Goal: Transaction & Acquisition: Purchase product/service

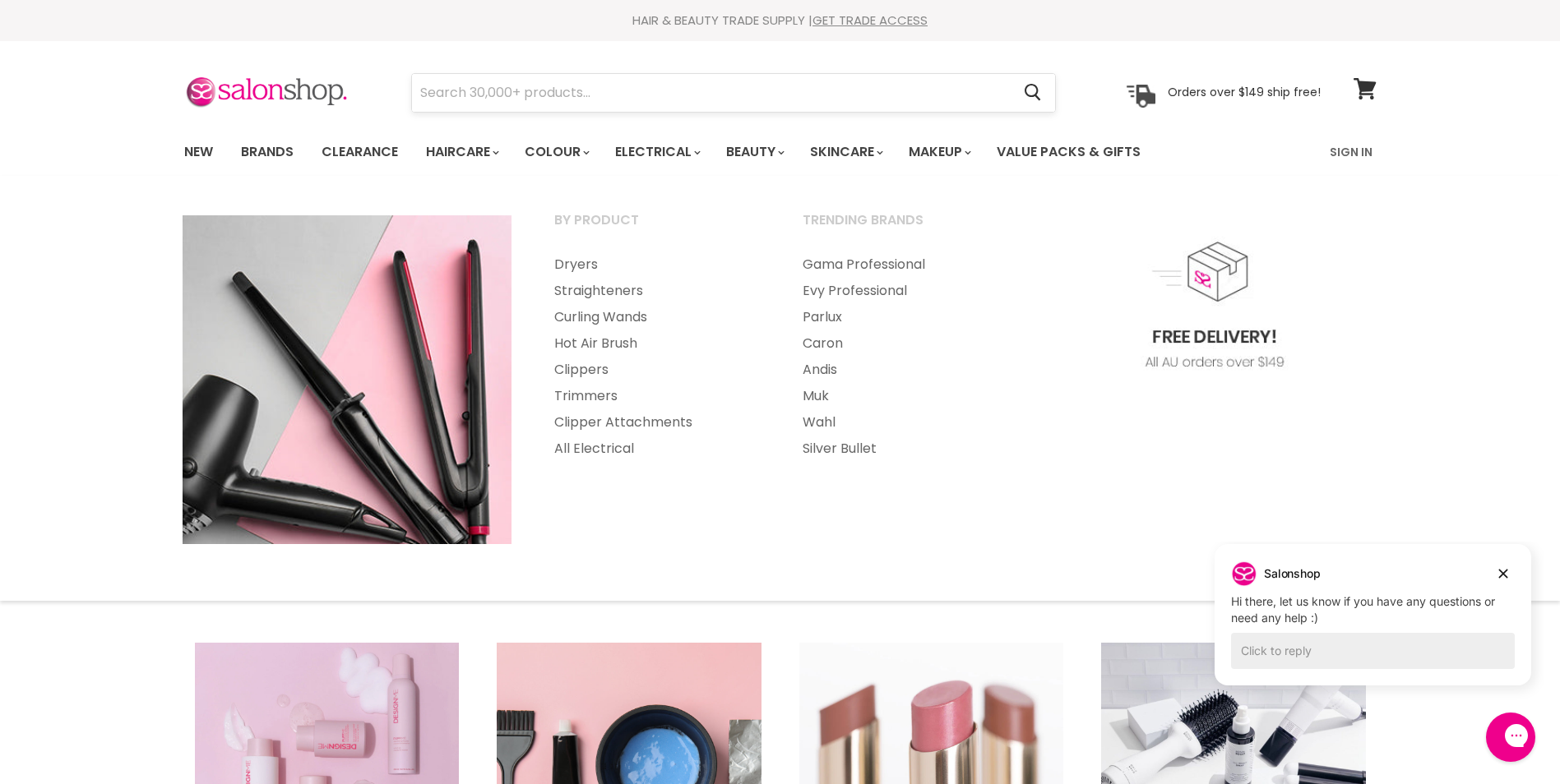
drag, startPoint x: 645, startPoint y: 71, endPoint x: 644, endPoint y: 85, distance: 14.0
click at [644, 71] on section "Menu Cancel" at bounding box center [780, 84] width 1233 height 87
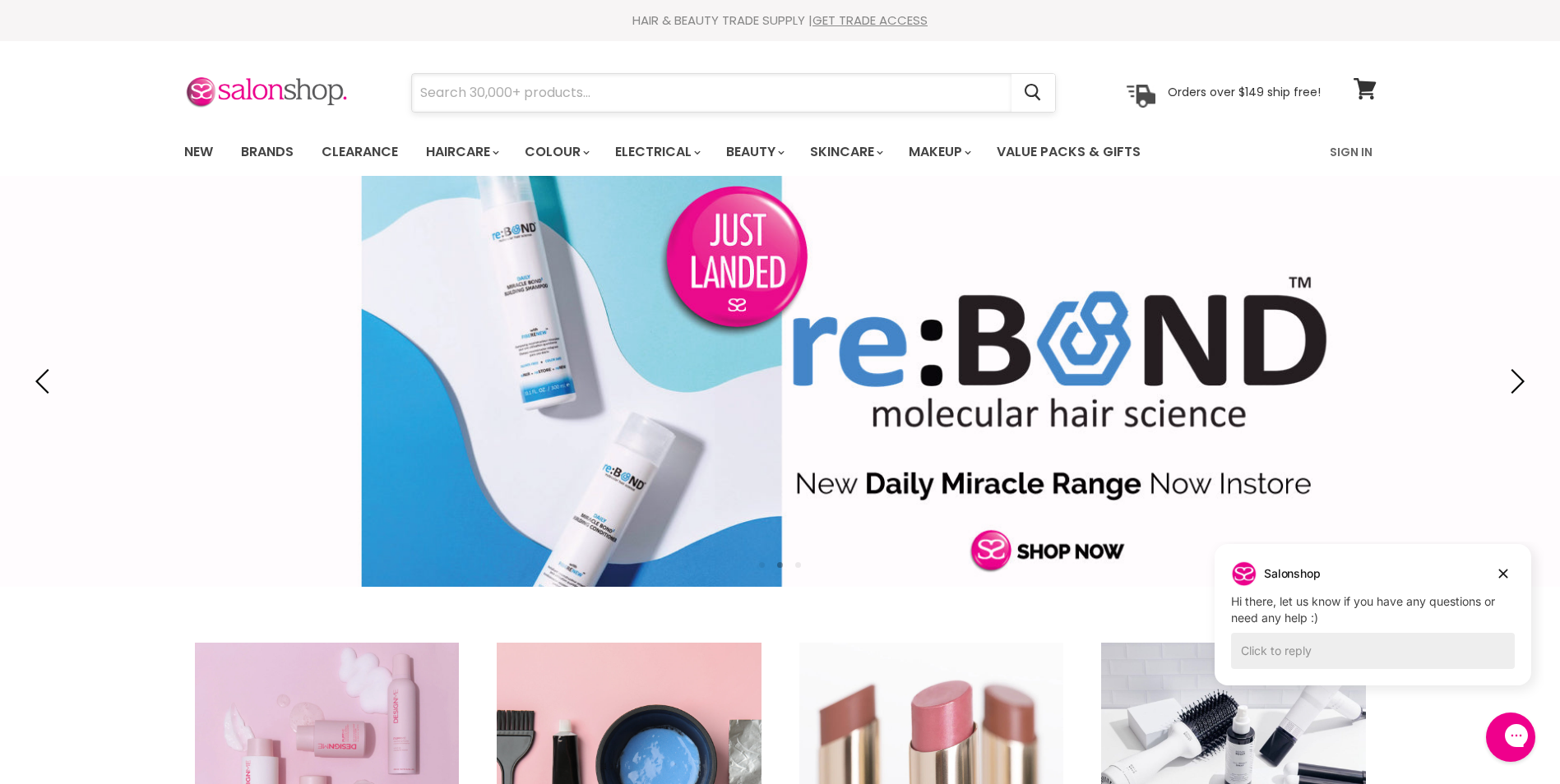
click at [644, 95] on input "Search" at bounding box center [711, 93] width 599 height 38
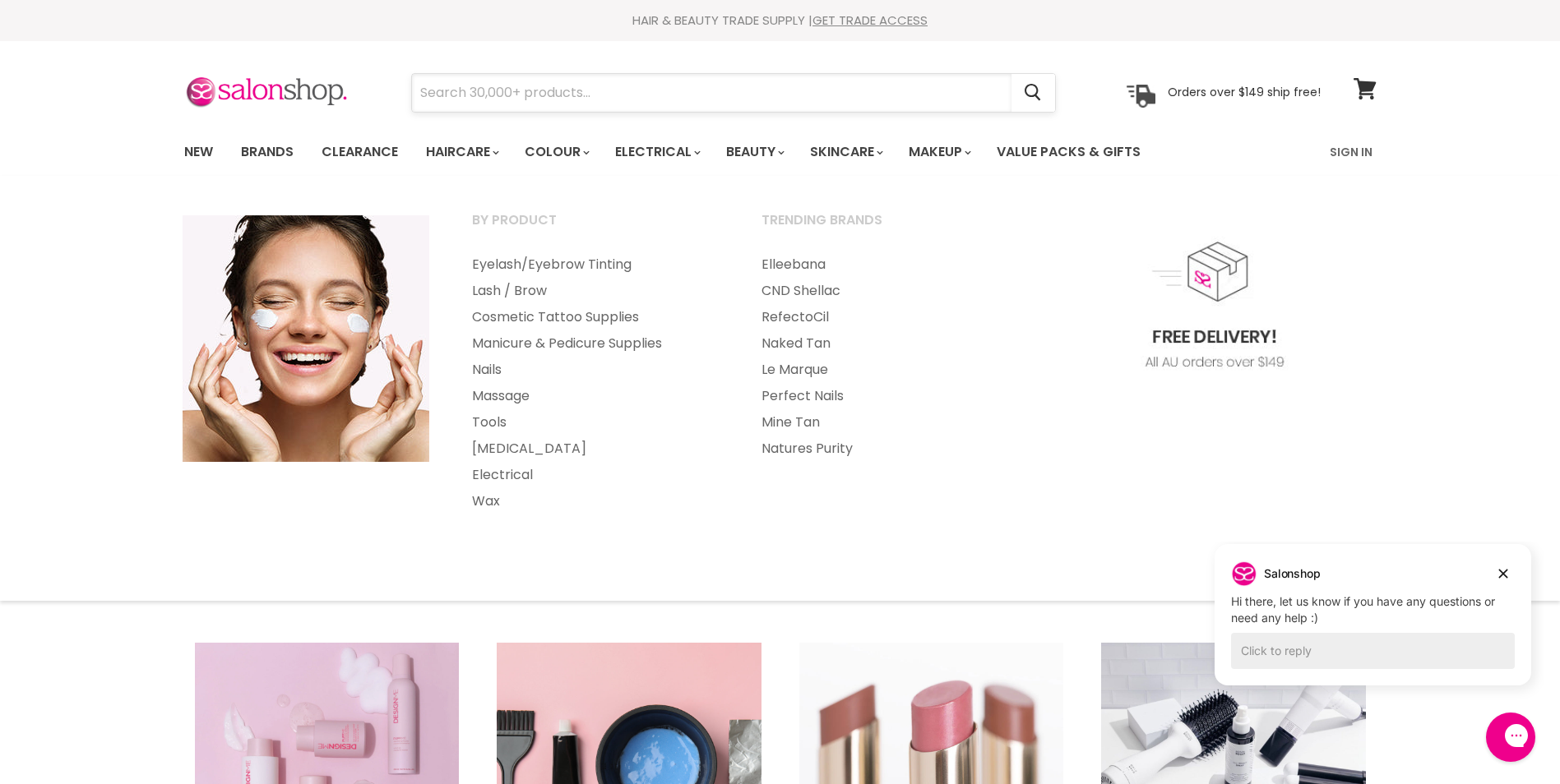
click at [760, 104] on input "Search" at bounding box center [711, 93] width 599 height 38
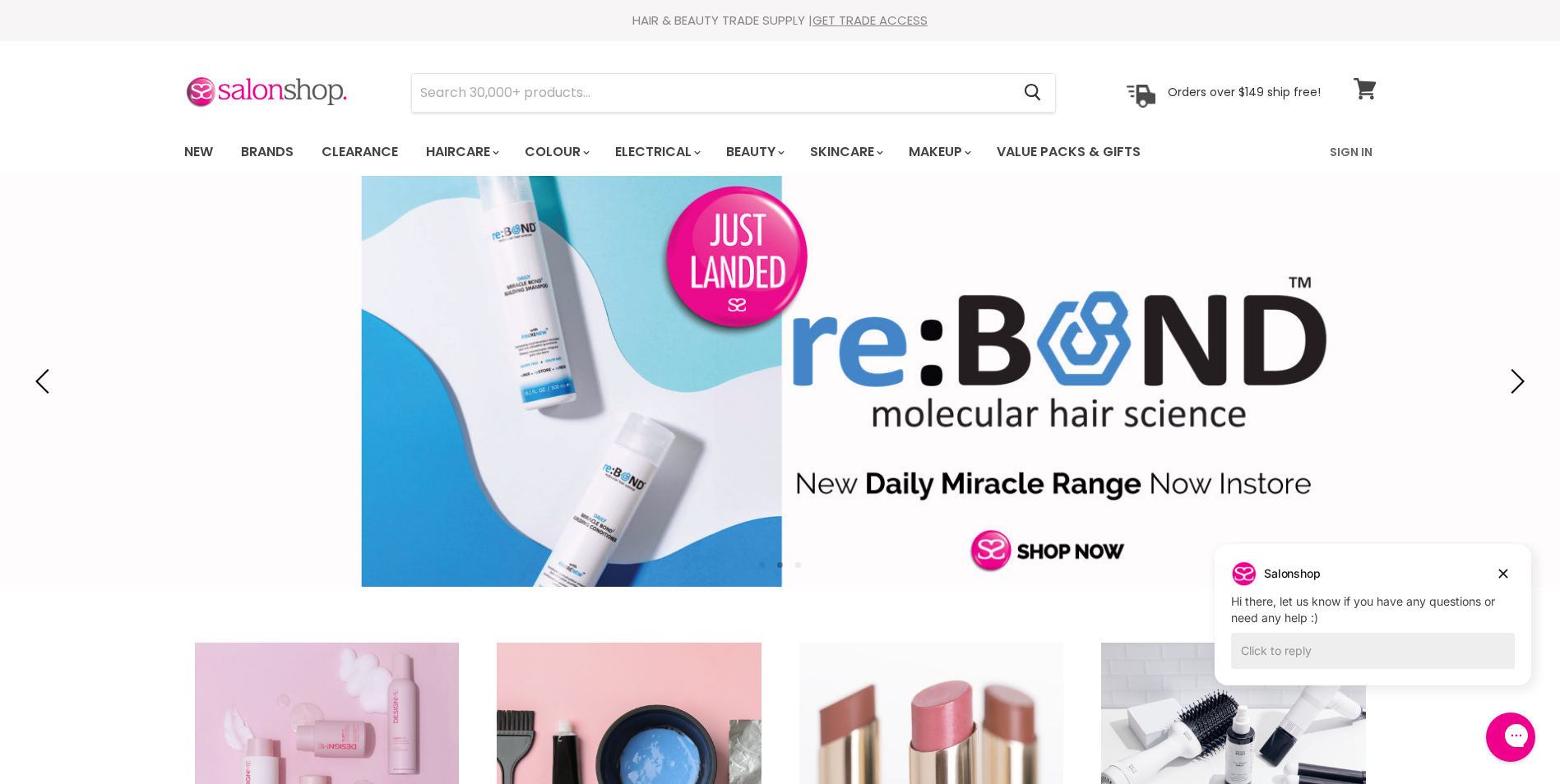
click at [1356, 92] on icon at bounding box center [1364, 88] width 23 height 22
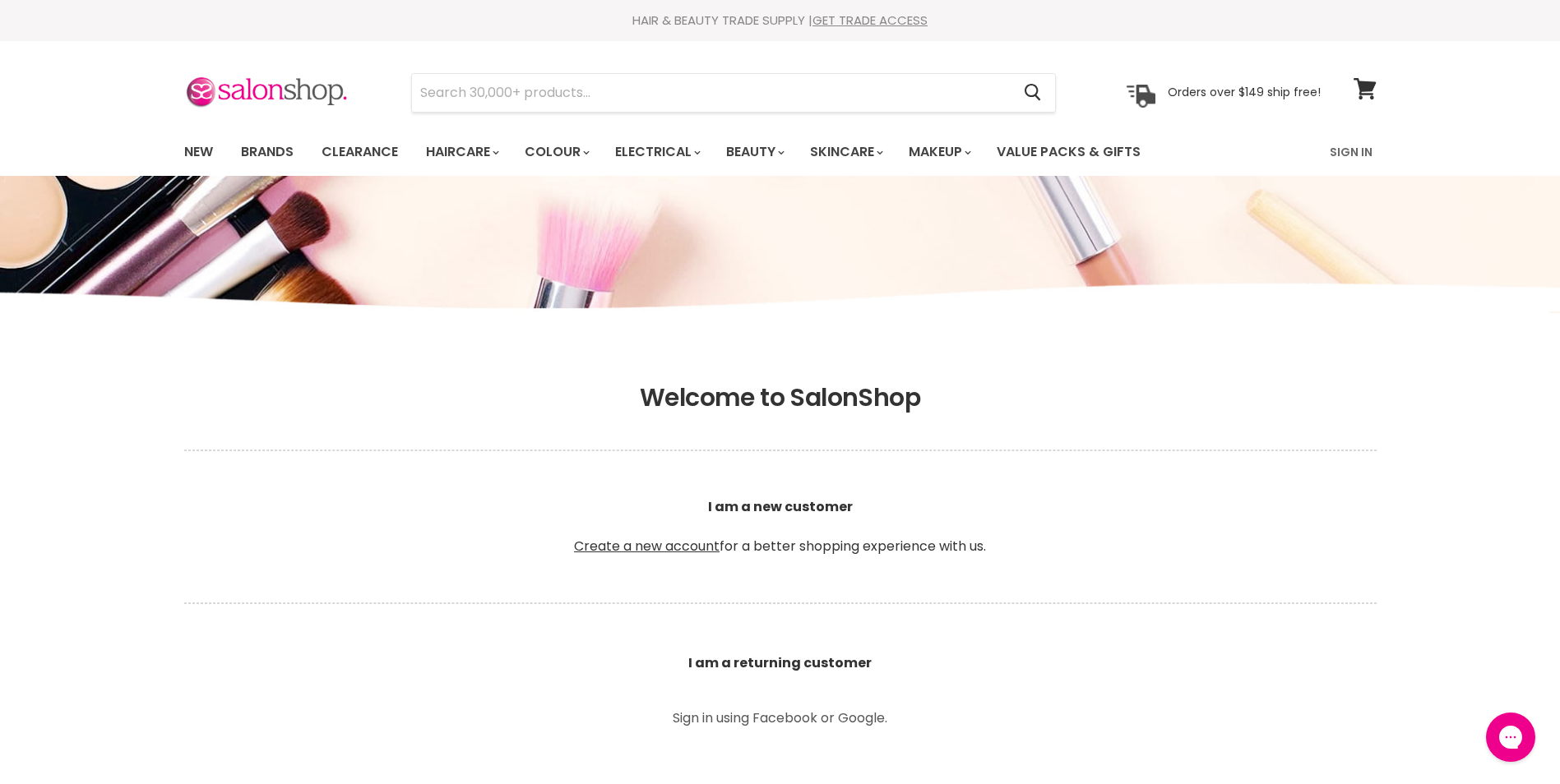
click at [770, 722] on p "Sign in using Facebook or Google." at bounding box center [780, 719] width 370 height 13
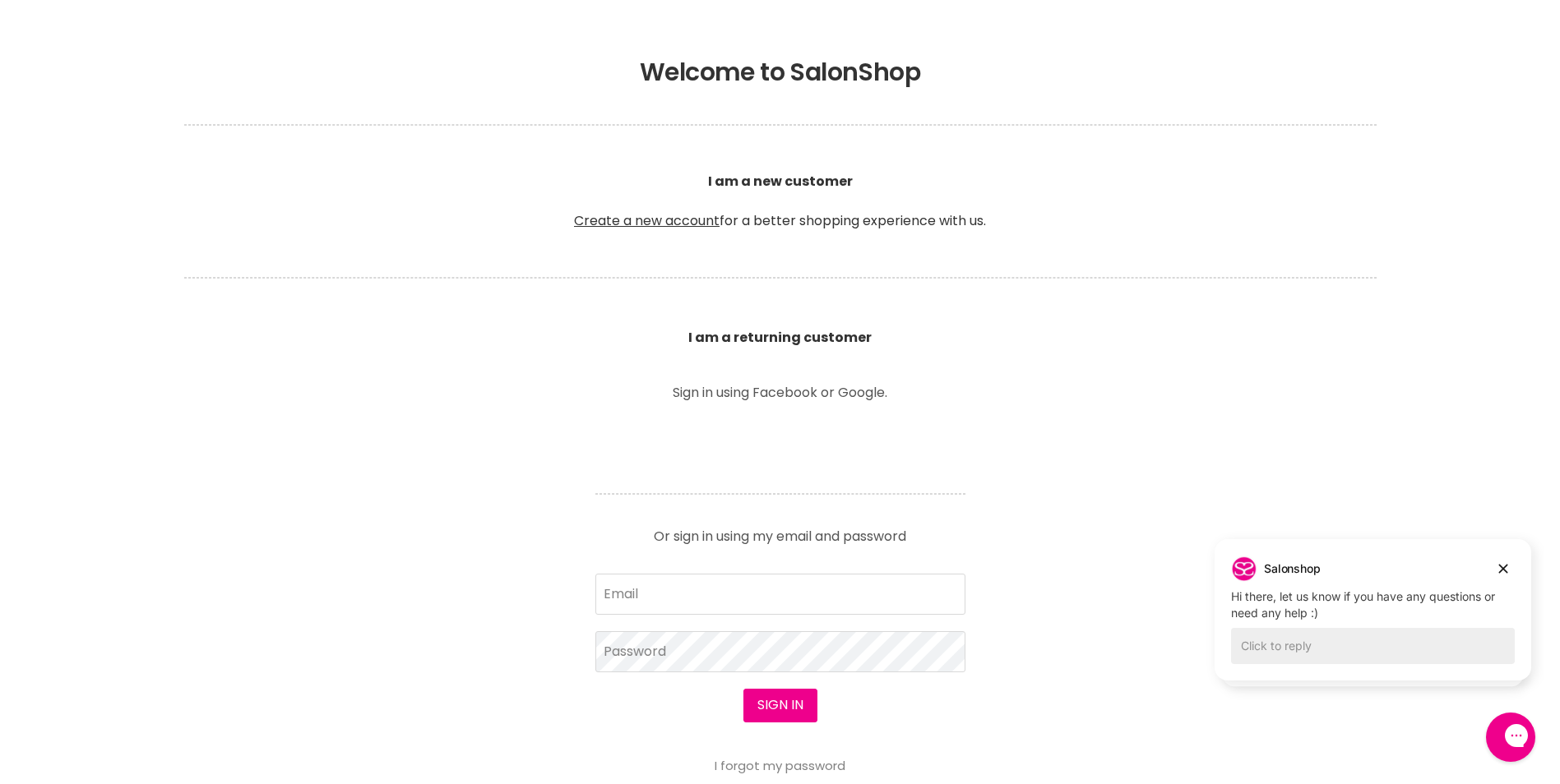
scroll to position [494, 0]
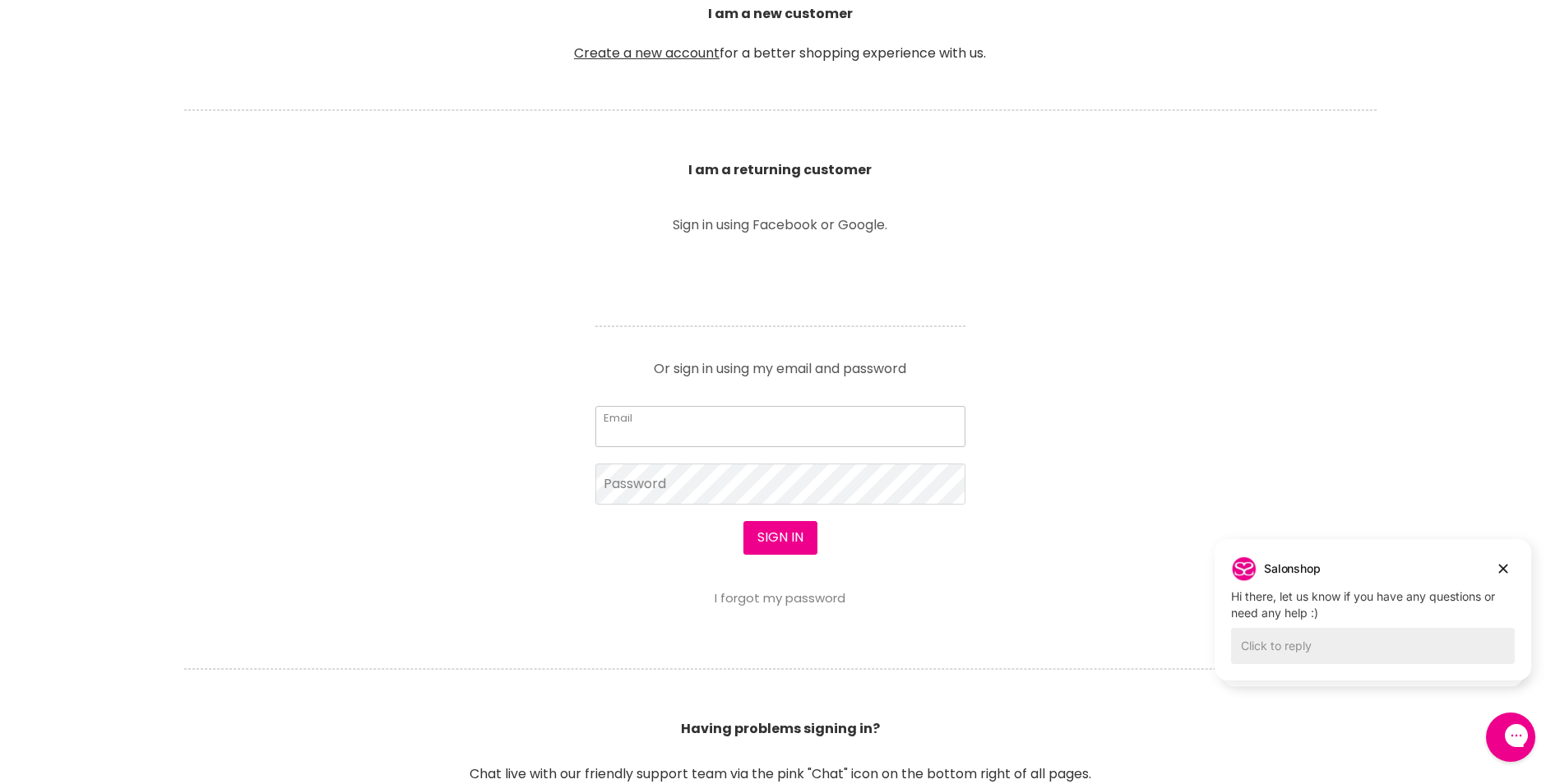
click at [806, 439] on input "Email" at bounding box center [780, 426] width 370 height 41
click at [704, 437] on input "Email" at bounding box center [780, 426] width 370 height 41
type input "heightshair1@hotmail.com"
click at [1278, 362] on section "Welcome to SalonShop I am a new customer Create a new account for a better shop…" at bounding box center [780, 372] width 1560 height 1014
click at [805, 439] on input "heightshair1@hotmail.com" at bounding box center [780, 426] width 370 height 41
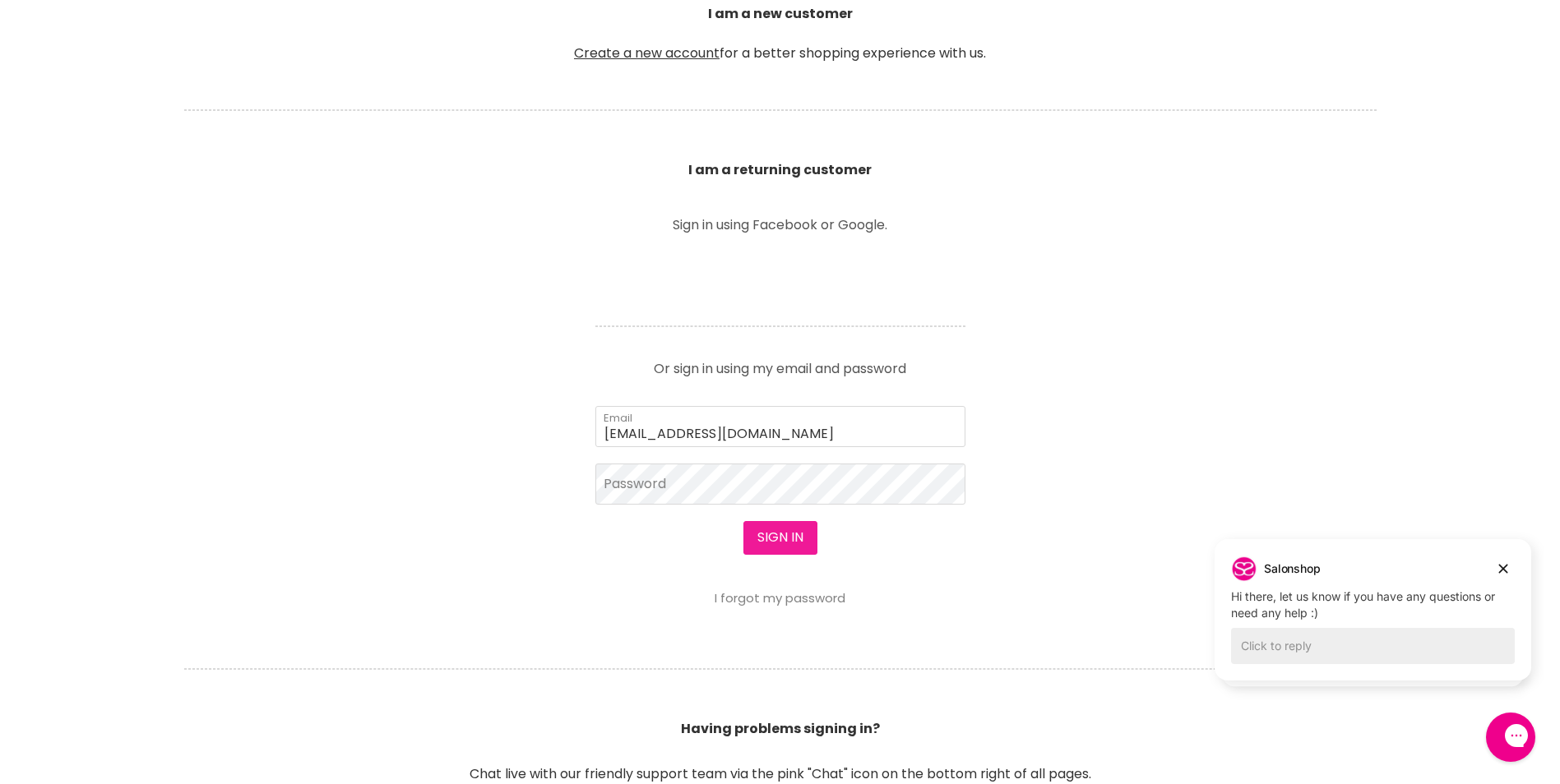
click at [794, 535] on button "Sign in" at bounding box center [780, 537] width 74 height 33
click at [1507, 569] on icon "Dismiss campaign" at bounding box center [1502, 569] width 16 height 20
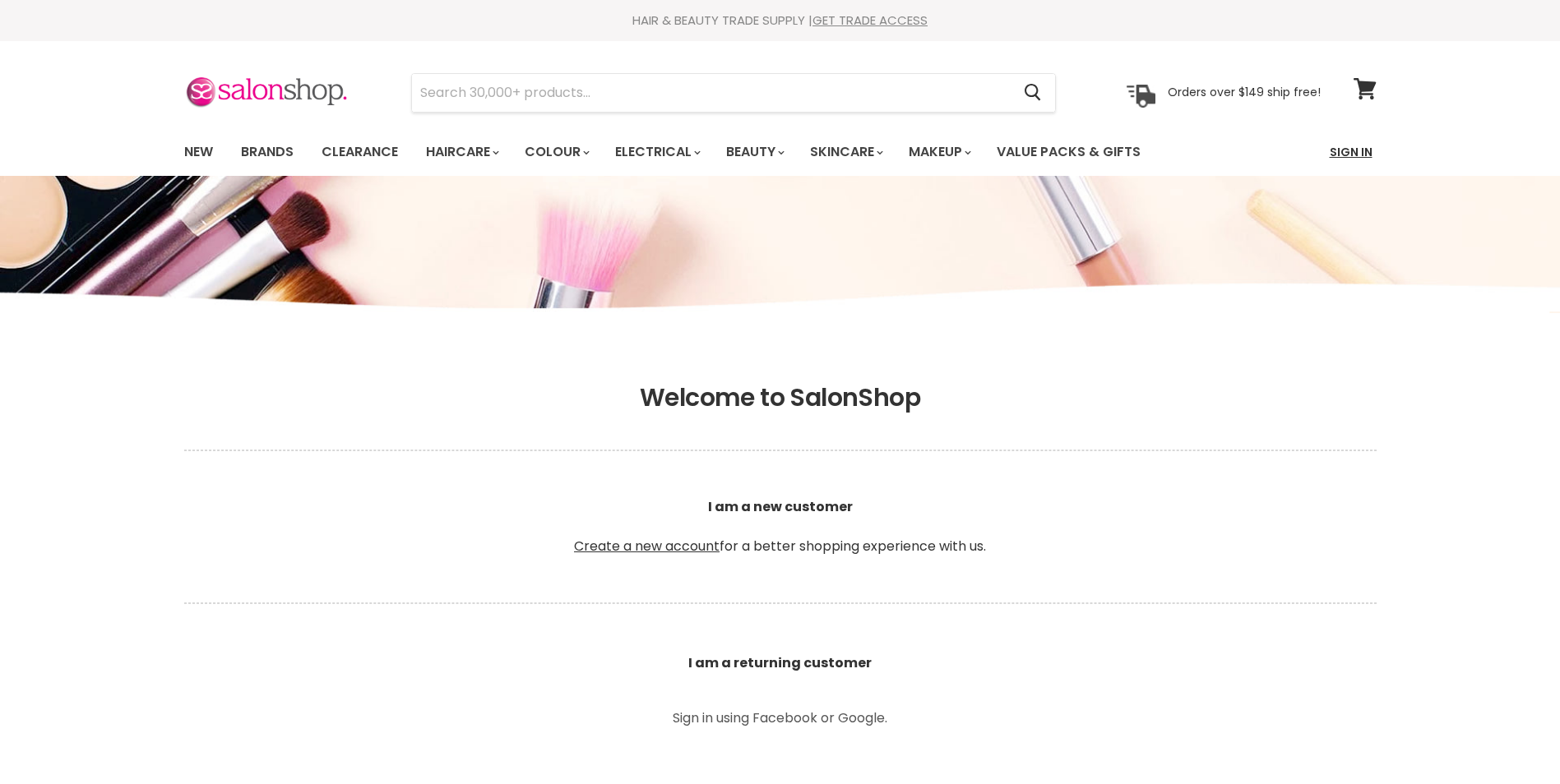
click at [1351, 161] on link "Sign In" at bounding box center [1351, 152] width 63 height 34
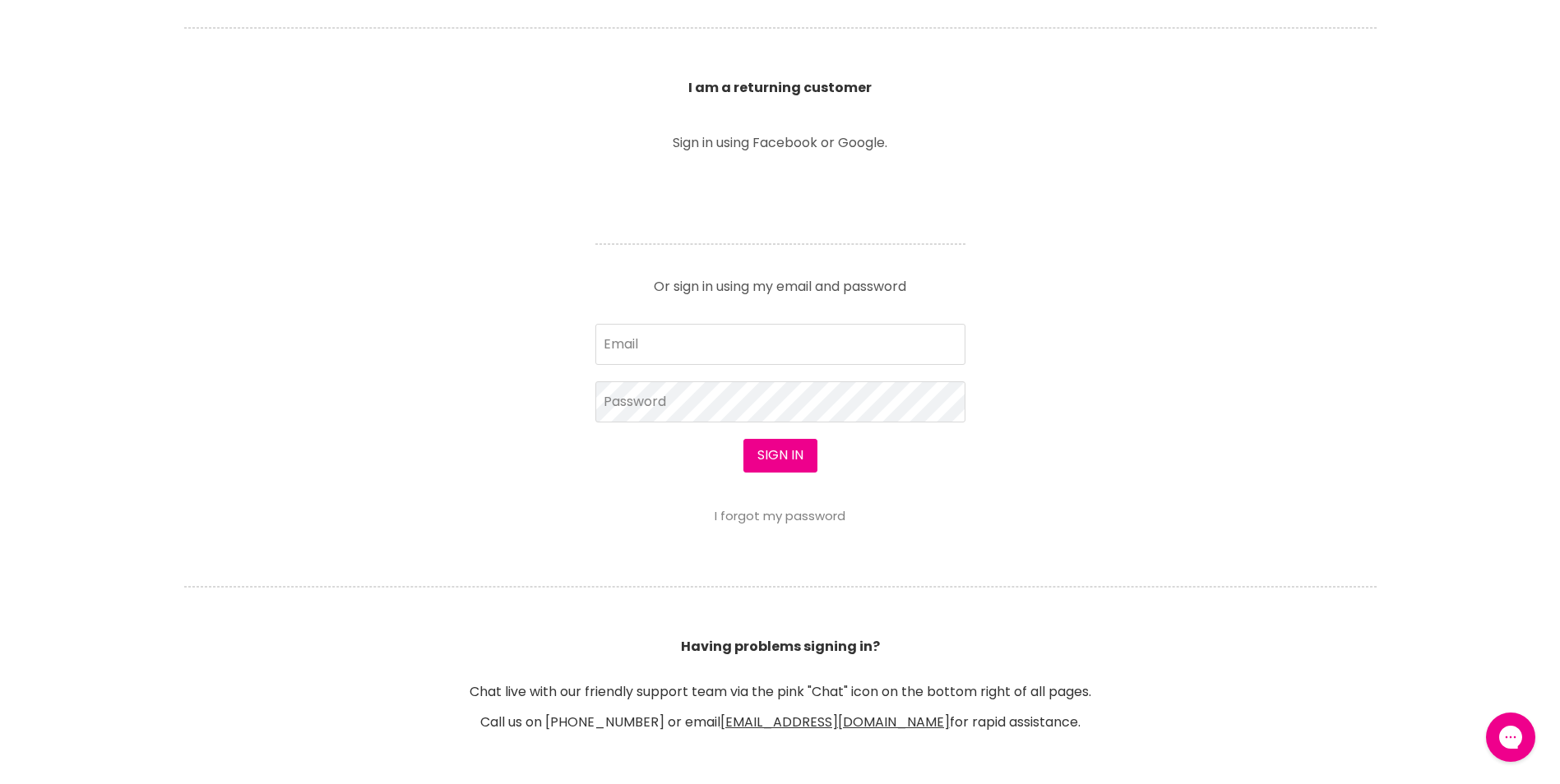
click at [739, 347] on input "Email" at bounding box center [780, 344] width 370 height 41
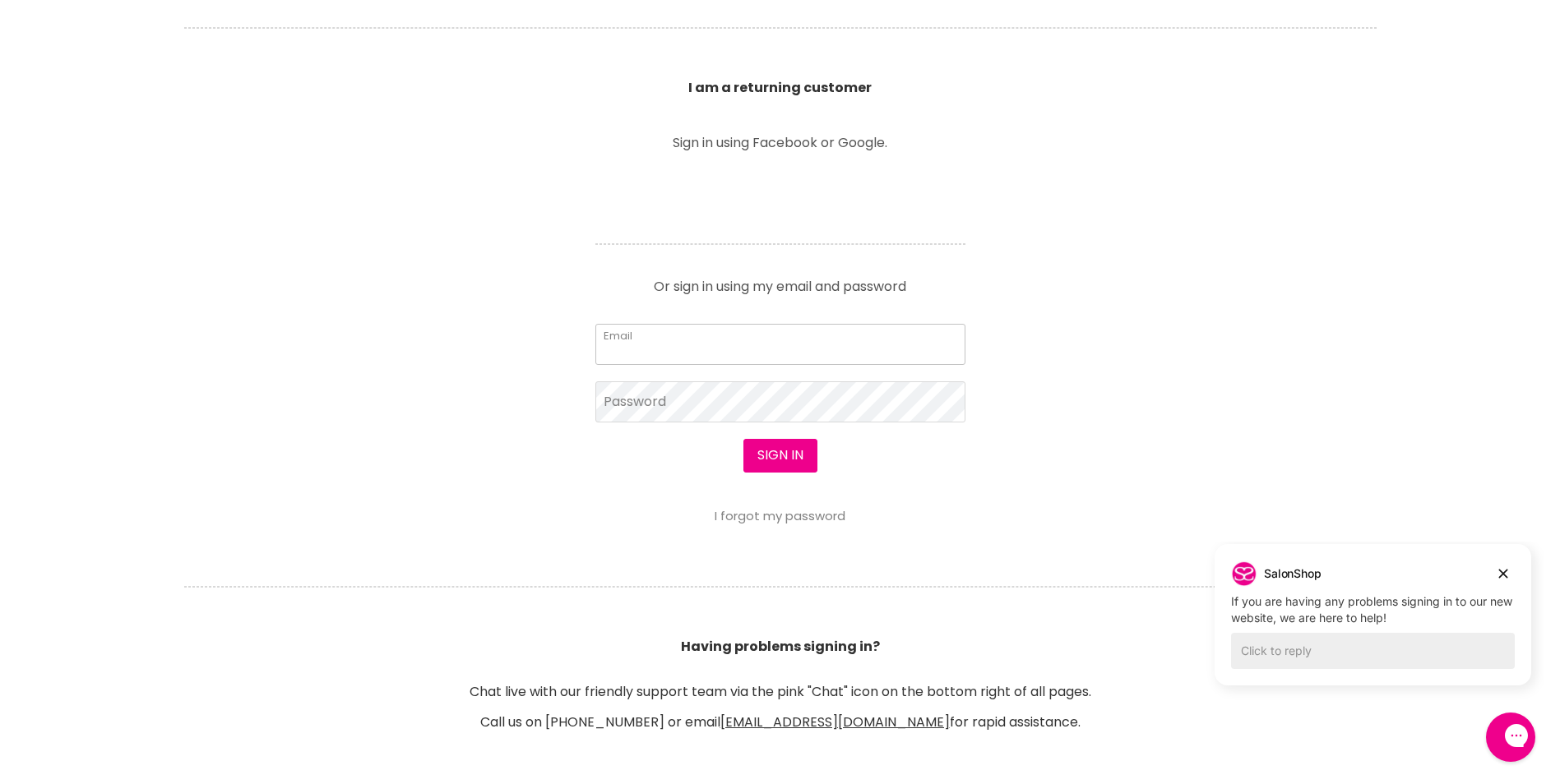
click at [724, 352] on input "Email" at bounding box center [780, 344] width 370 height 41
type input "heightshair1@hotmail.com"
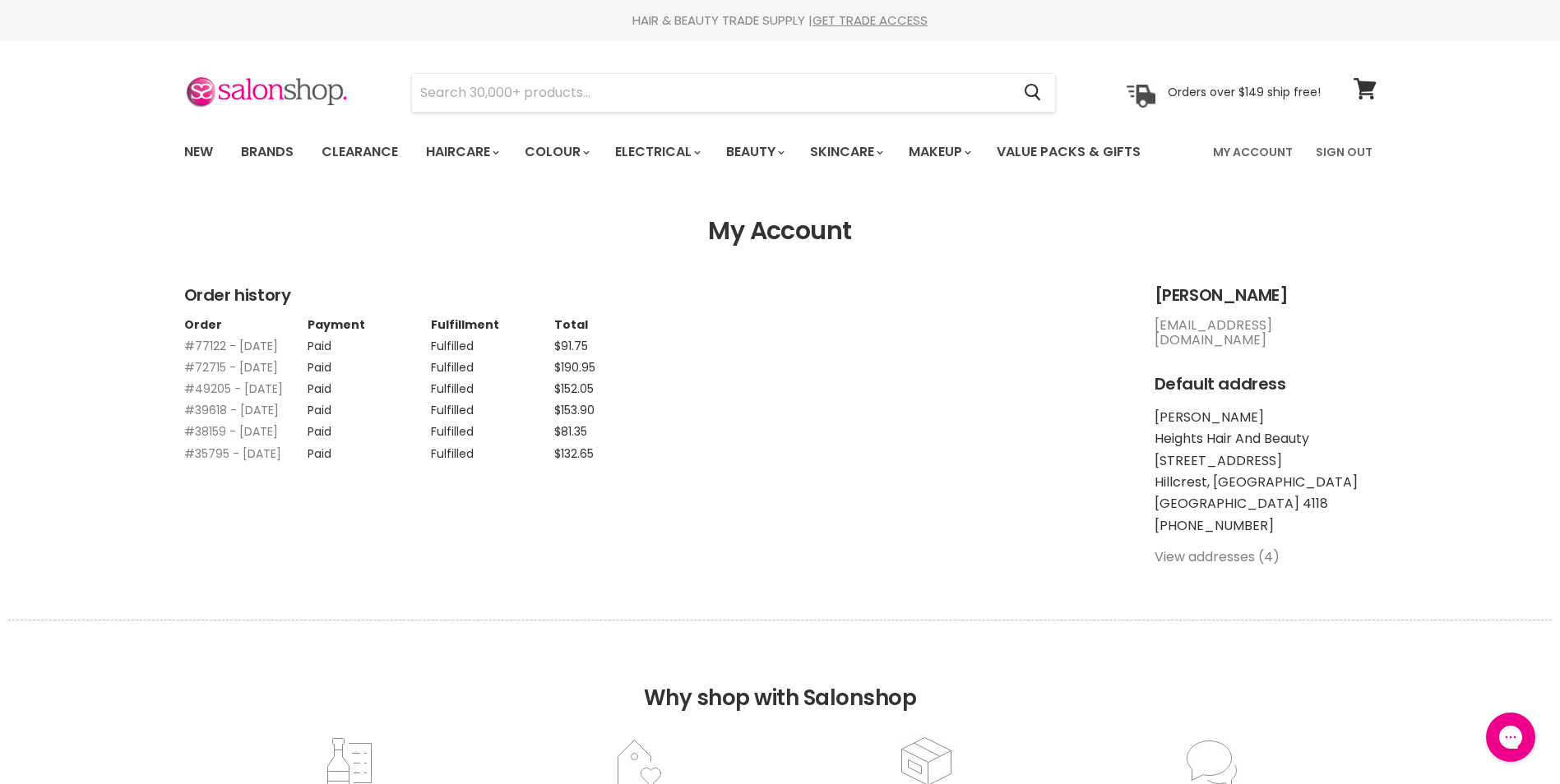
click at [199, 342] on link "#77122 - 04 Mar, 2025" at bounding box center [231, 345] width 94 height 16
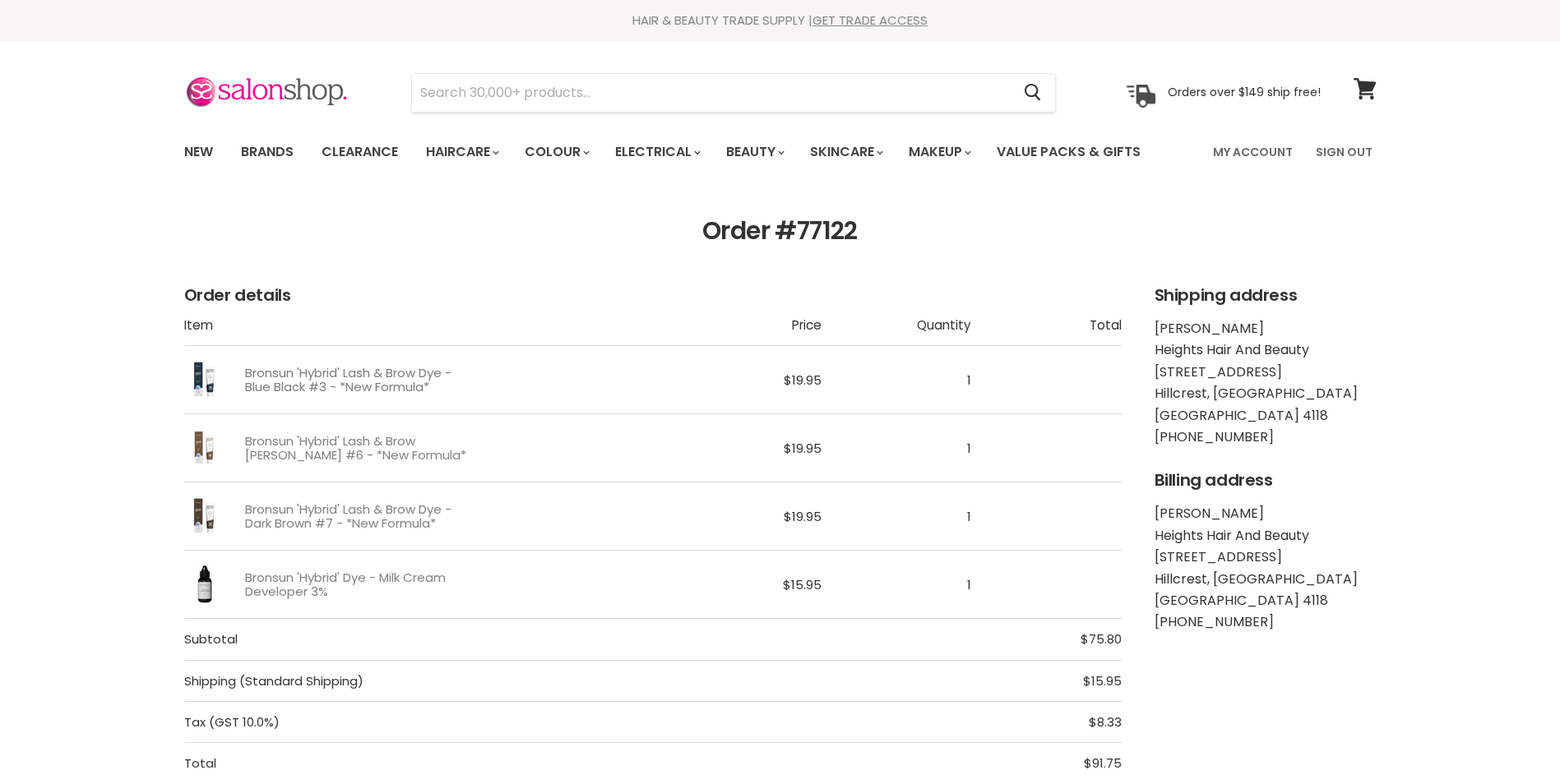
click at [343, 389] on link "Bronsun 'Hybrid' Lash & Brow Dye - Blue Black #3 - *New Formula*" at bounding box center [357, 380] width 224 height 28
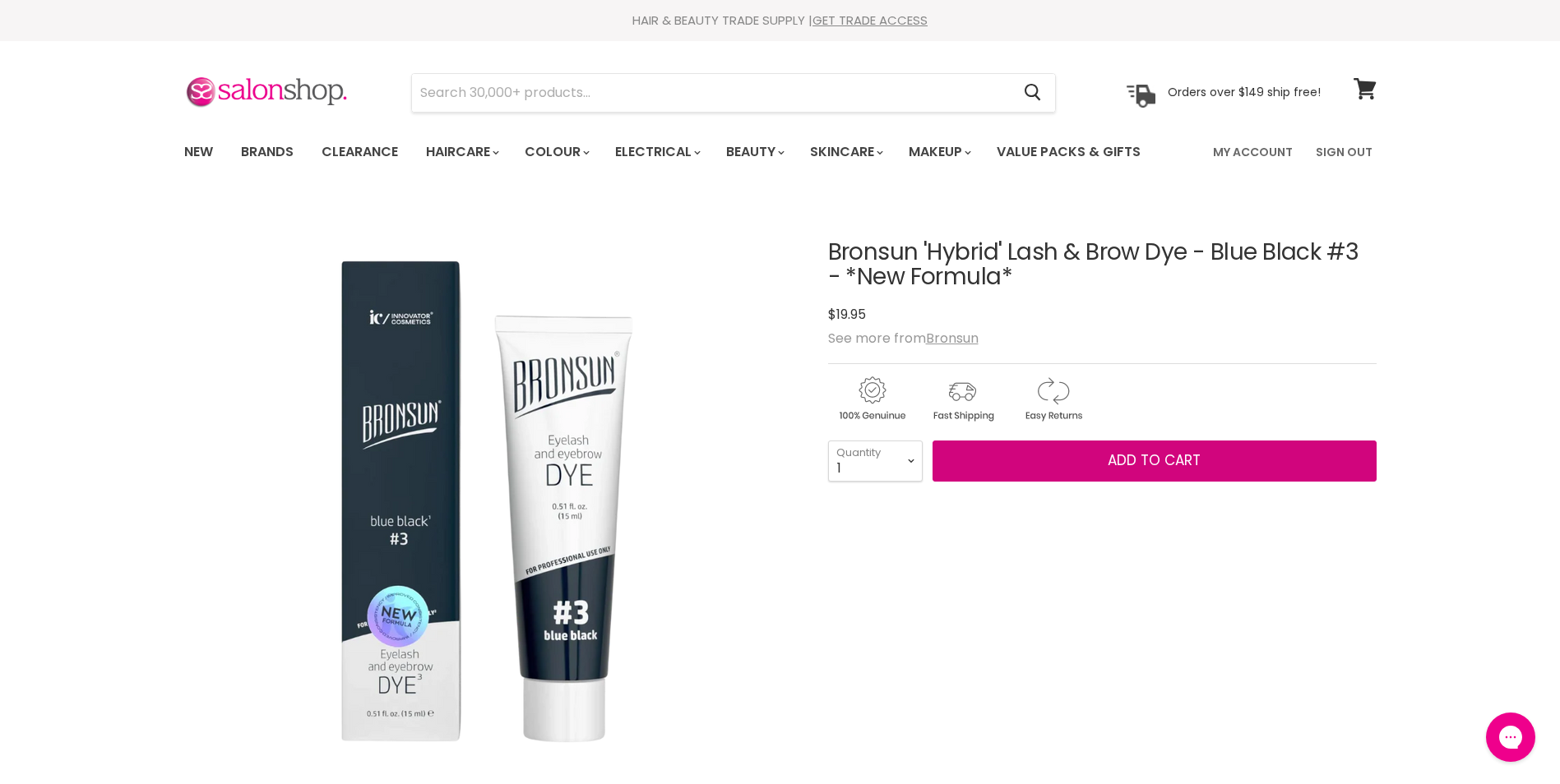
click at [1135, 471] on button "Add to cart" at bounding box center [1155, 460] width 444 height 41
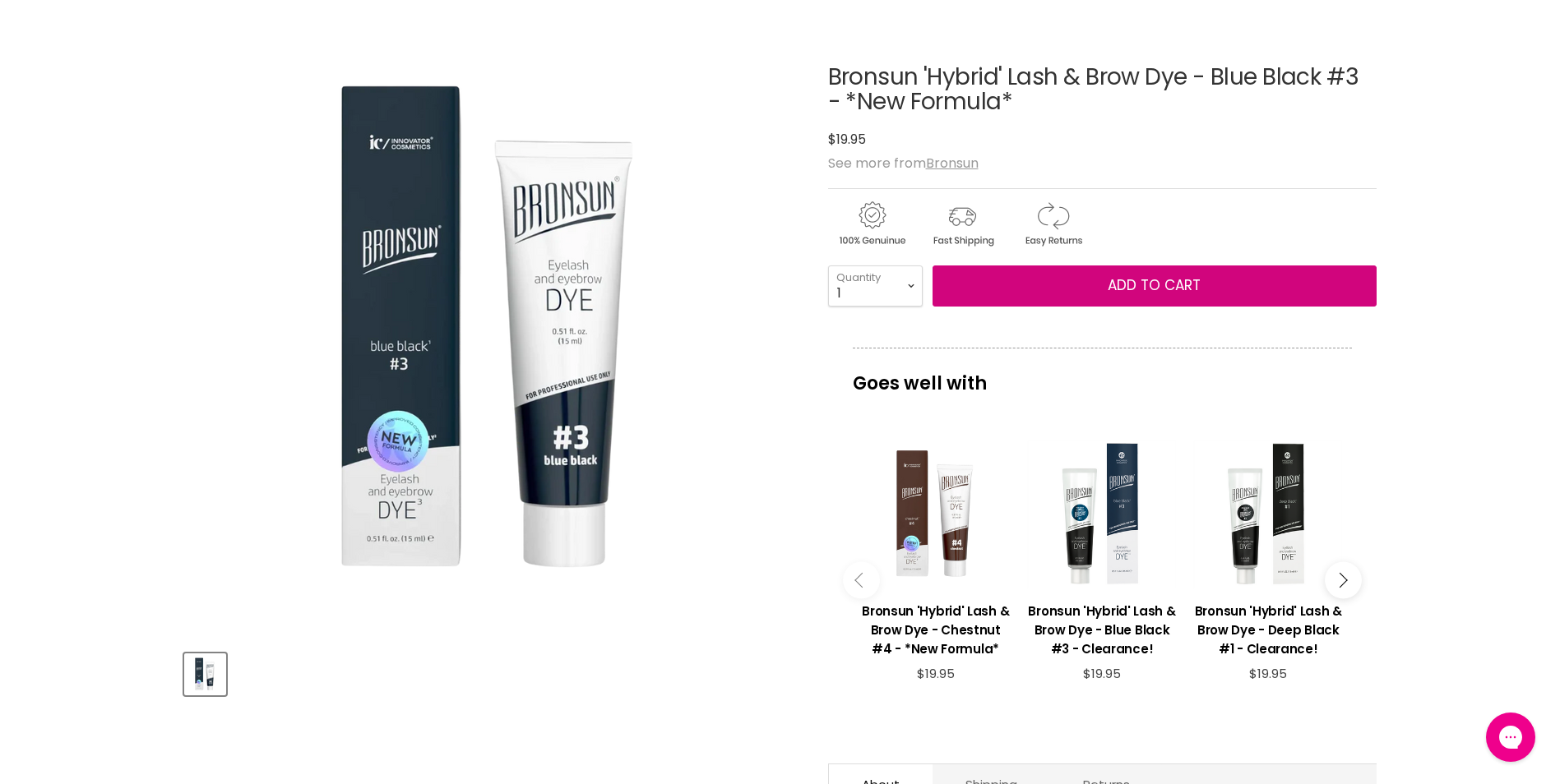
scroll to position [164, 0]
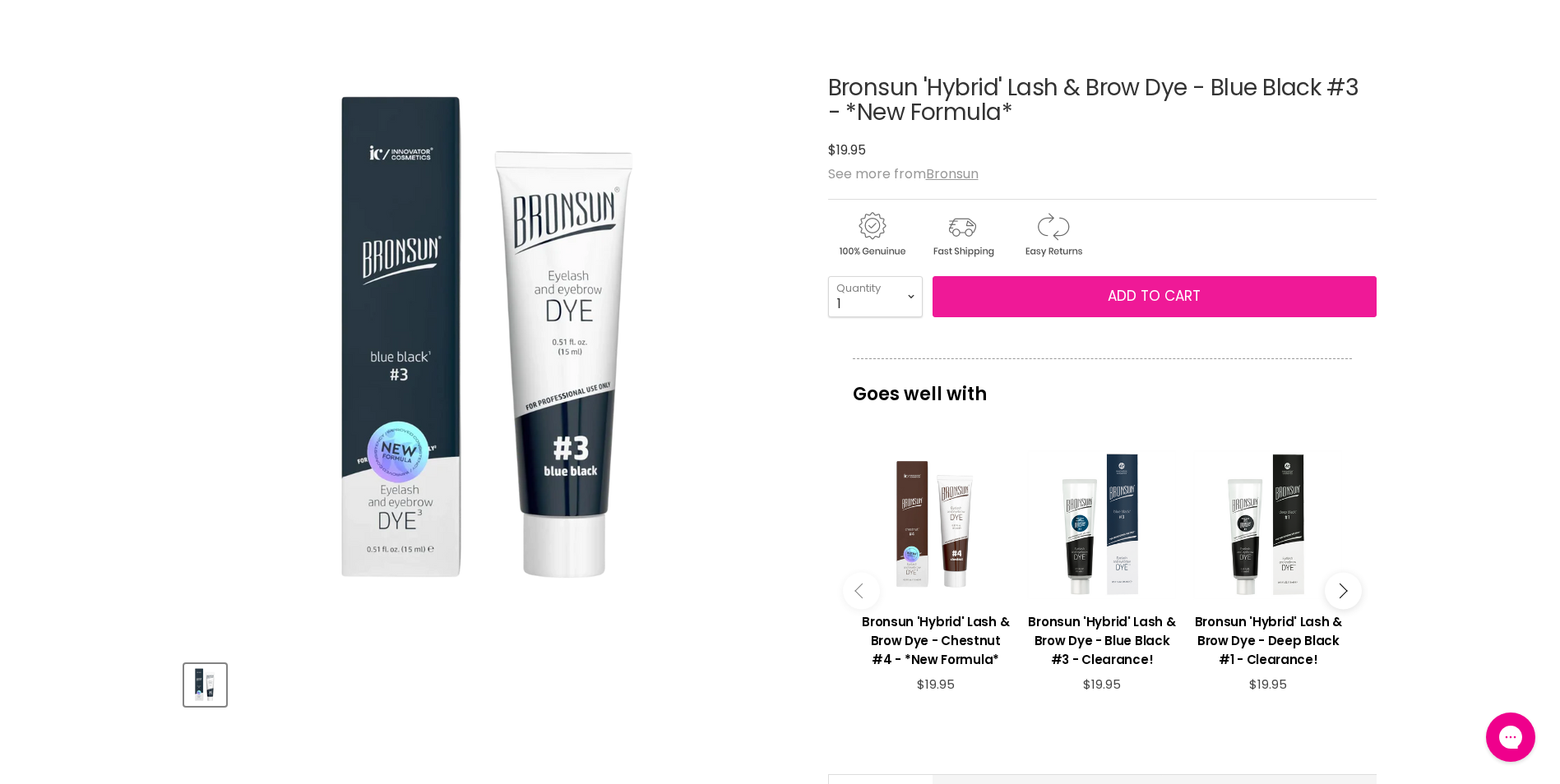
click at [1109, 301] on span "Add to cart" at bounding box center [1154, 295] width 93 height 20
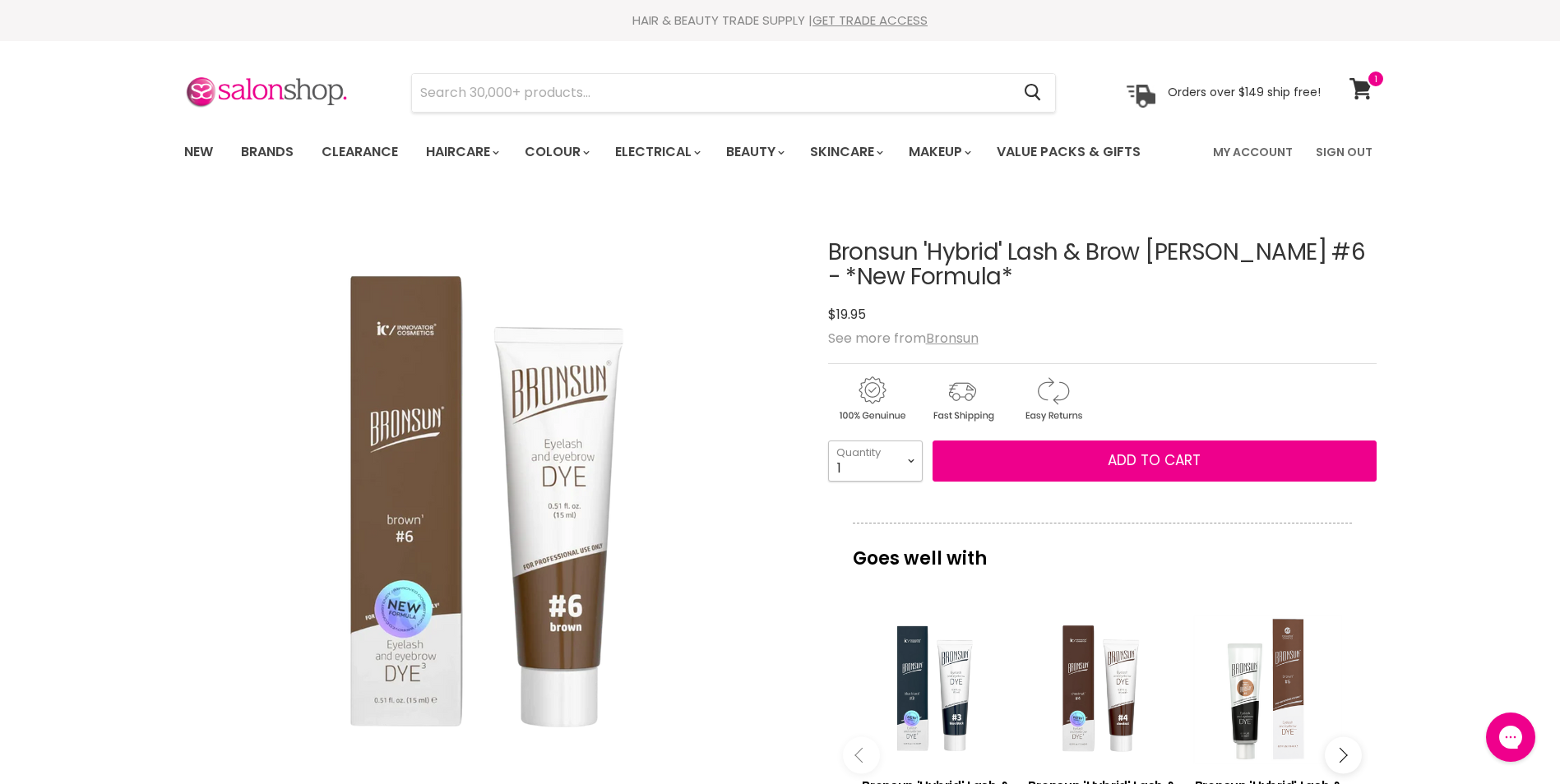
click at [908, 472] on select "1 2 3 4 5 6 7 8 9 10+" at bounding box center [875, 460] width 95 height 41
select select "2"
click at [828, 440] on select "1 2 3 4 5 6 7 8 9 10+" at bounding box center [875, 460] width 95 height 41
type input "2"
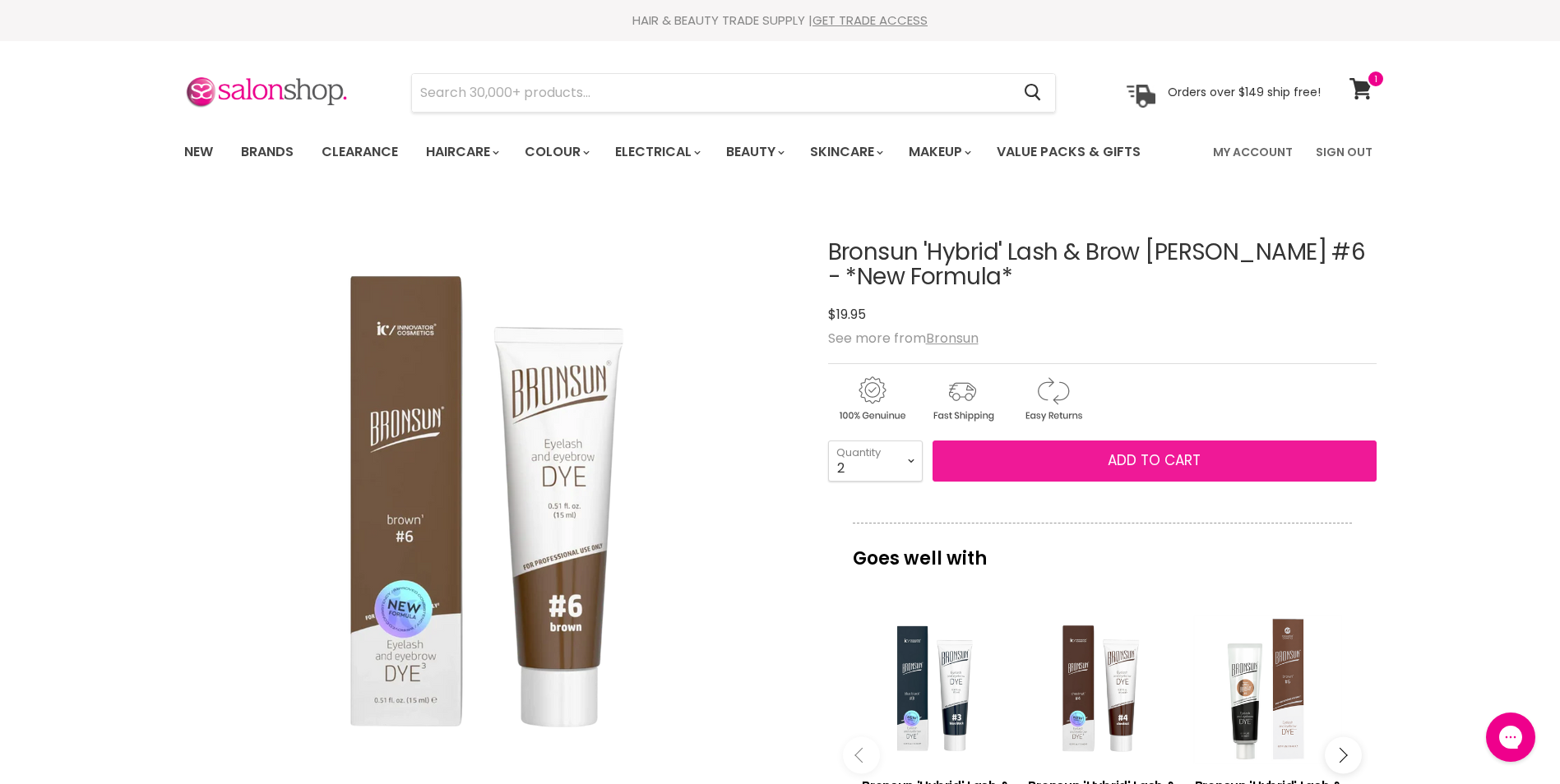
click at [1132, 463] on span "Add to cart" at bounding box center [1154, 459] width 93 height 20
click at [1090, 469] on button "Add to cart" at bounding box center [1155, 460] width 444 height 41
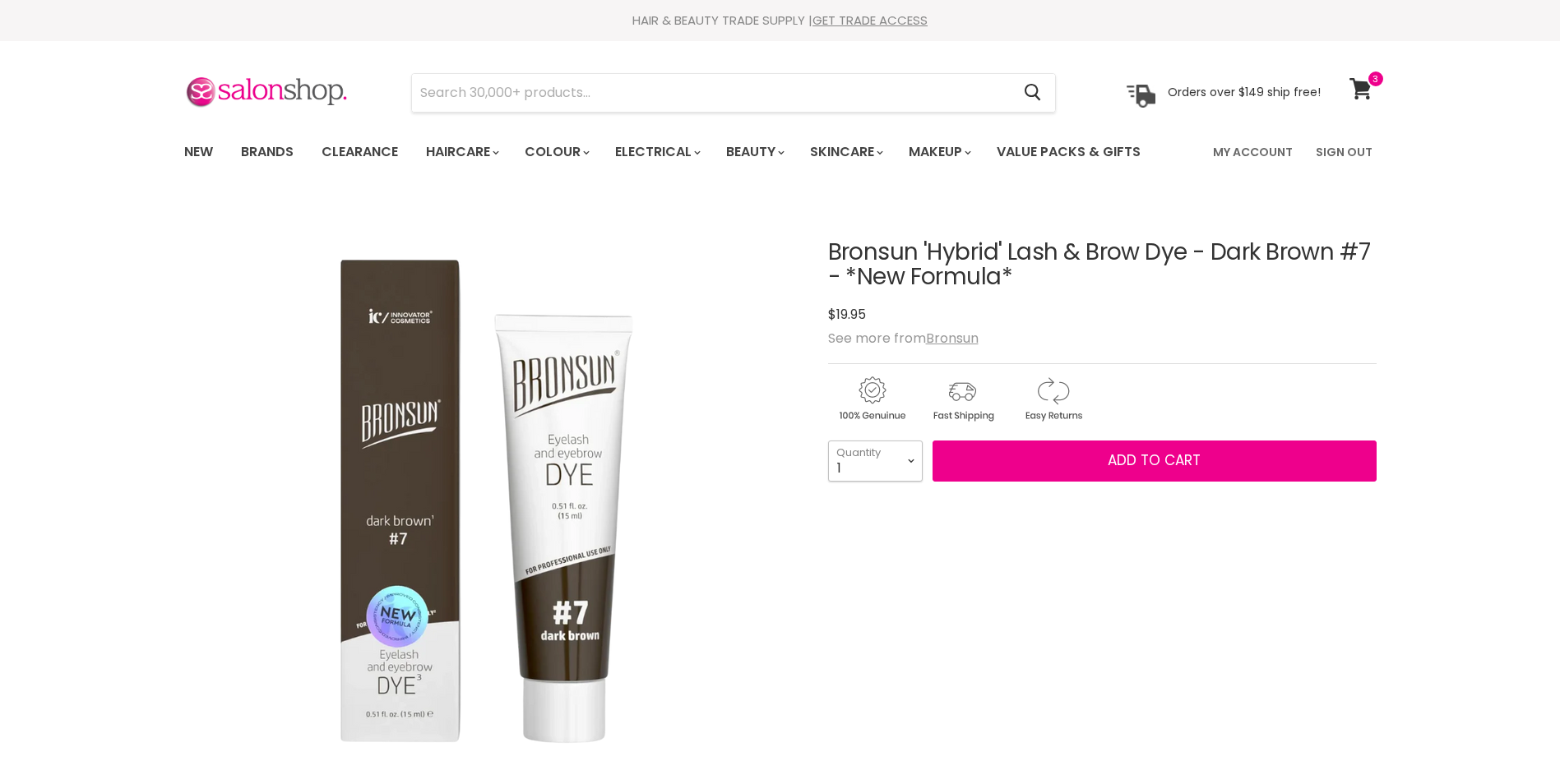
click at [905, 462] on select "1 2 3 4 5 6 7 8 9 10+" at bounding box center [875, 460] width 95 height 41
select select "2"
click at [828, 440] on select "1 2 3 4 5 6 7 8 9 10+" at bounding box center [875, 460] width 95 height 41
type input "2"
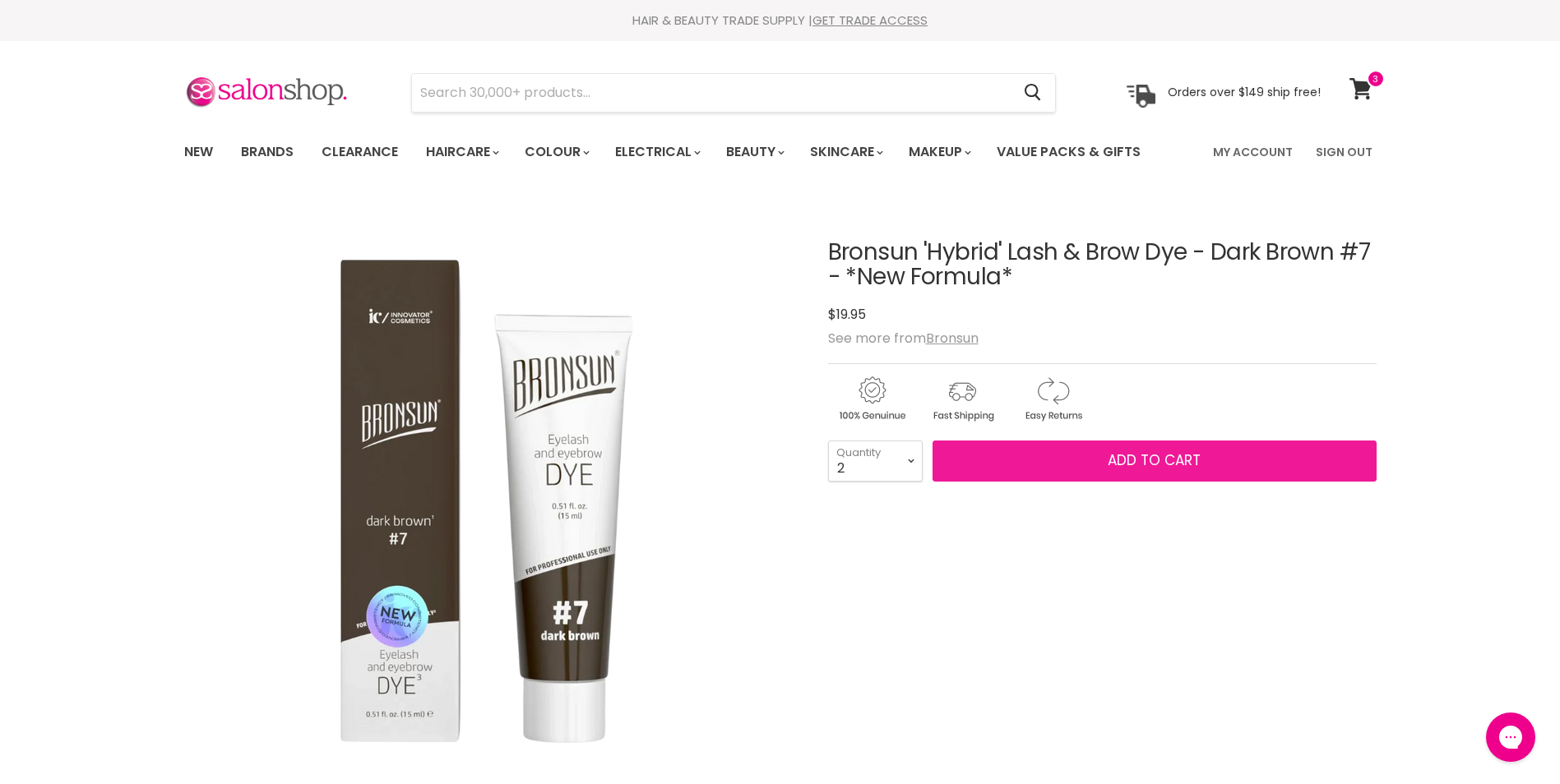
click at [1181, 466] on span "Add to cart" at bounding box center [1154, 459] width 93 height 20
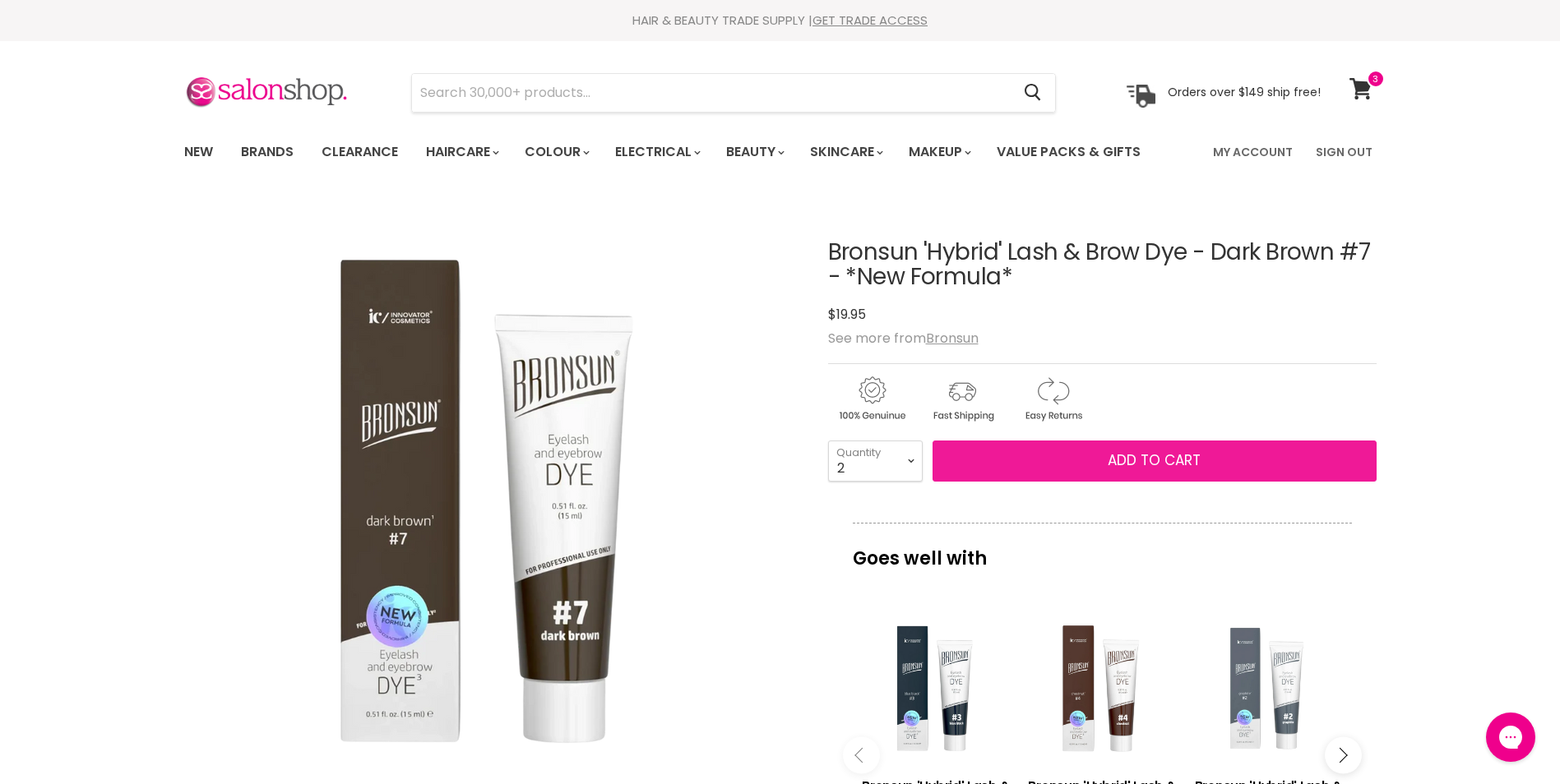
click at [1181, 466] on span "Add to cart" at bounding box center [1154, 459] width 93 height 20
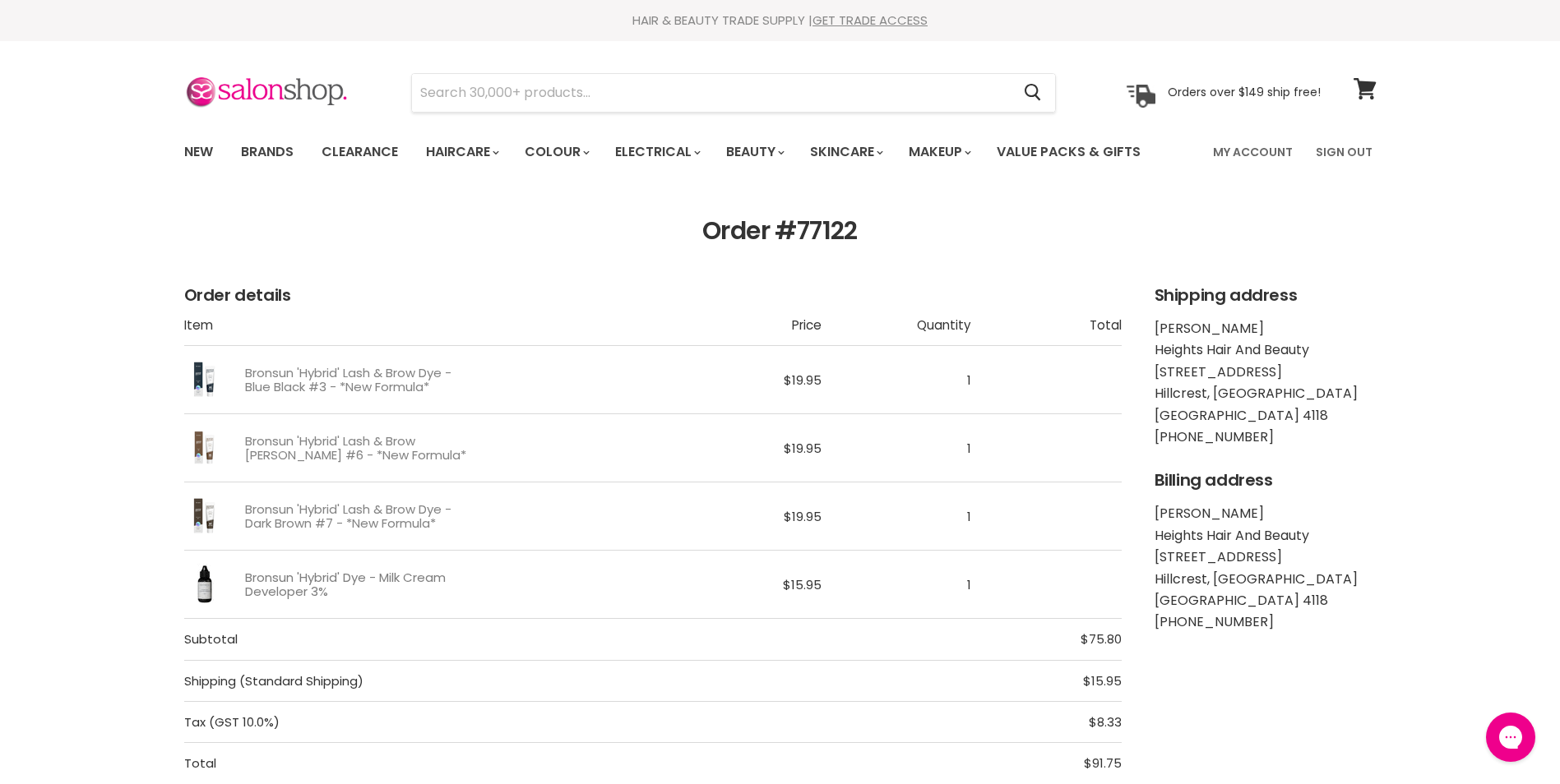
click at [317, 570] on link "Bronsun 'Hybrid' Dye - Milk Cream Developer 3%" at bounding box center [357, 585] width 224 height 28
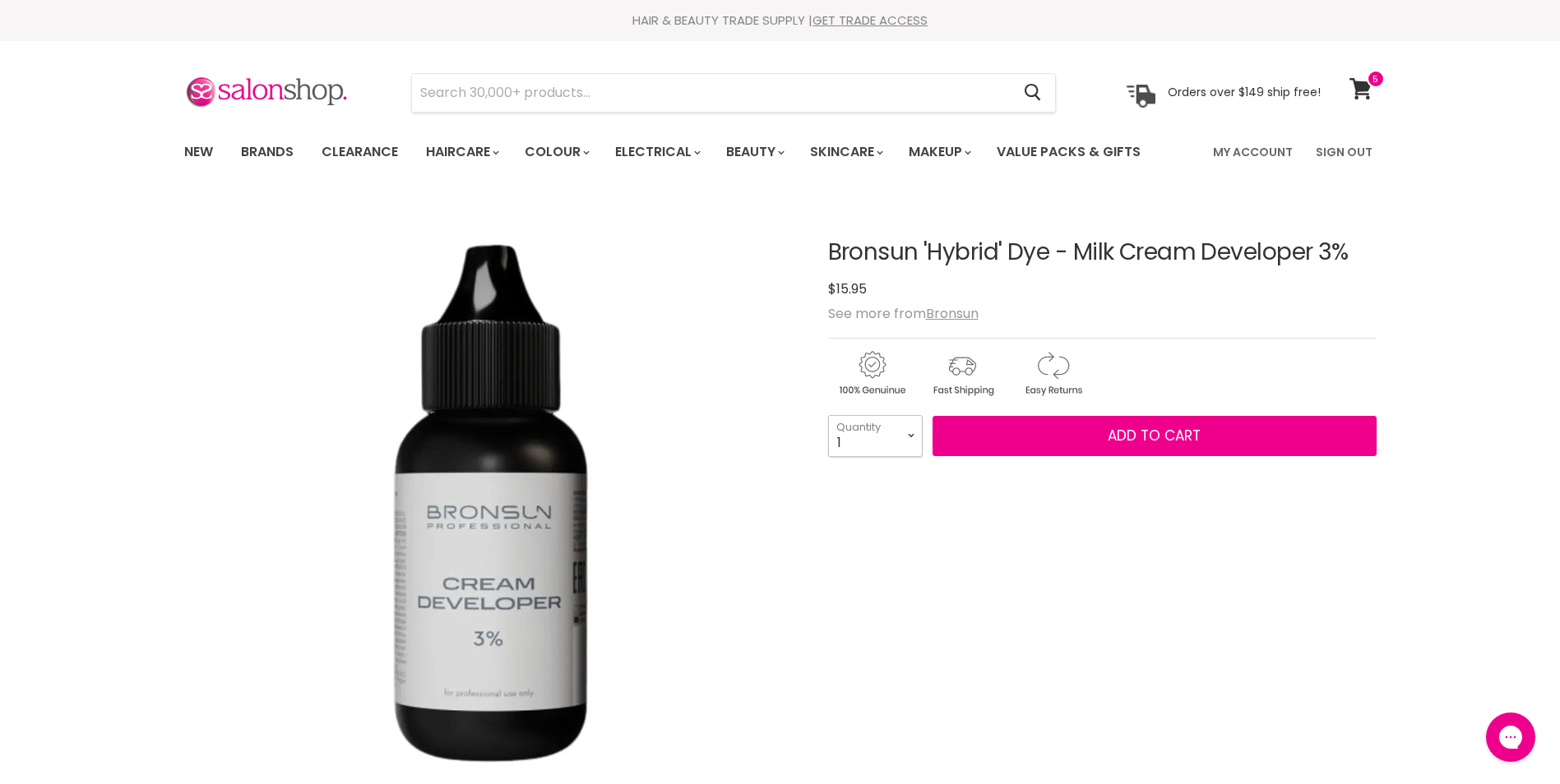
drag, startPoint x: 0, startPoint y: 0, endPoint x: 907, endPoint y: 437, distance: 1006.8
click at [907, 437] on select "1 2 3 4 5 6 7 8 9 10+" at bounding box center [875, 435] width 95 height 41
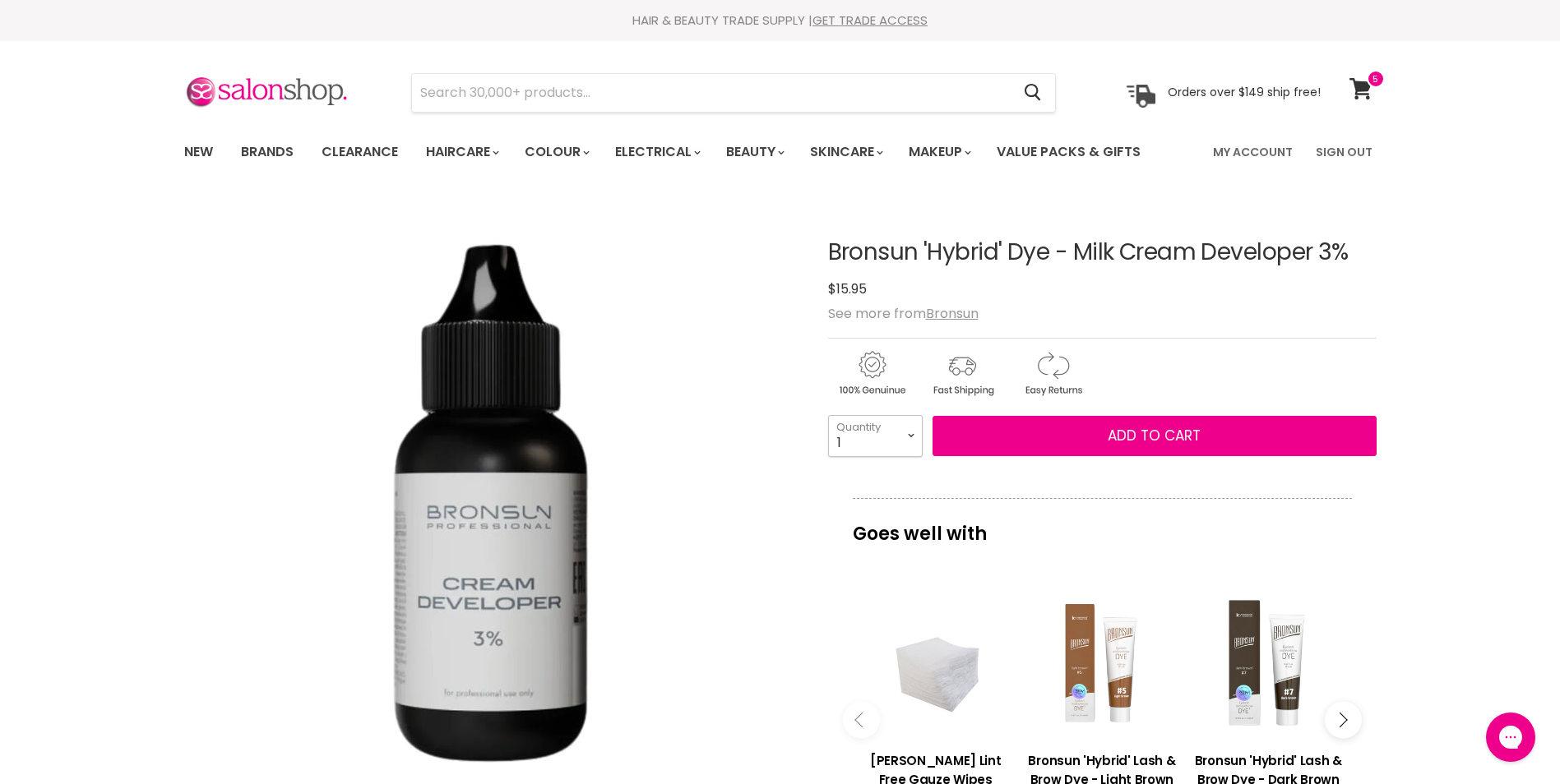
select select "2"
click at [828, 415] on select "1 2 3 4 5 6 7 8 9 10+" at bounding box center [875, 435] width 95 height 41
type input "2"
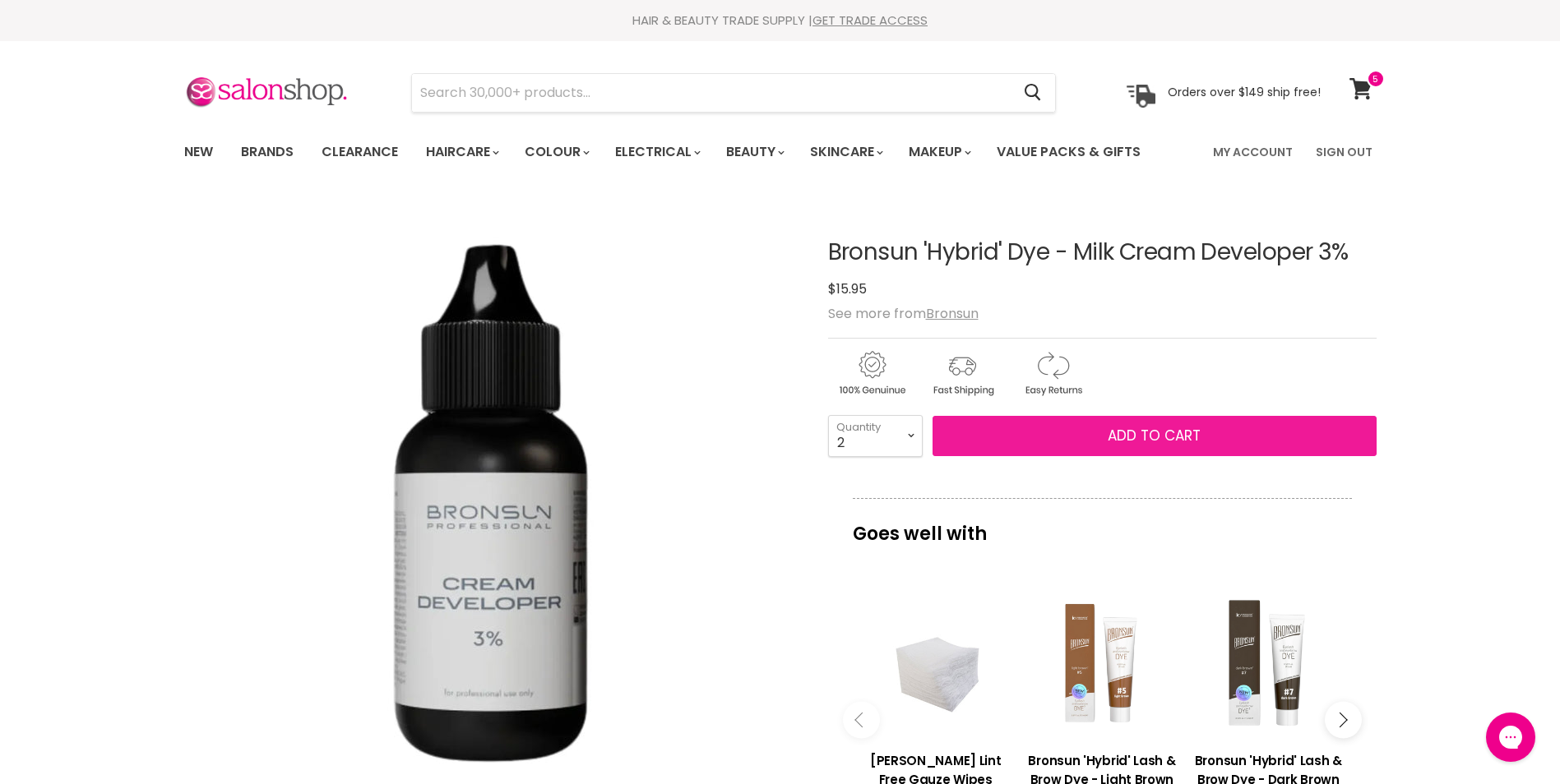
click at [1164, 421] on button "Add to cart" at bounding box center [1155, 436] width 444 height 41
click at [1179, 429] on span "Add to cart" at bounding box center [1154, 436] width 93 height 20
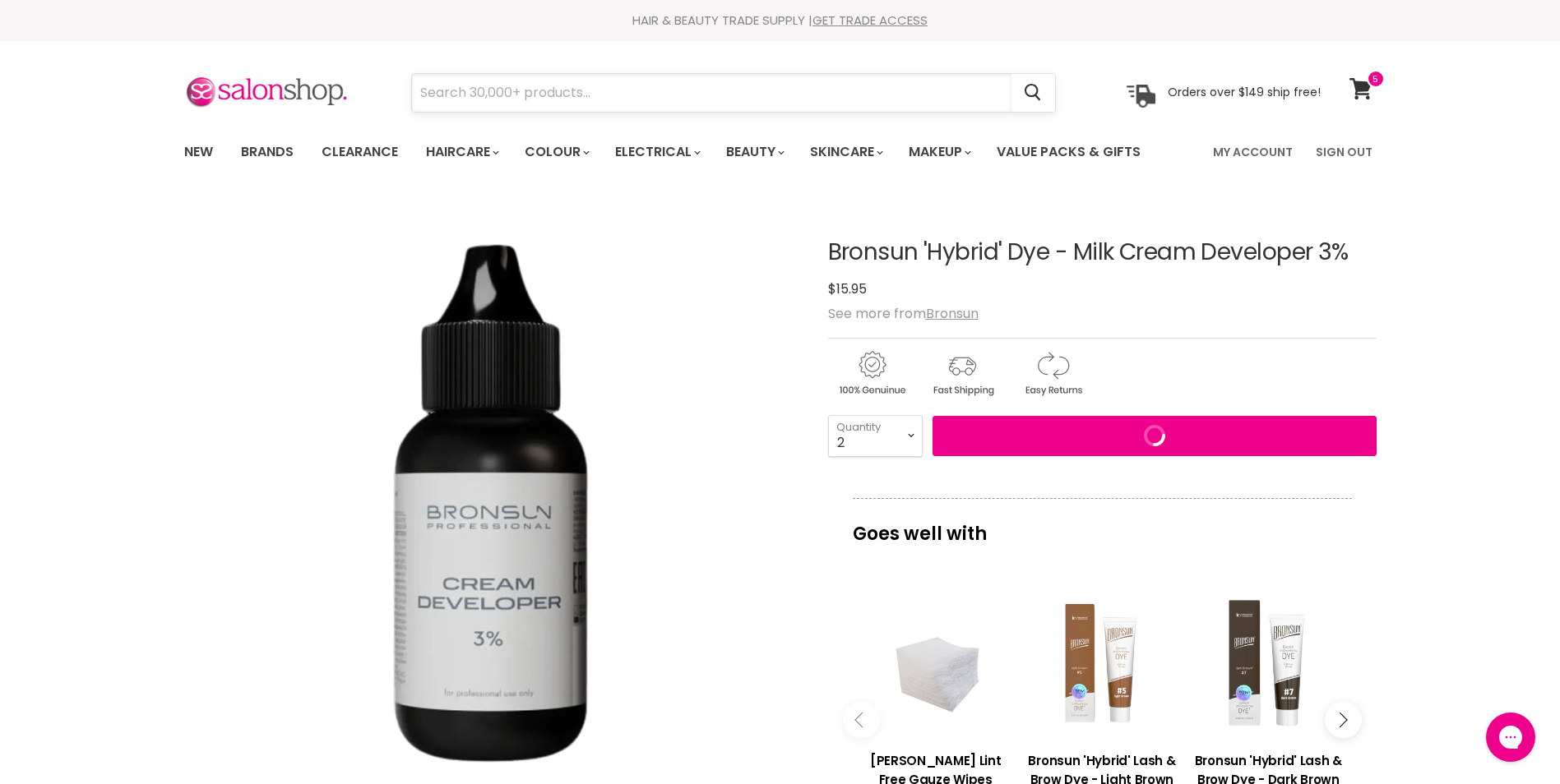
click at [554, 98] on input "Search" at bounding box center [711, 93] width 599 height 38
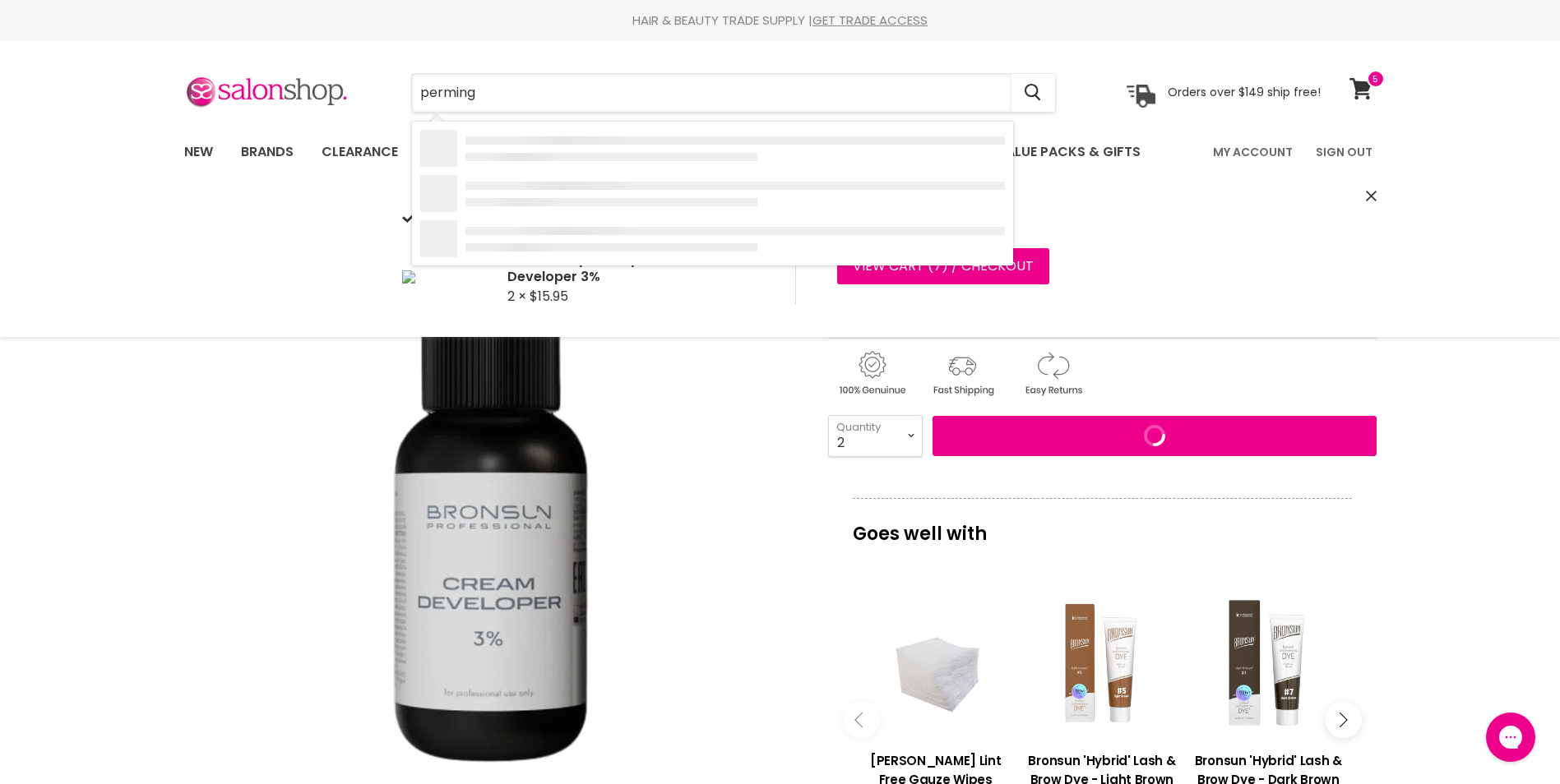
type input "perming"
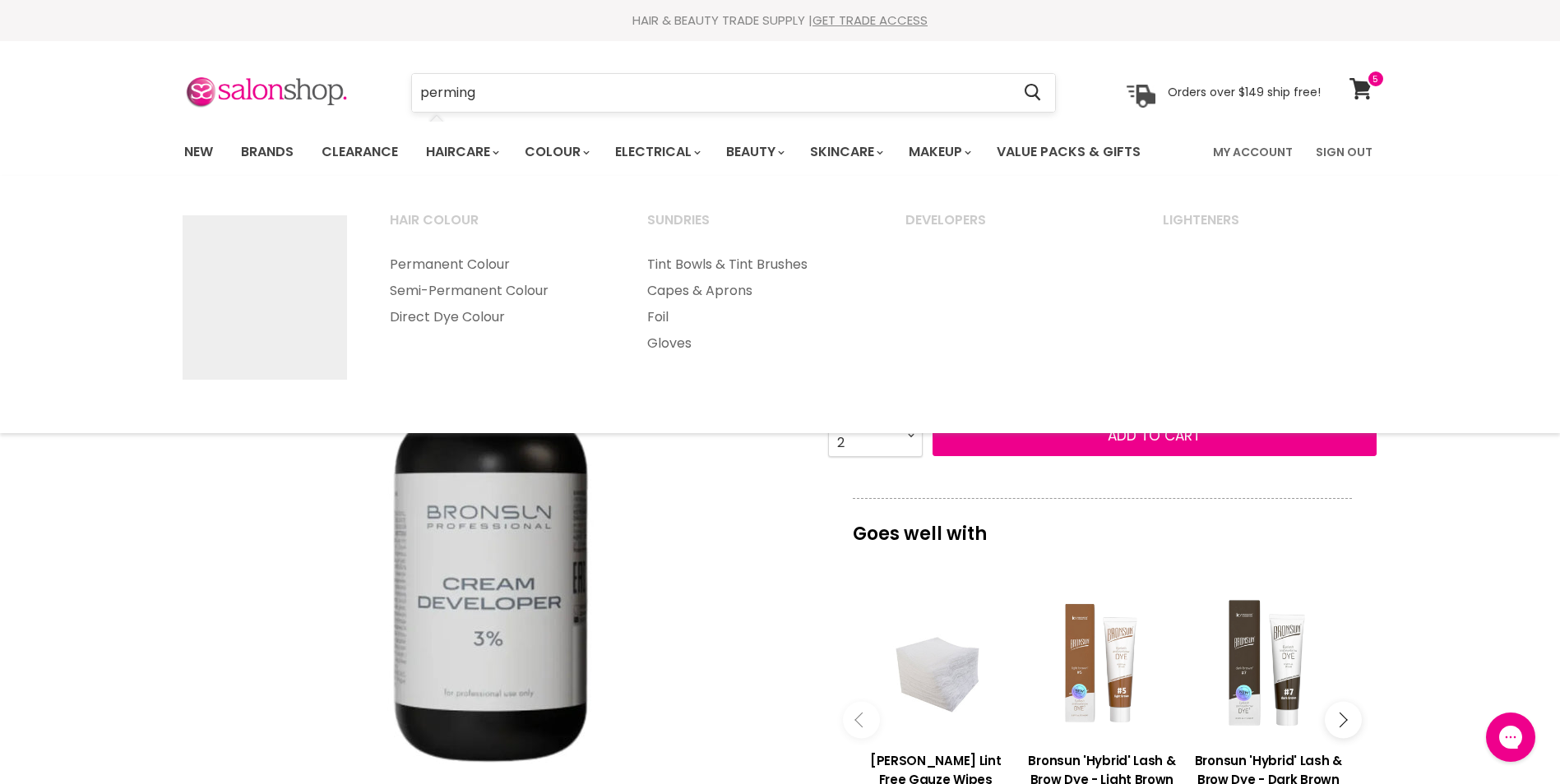
click at [607, 91] on input "perming" at bounding box center [711, 93] width 599 height 38
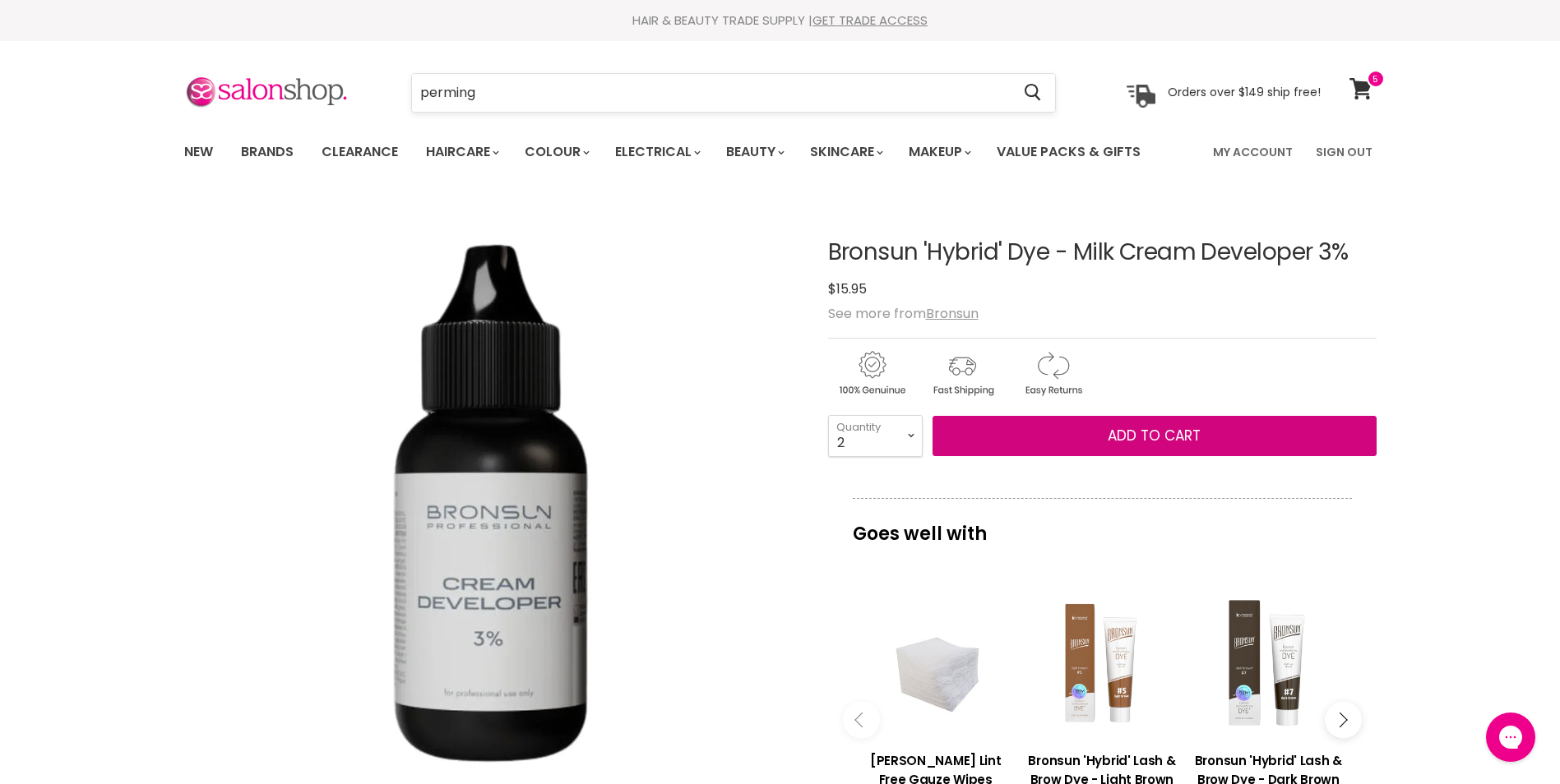
click at [607, 93] on input "perming" at bounding box center [711, 93] width 599 height 38
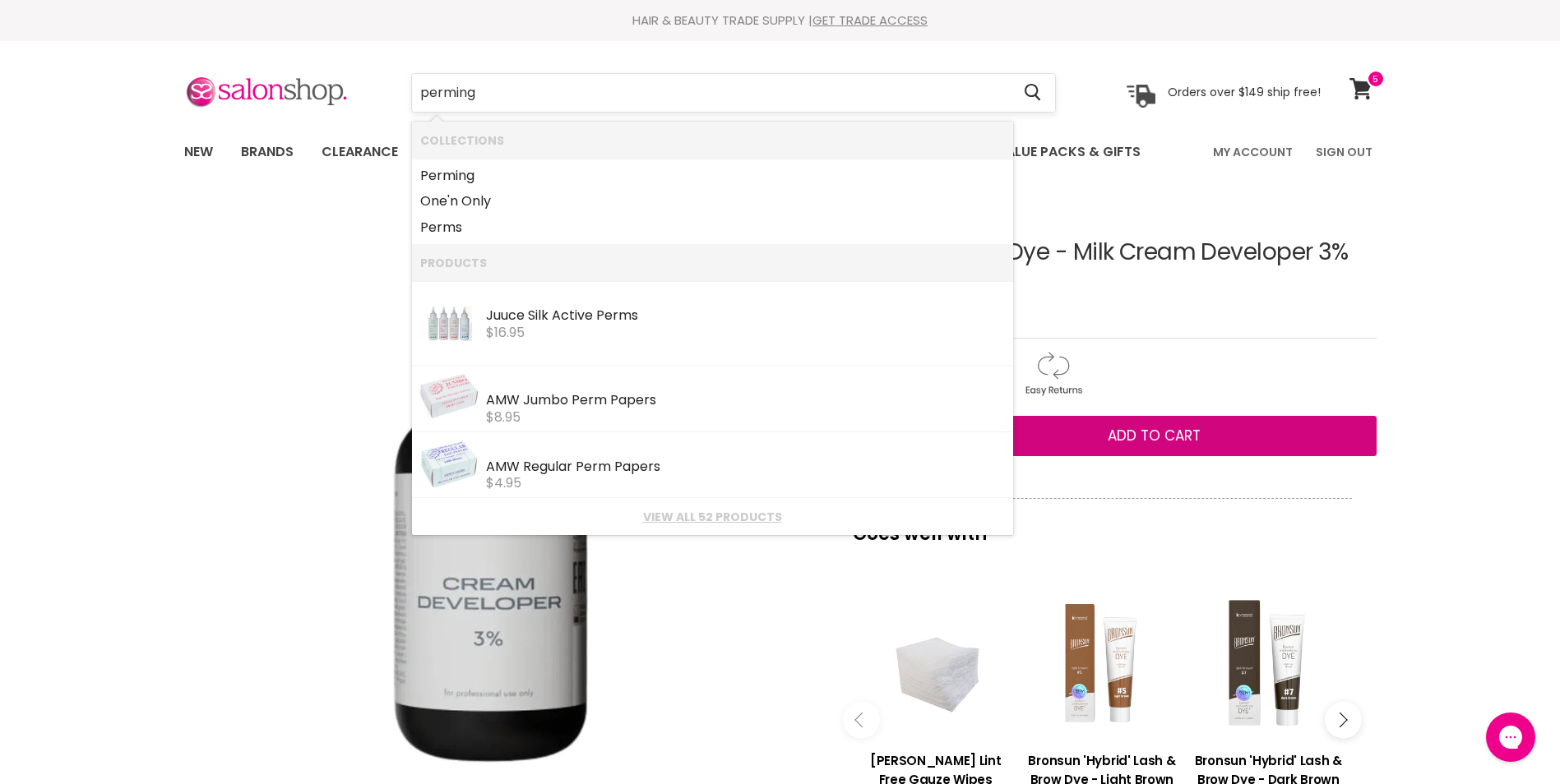
click at [932, 416] on button "Add to cart" at bounding box center [1155, 436] width 444 height 41
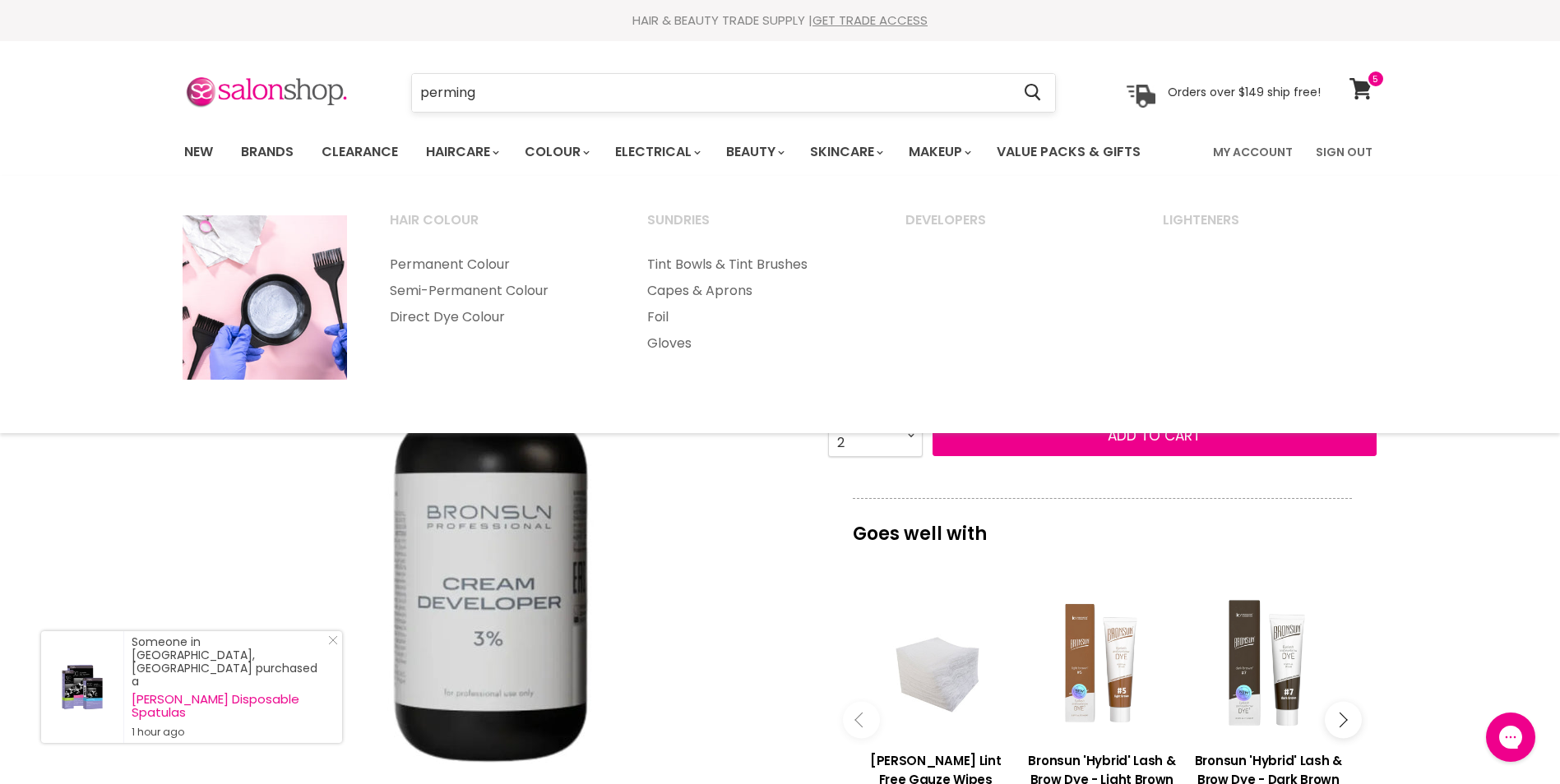
drag, startPoint x: 501, startPoint y: 112, endPoint x: 489, endPoint y: 82, distance: 32.3
click at [501, 109] on form "perming Cancel" at bounding box center [733, 93] width 645 height 40
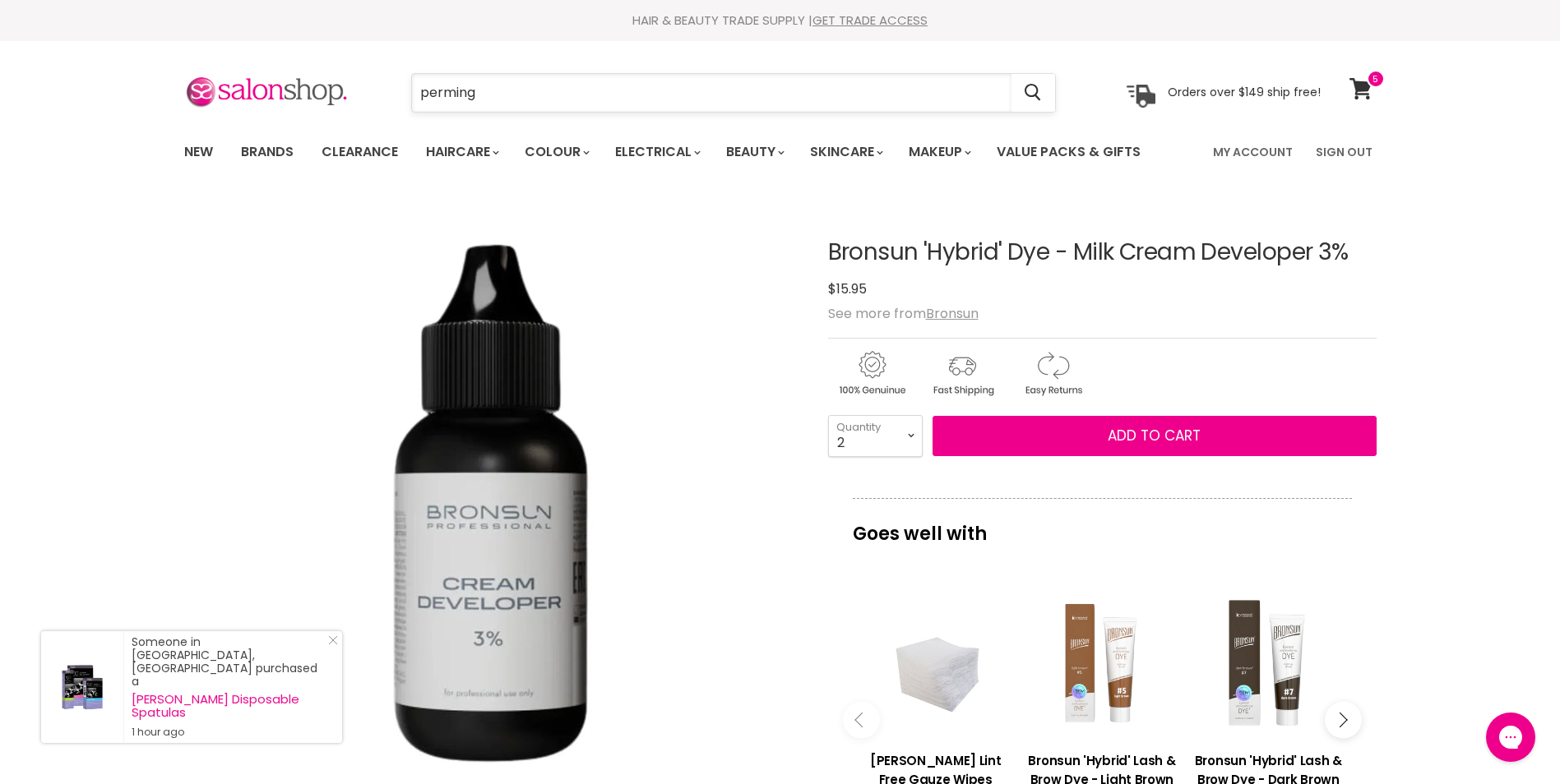
click at [489, 82] on input "perming" at bounding box center [711, 93] width 599 height 38
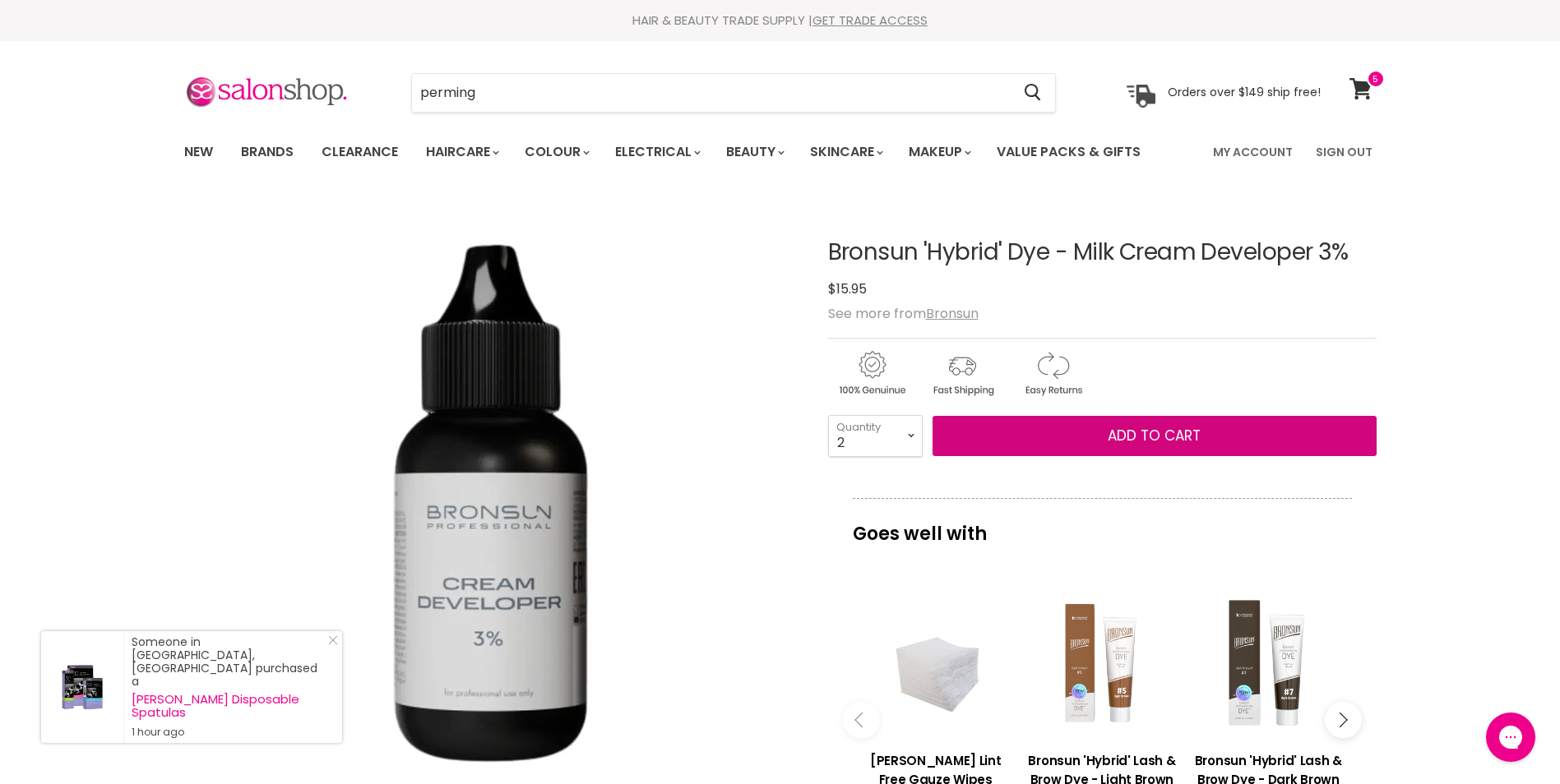
click at [486, 71] on section "Menu perming Cancel" at bounding box center [780, 84] width 1233 height 87
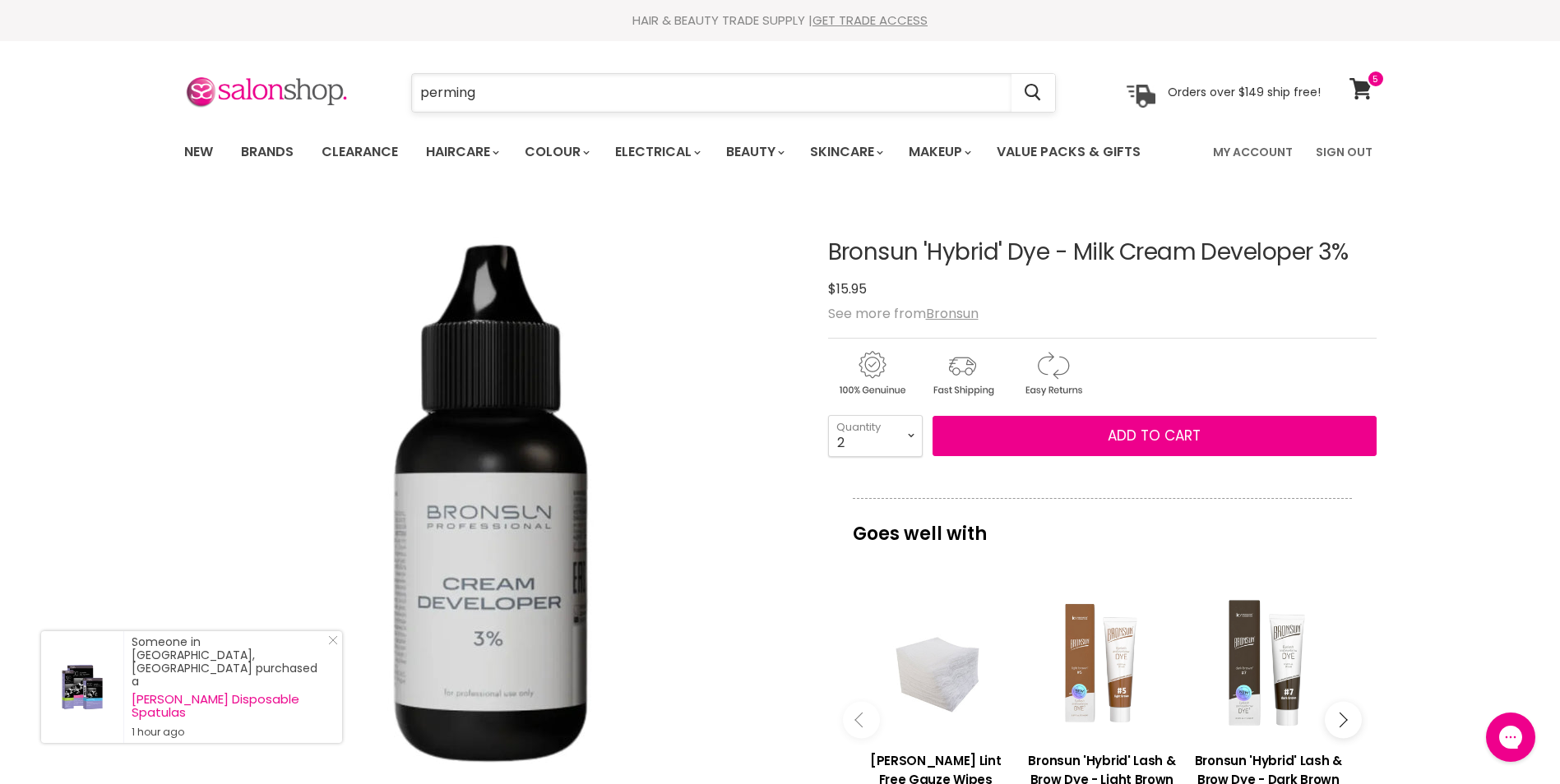
click at [490, 109] on input "perming" at bounding box center [711, 93] width 599 height 38
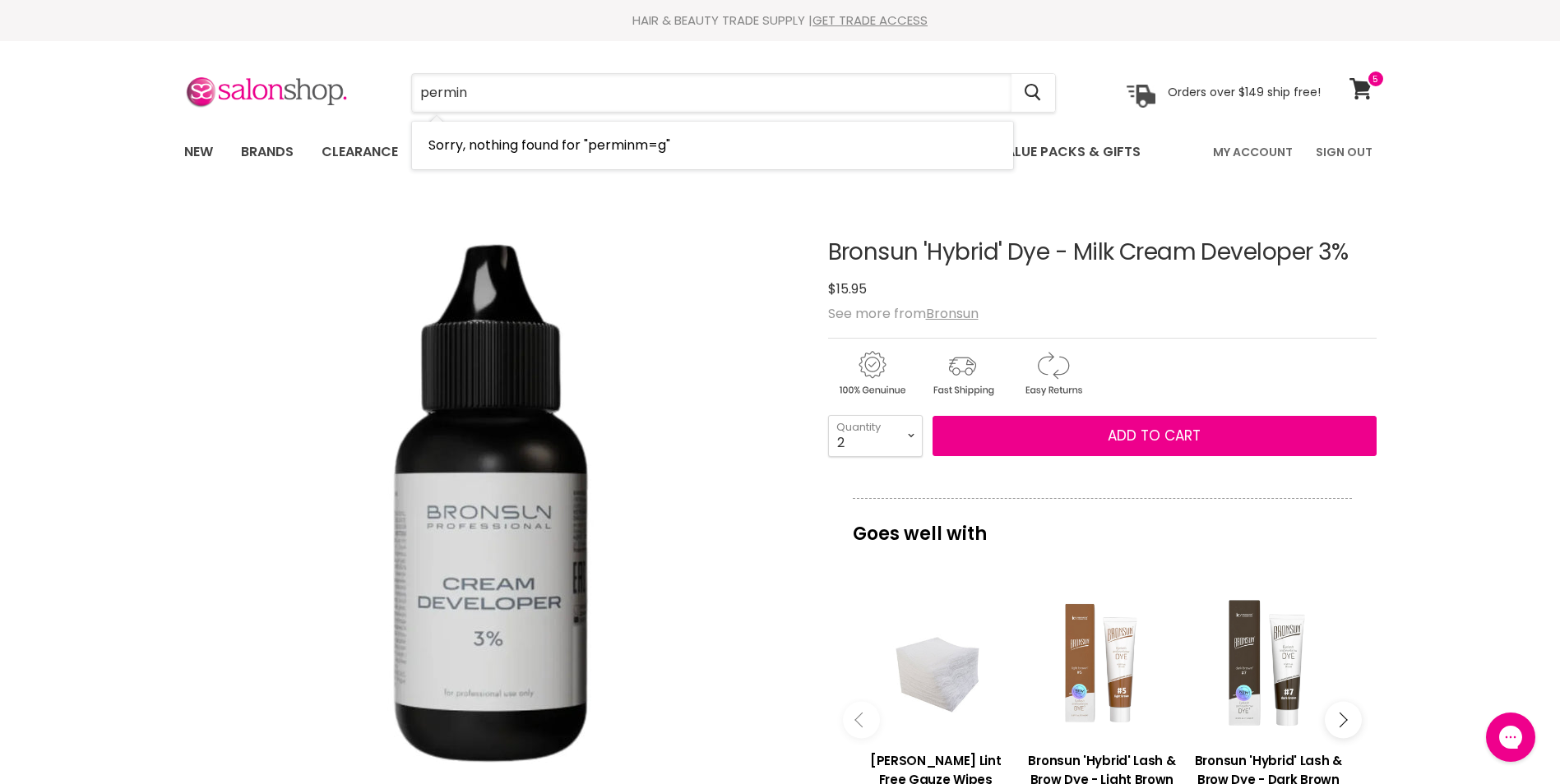
type input "perming"
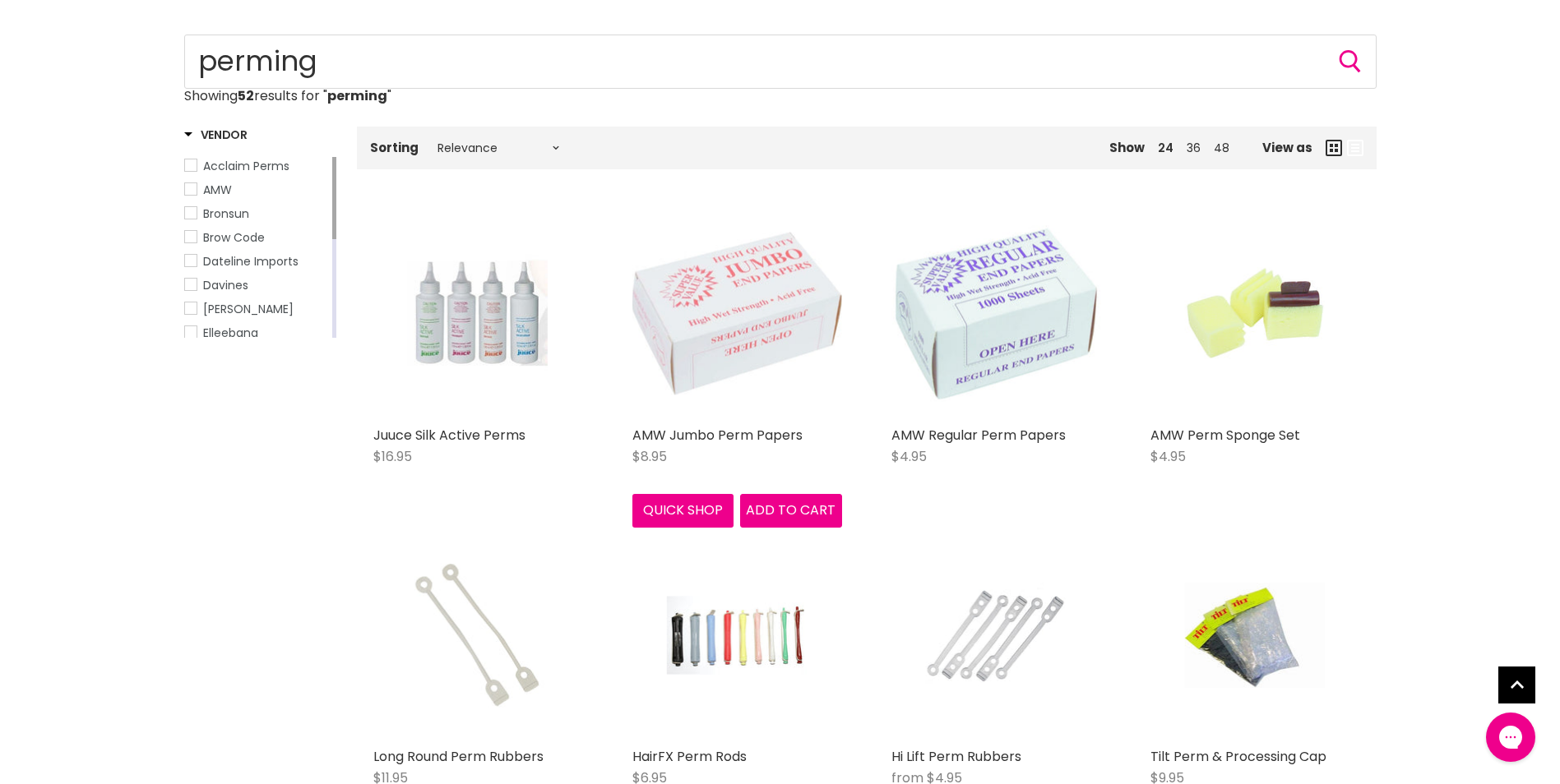
click at [799, 359] on img "Main content" at bounding box center [737, 313] width 210 height 162
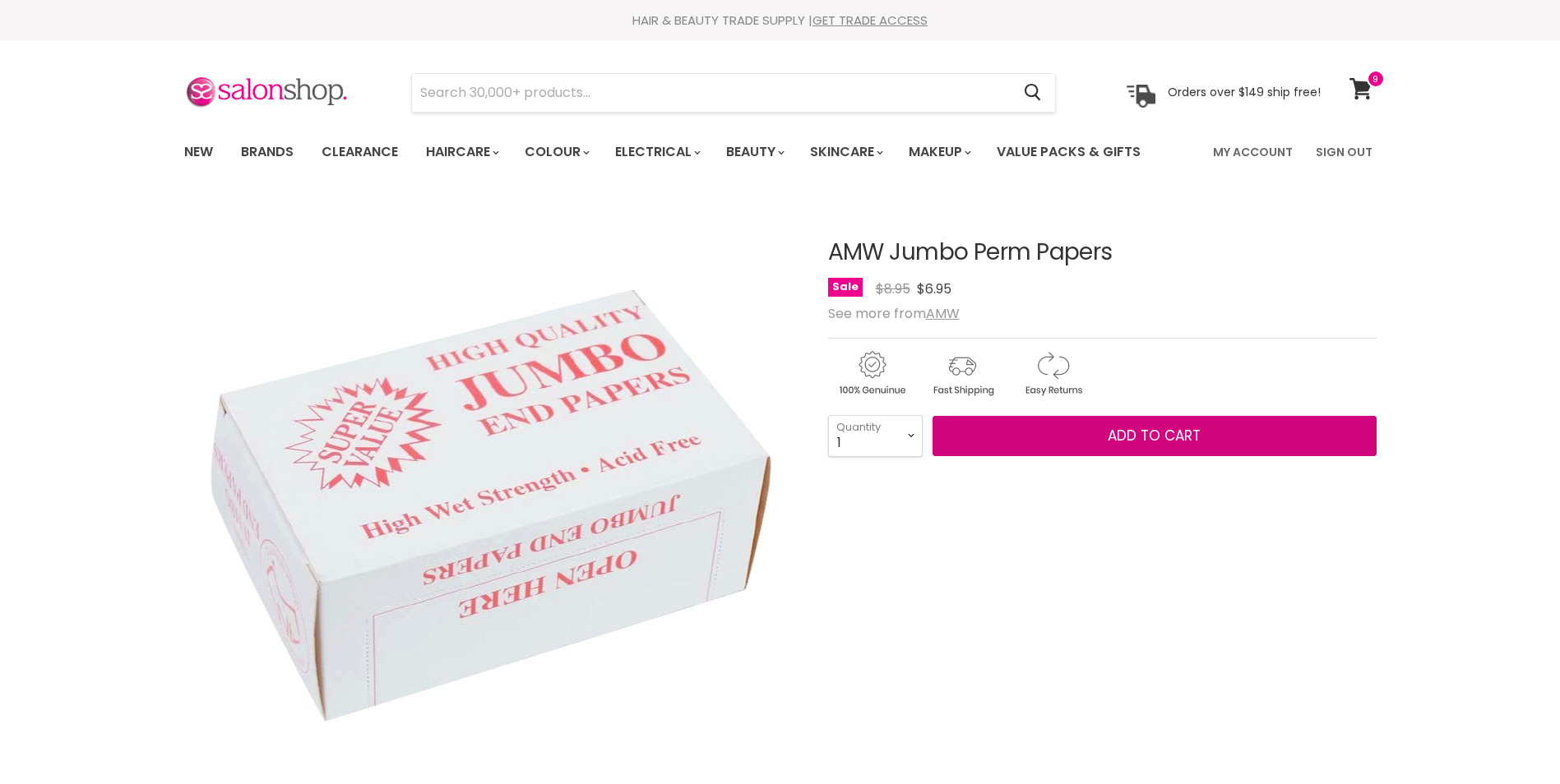
click at [1096, 429] on button "Add to cart" at bounding box center [1155, 436] width 444 height 41
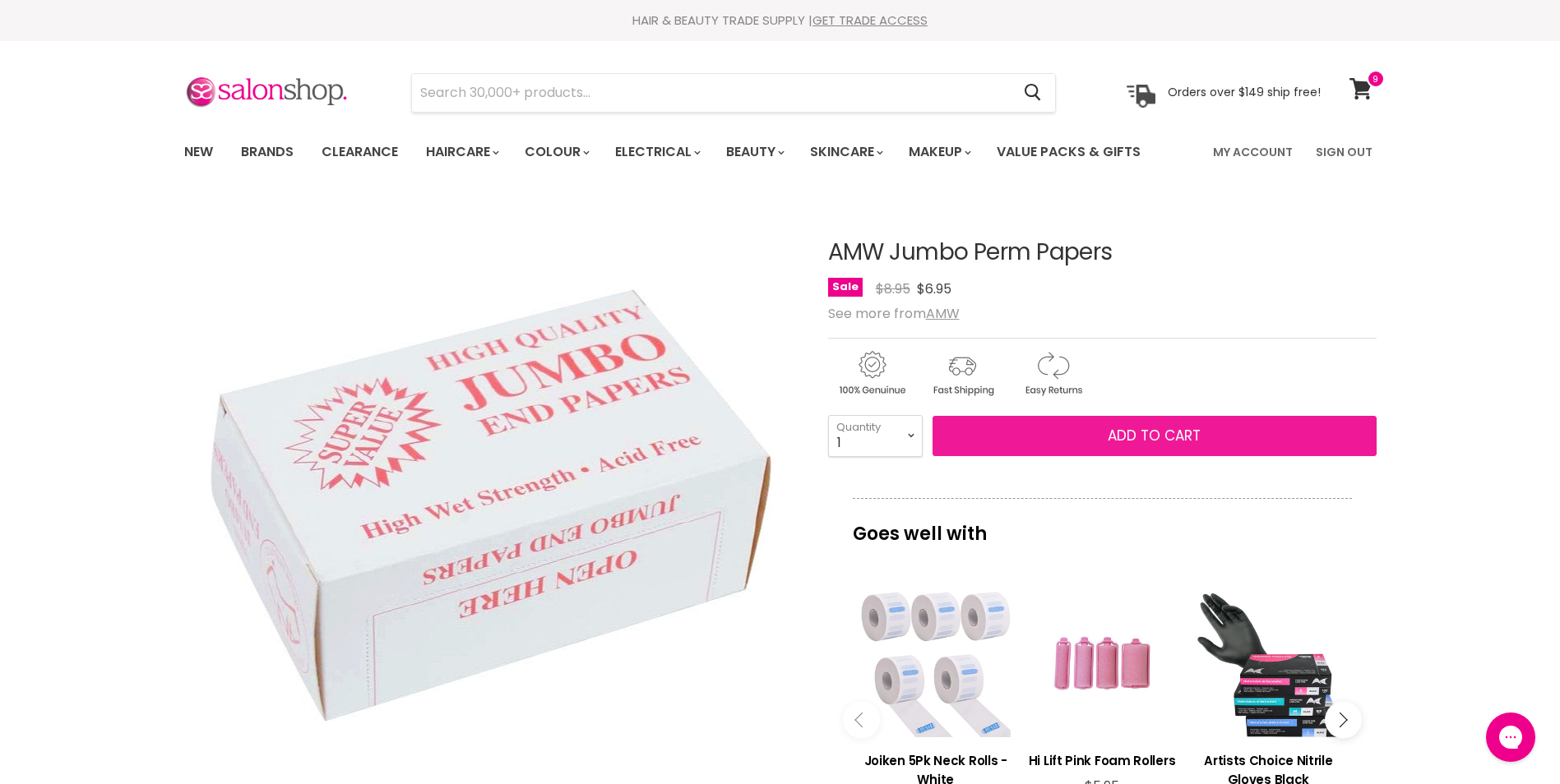
click at [1026, 436] on button "Add to cart" at bounding box center [1155, 436] width 444 height 41
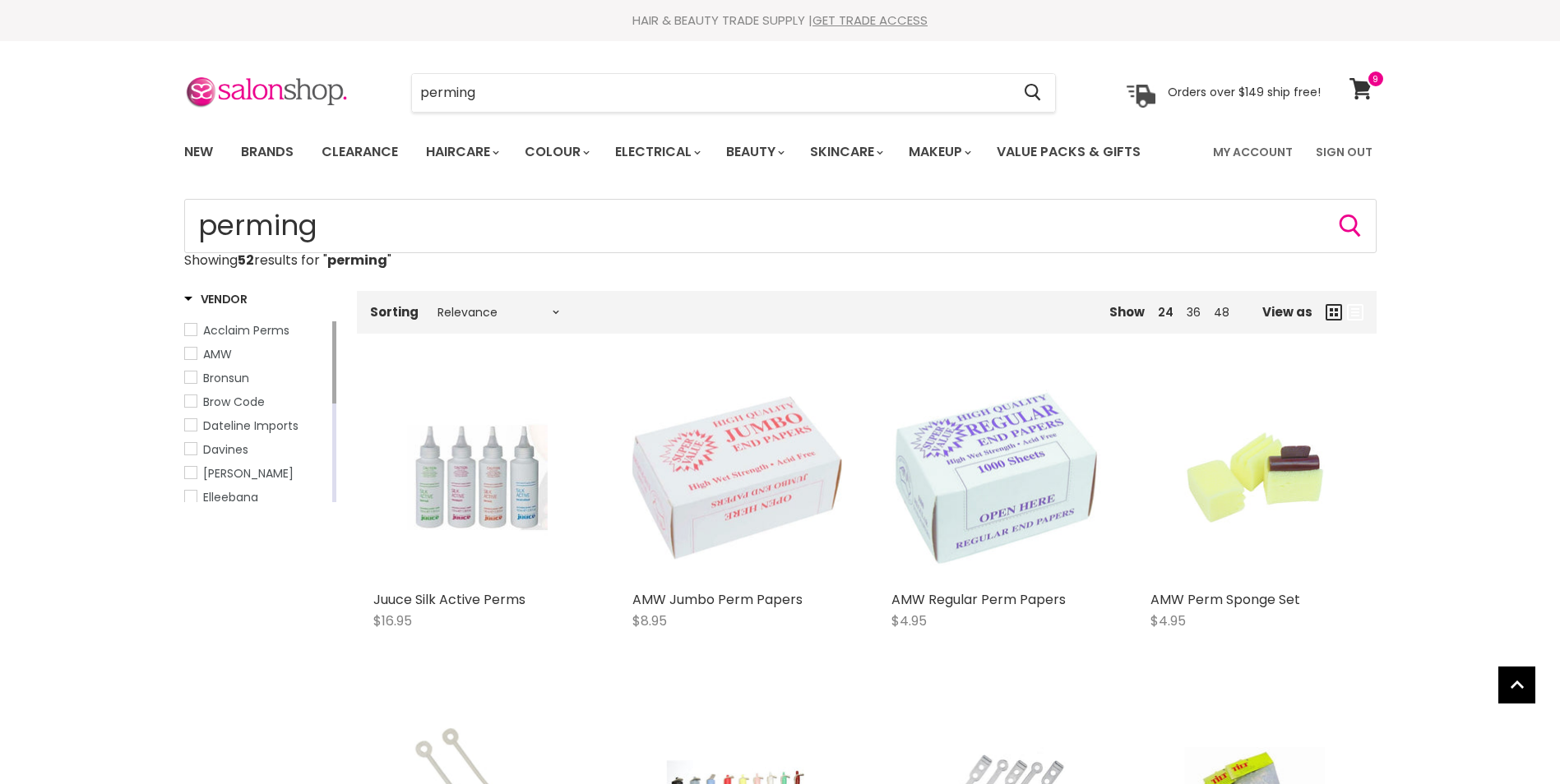
scroll to position [357, 0]
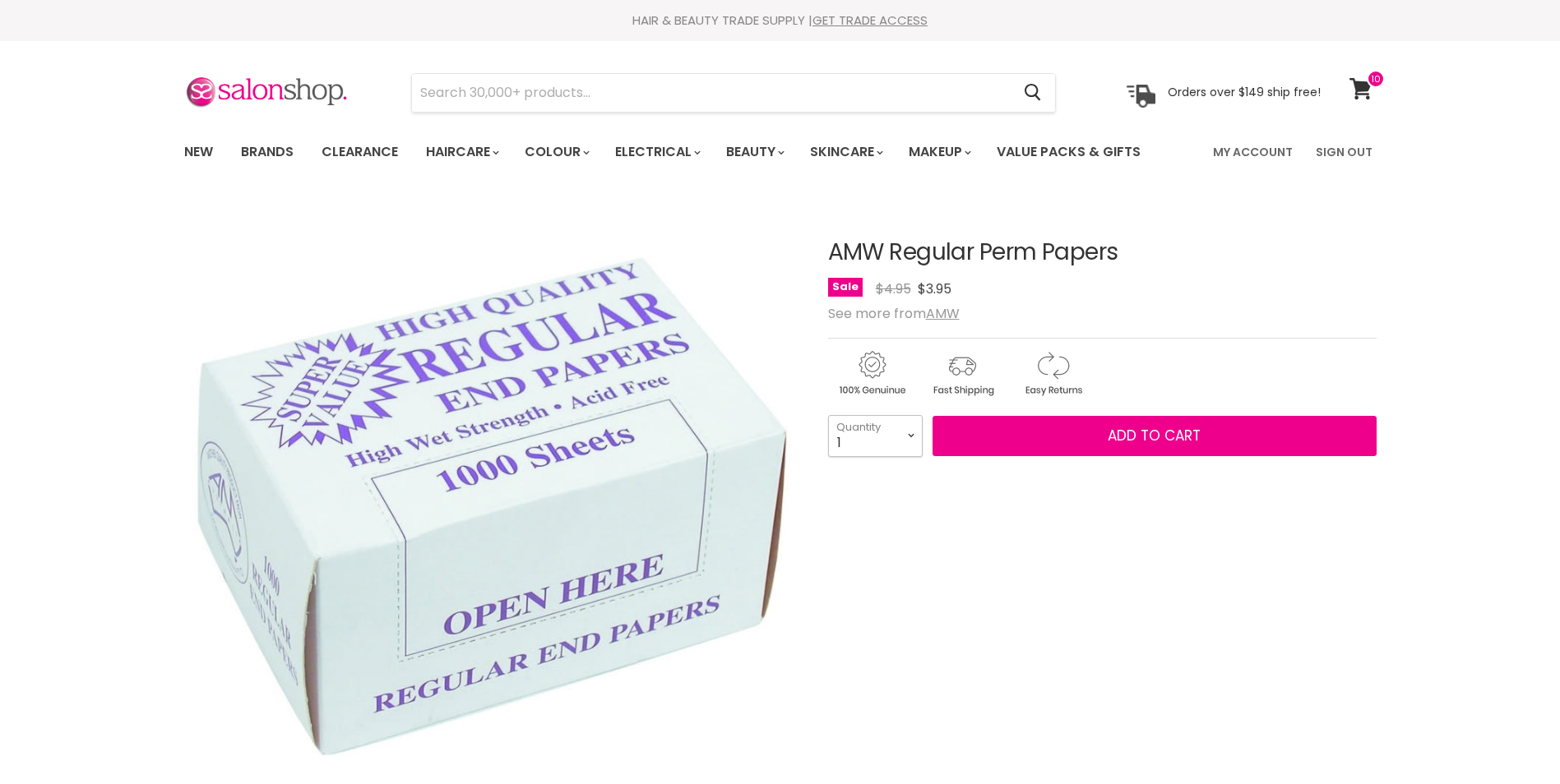
click at [908, 442] on select "1 2 3 4 5 6 7 8 9 10+" at bounding box center [875, 435] width 95 height 41
select select "2"
click at [828, 415] on select "1 2 3 4 5 6 7 8 9 10+" at bounding box center [875, 435] width 95 height 41
type input "2"
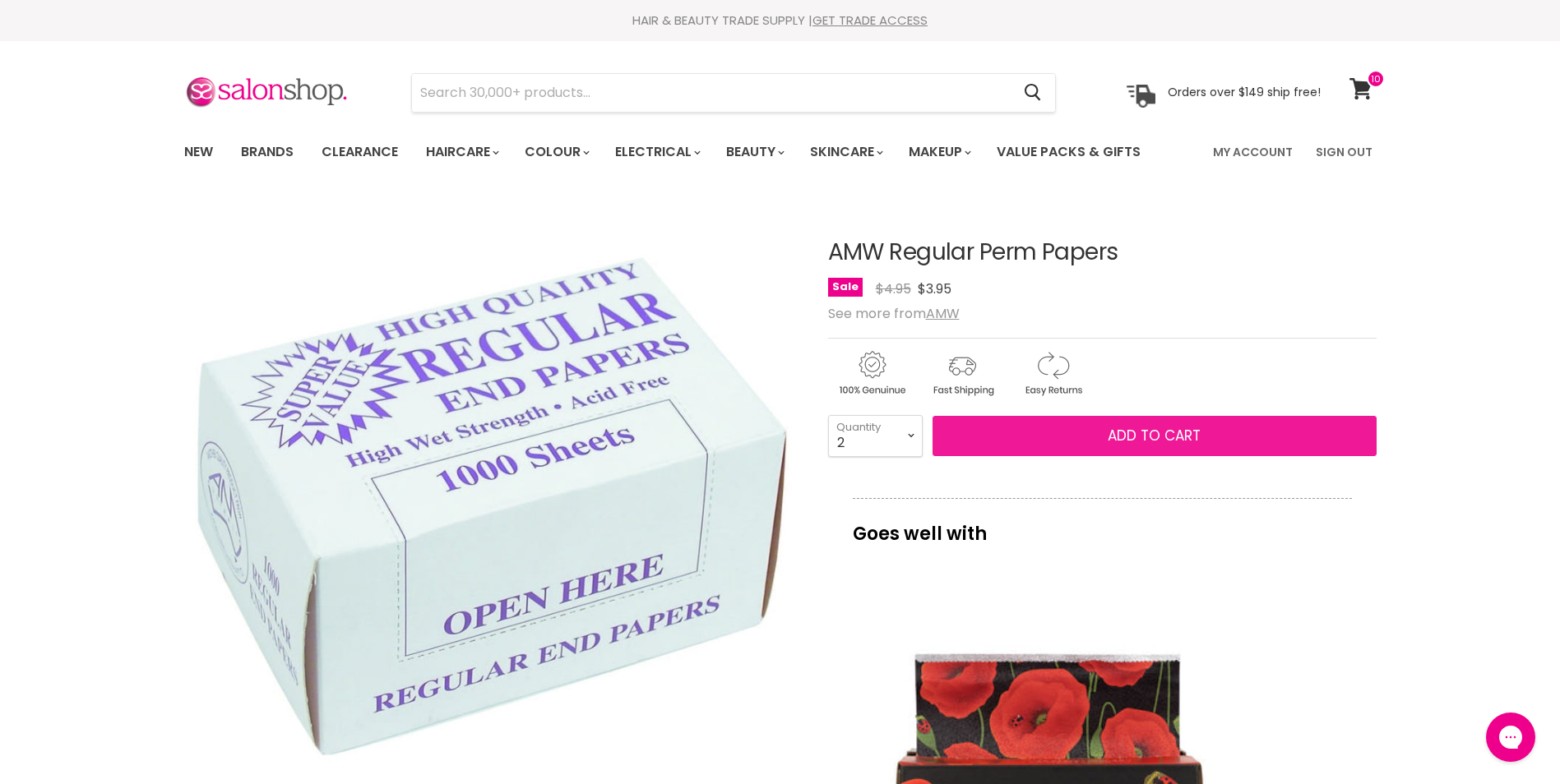
click at [1193, 438] on span "Add to cart" at bounding box center [1154, 436] width 93 height 20
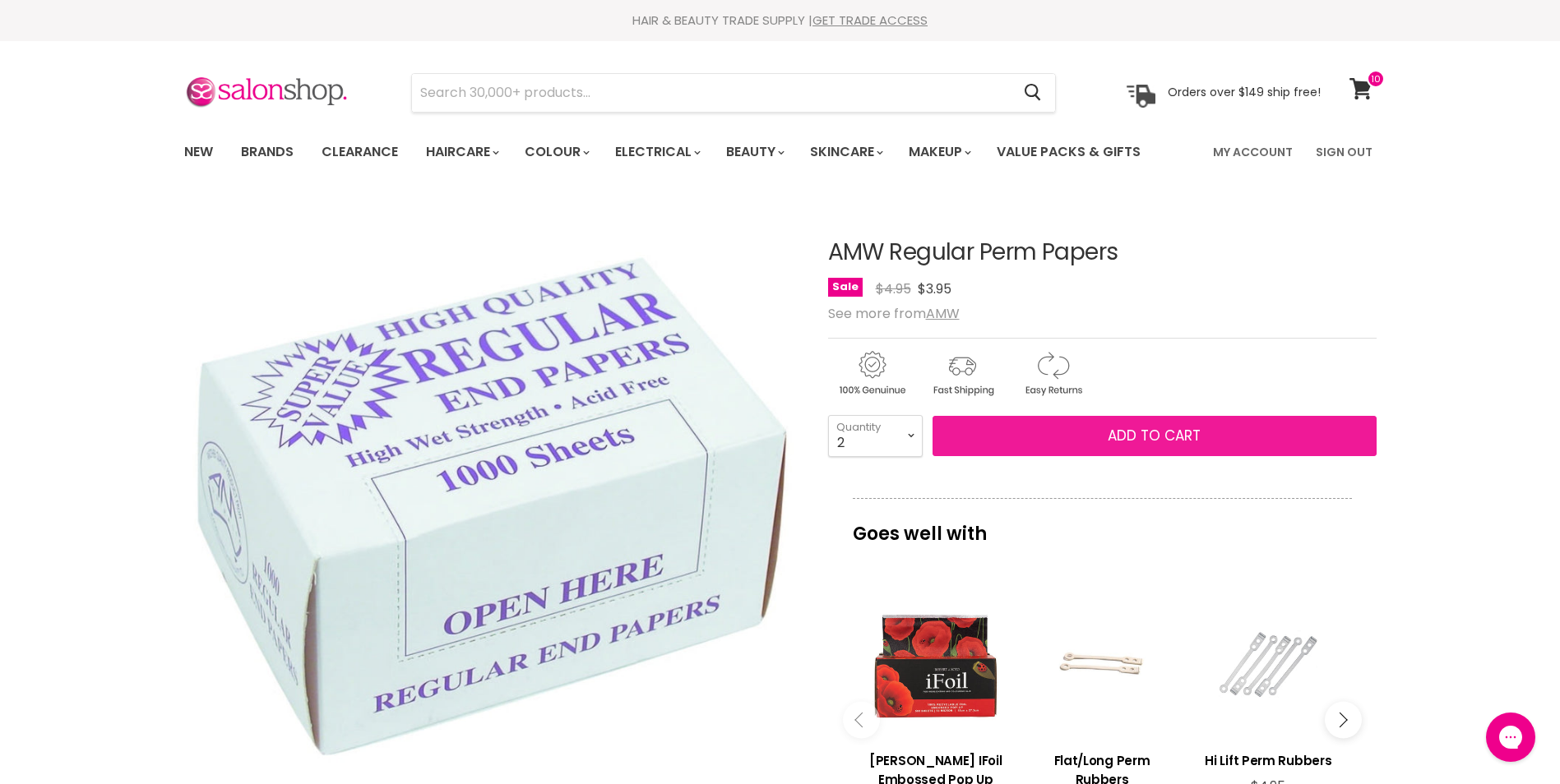
click at [1193, 438] on span "Add to cart" at bounding box center [1154, 436] width 93 height 20
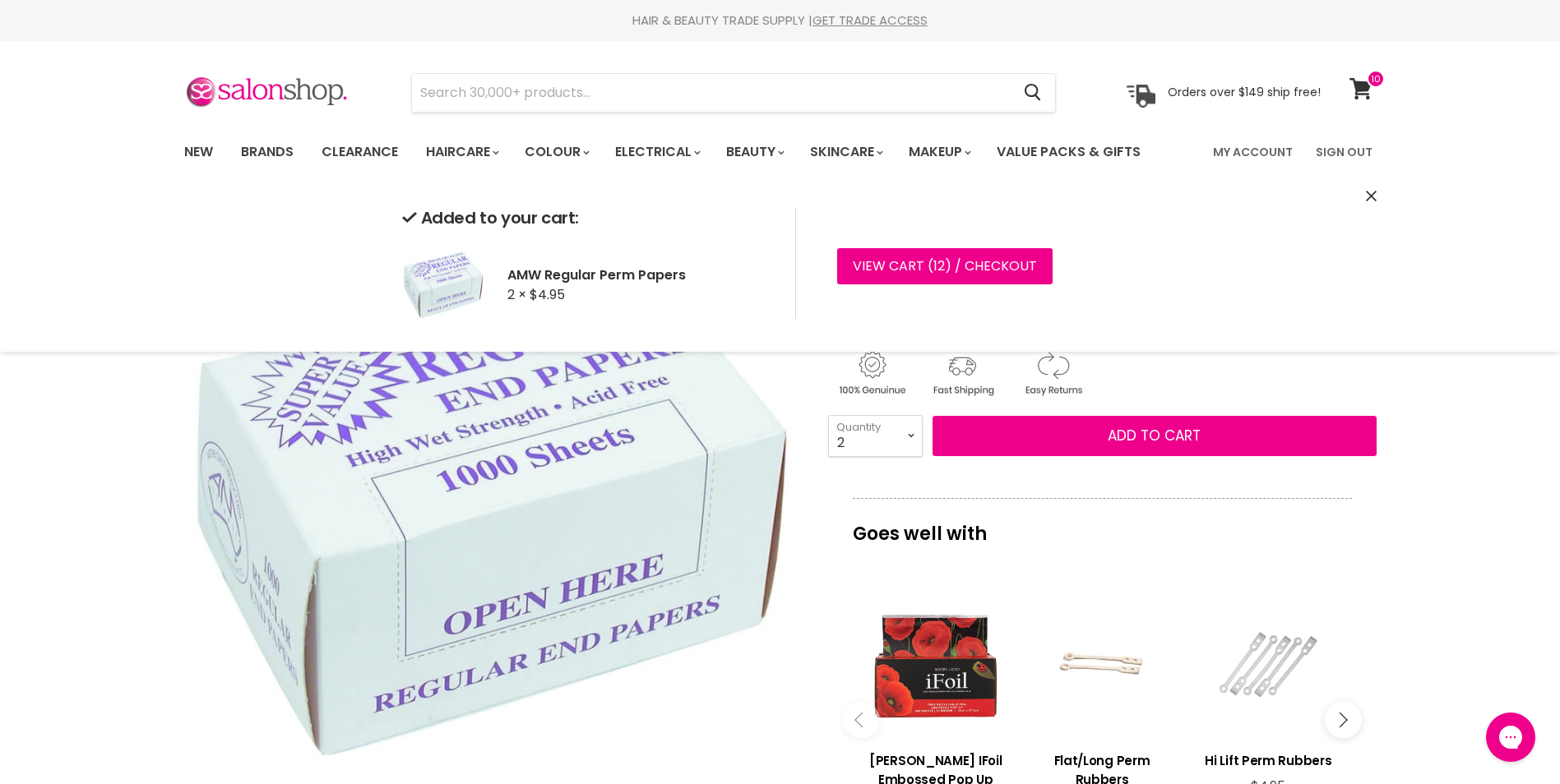
drag, startPoint x: 27, startPoint y: 386, endPoint x: 40, endPoint y: 142, distance: 244.3
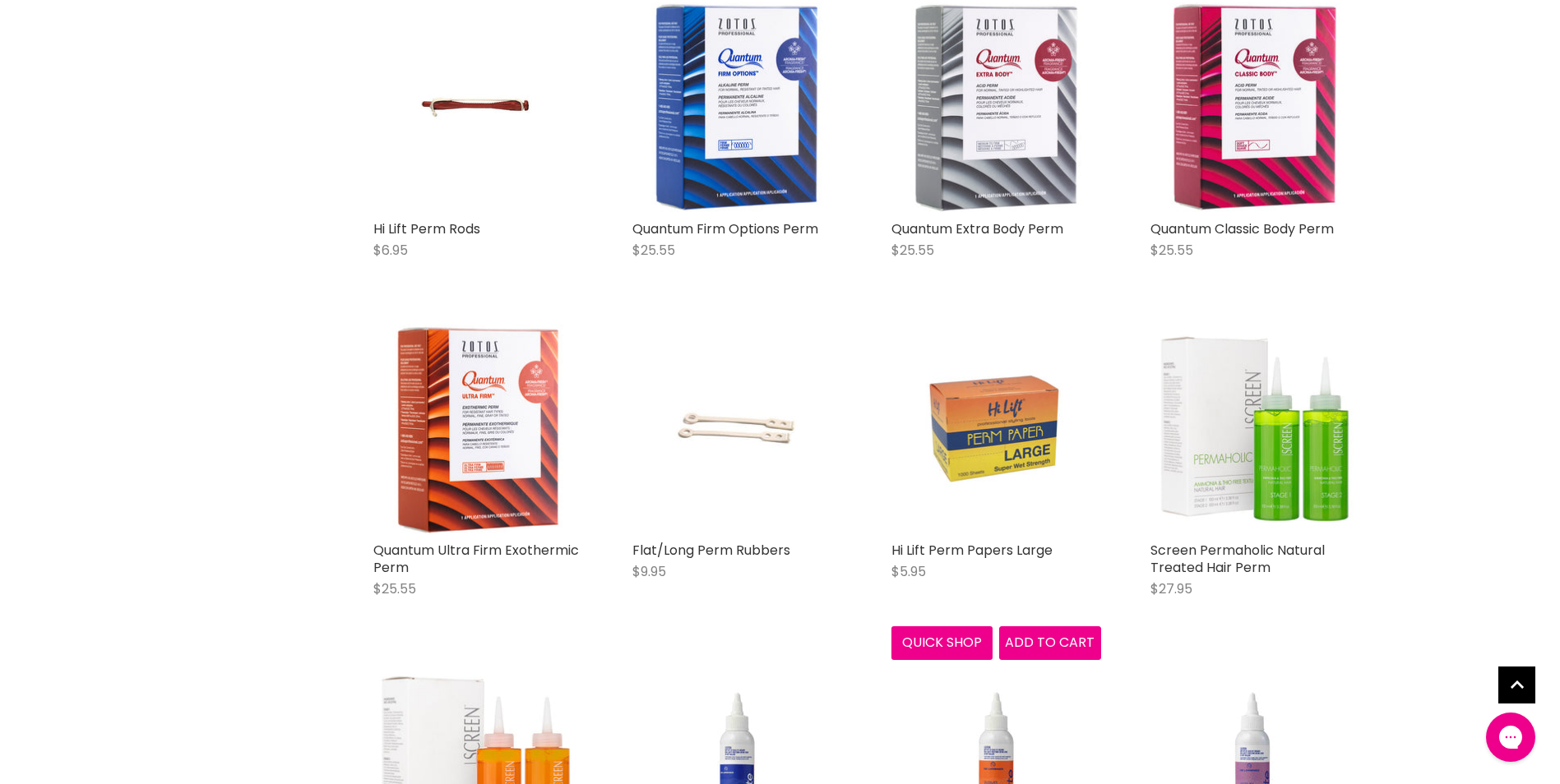
scroll to position [1096, 0]
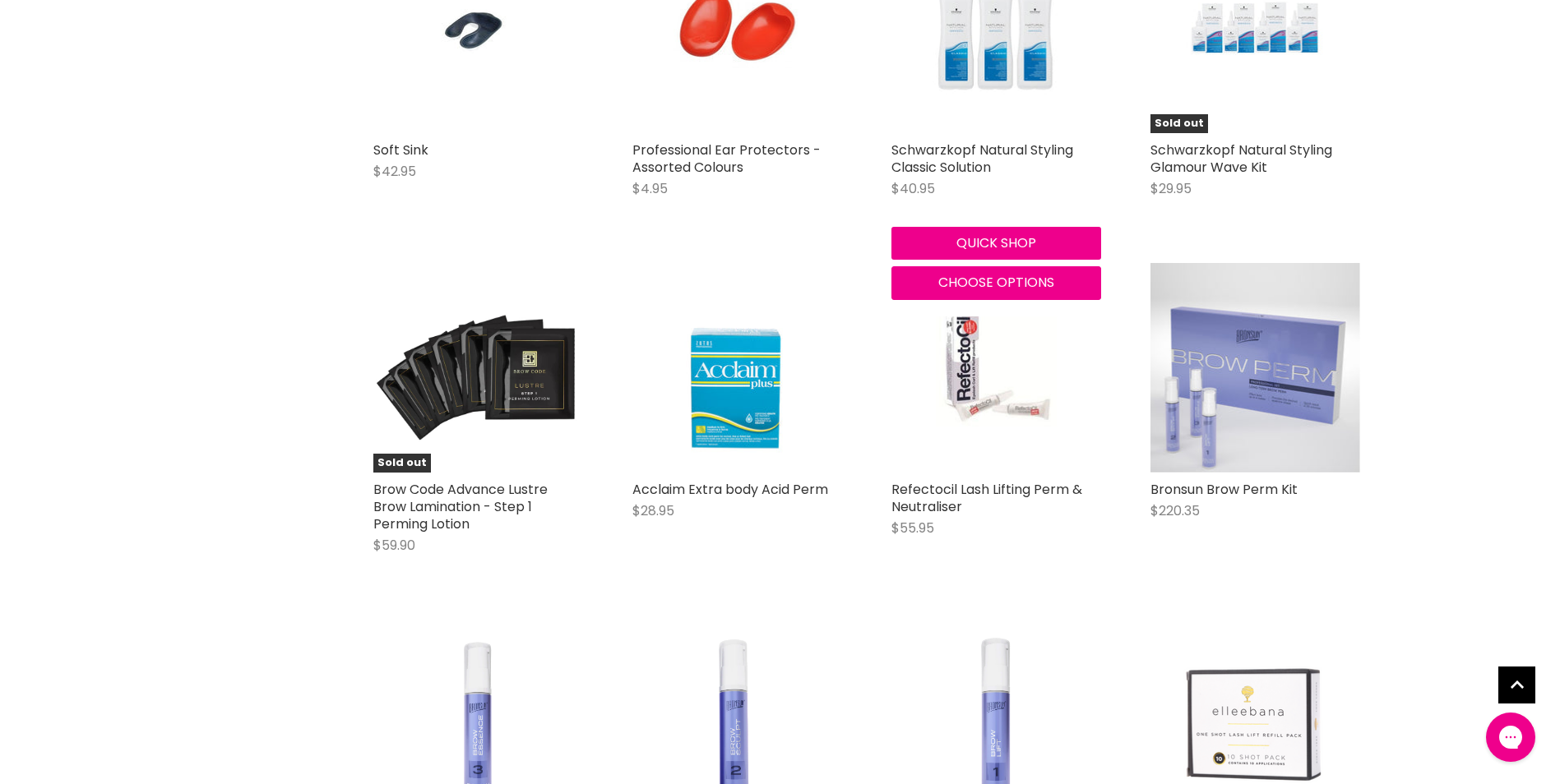
scroll to position [3480, 0]
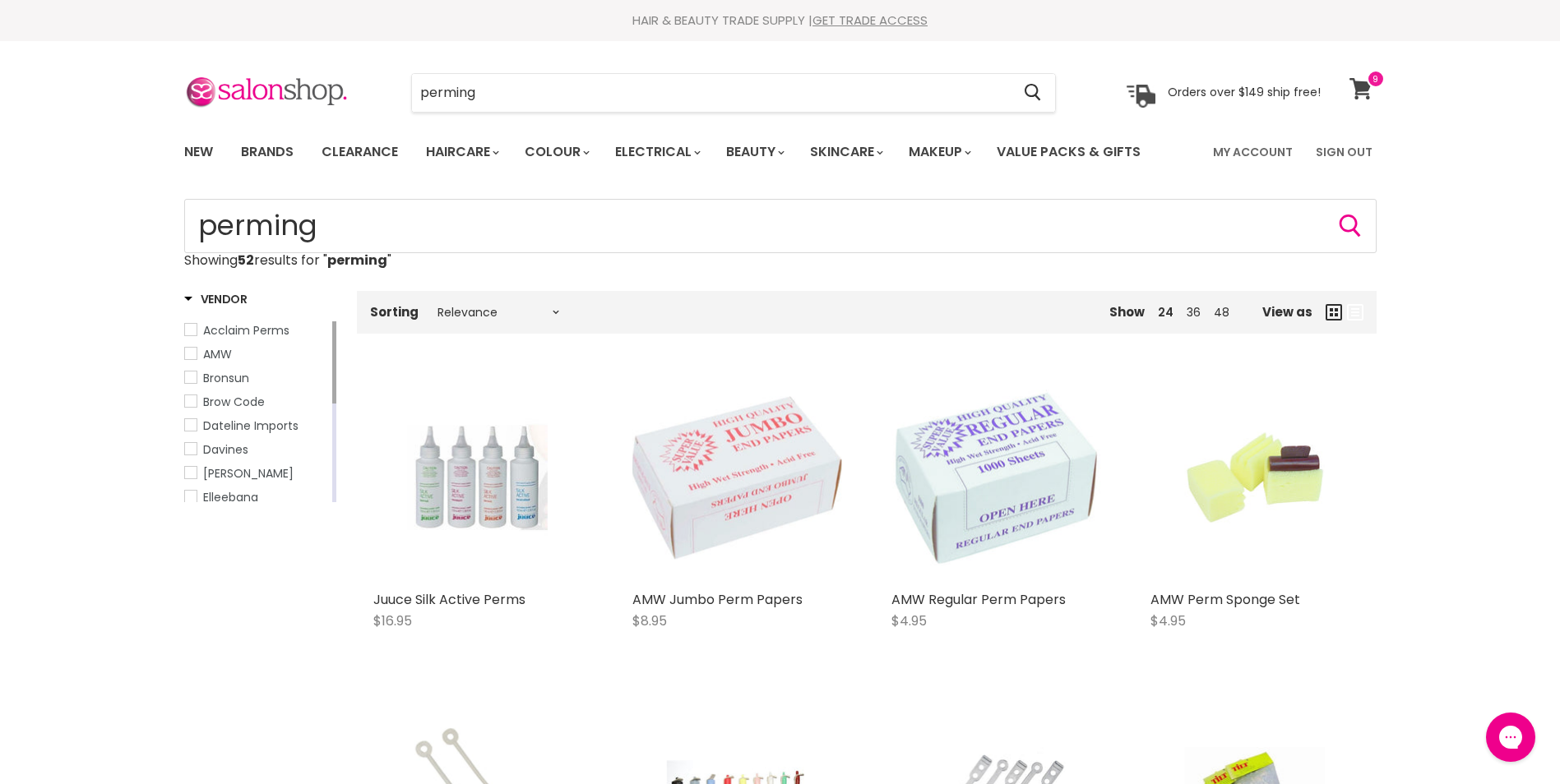
click at [1365, 103] on link "View cart" at bounding box center [1363, 89] width 44 height 38
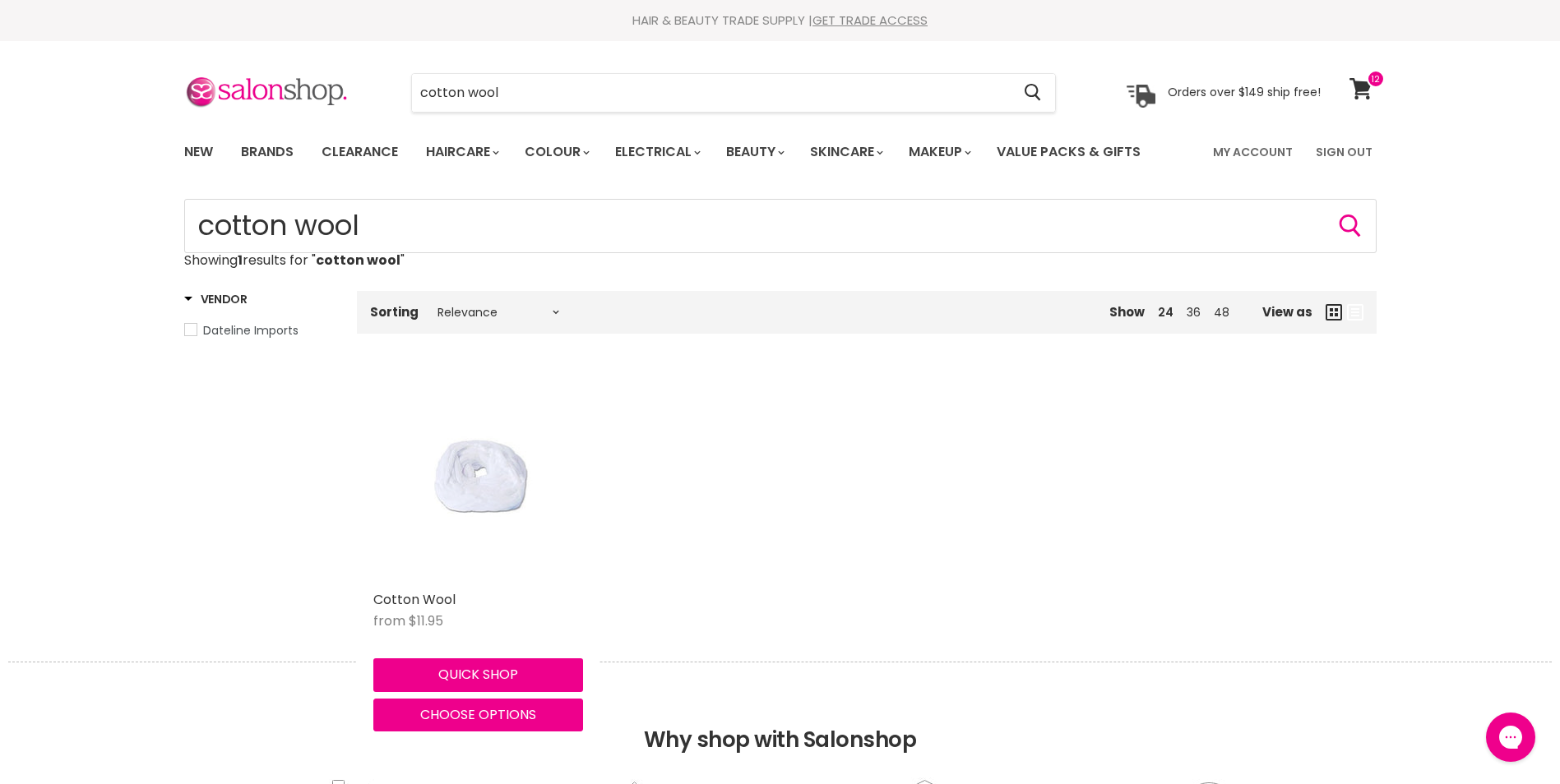
click at [481, 497] on div "Main content" at bounding box center [478, 477] width 210 height 210
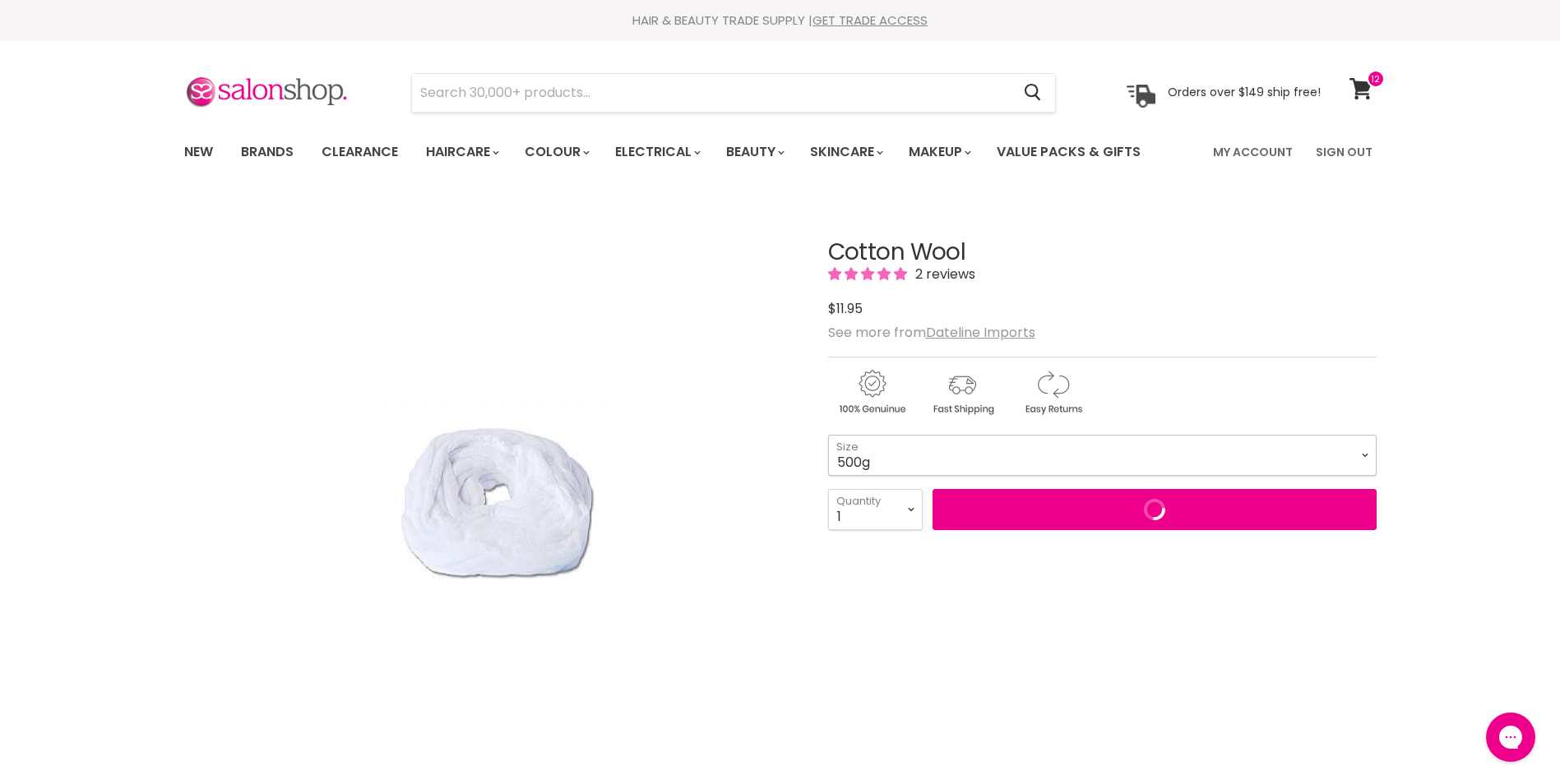
click at [1015, 450] on select "500g 1kg" at bounding box center [1102, 455] width 549 height 41
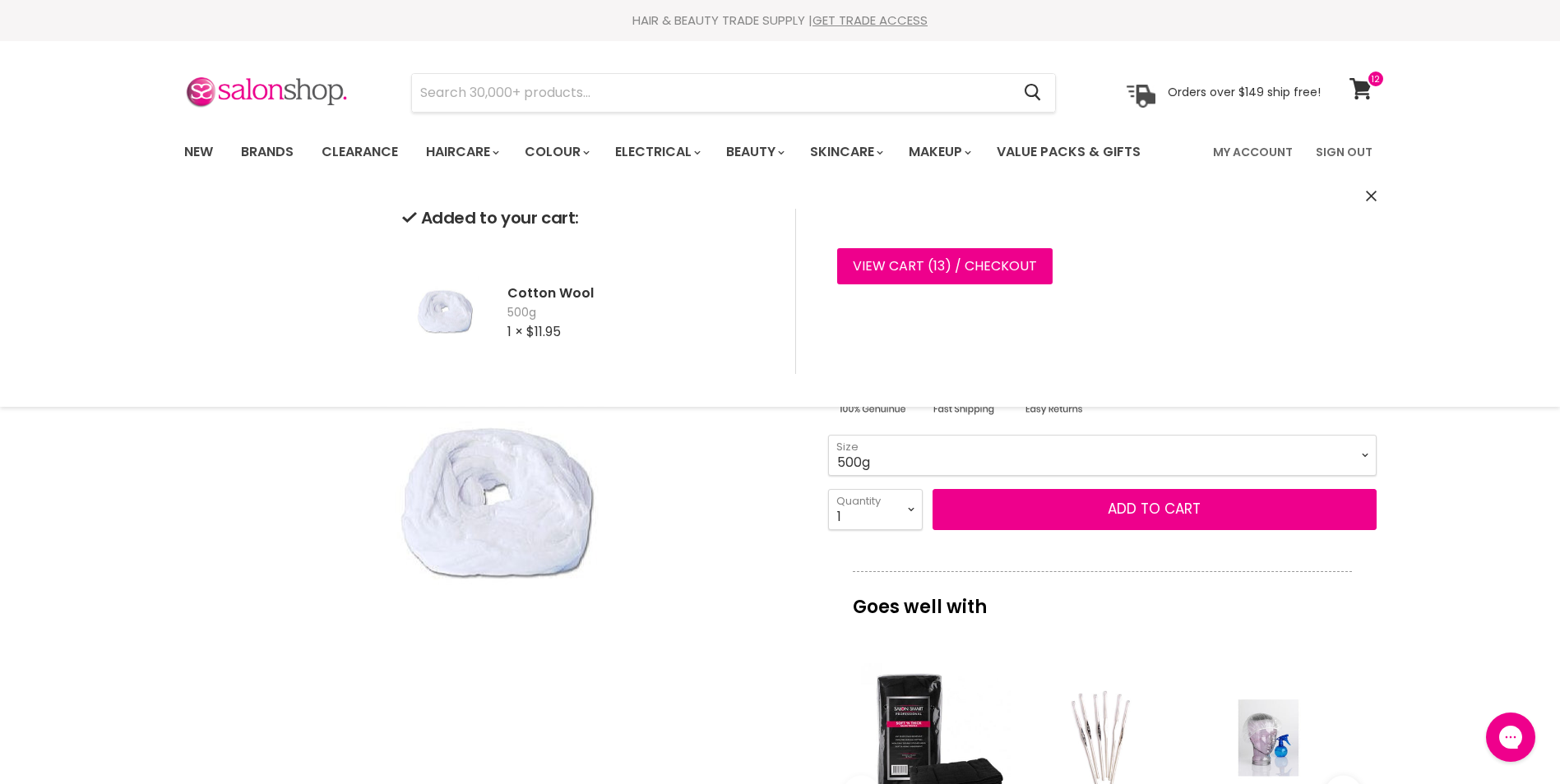
click at [732, 524] on div "Click or scroll to zoom Tap or pinch to zoom" at bounding box center [491, 506] width 614 height 614
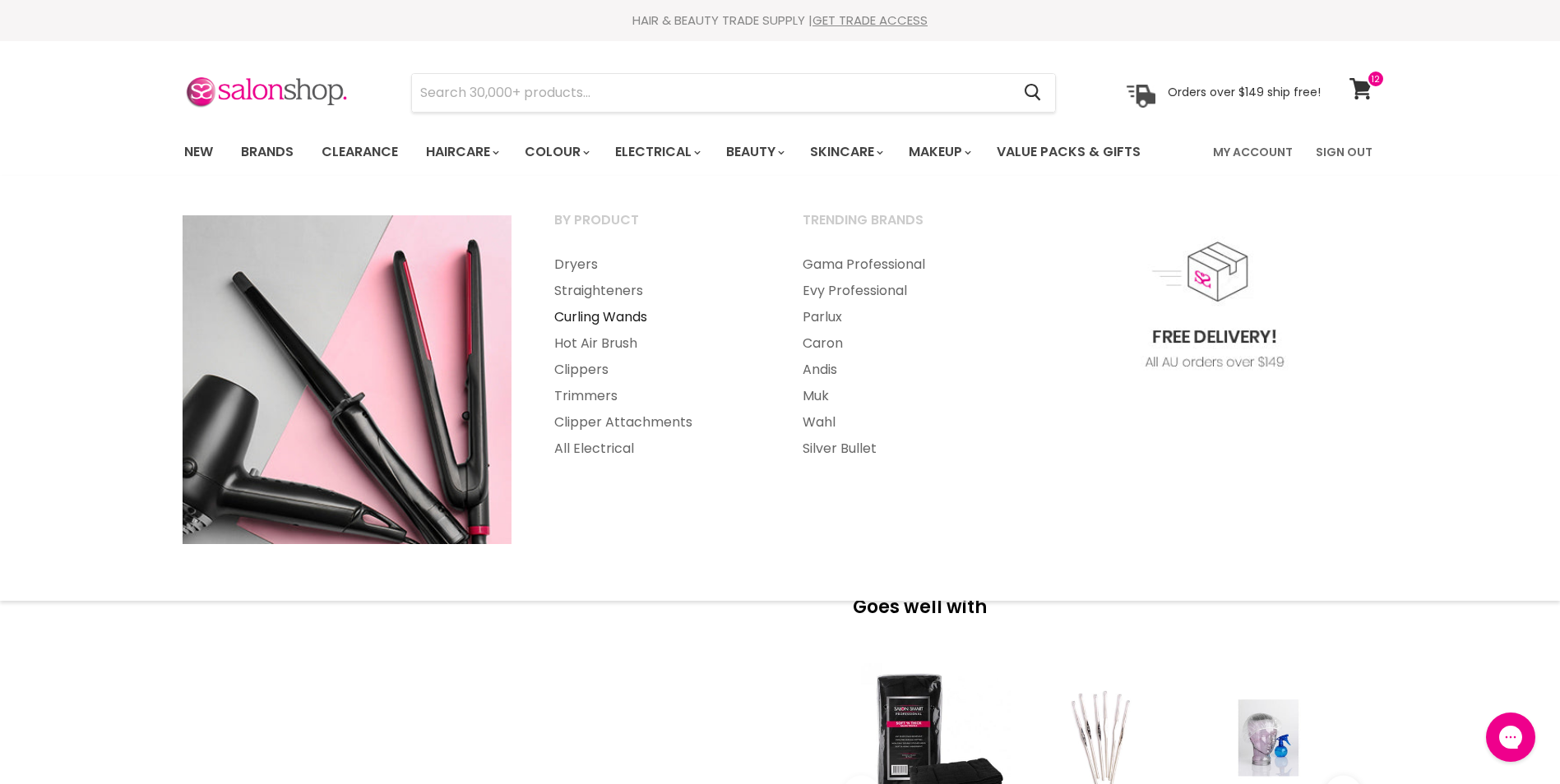
click at [613, 317] on link "Curling Wands" at bounding box center [656, 317] width 245 height 27
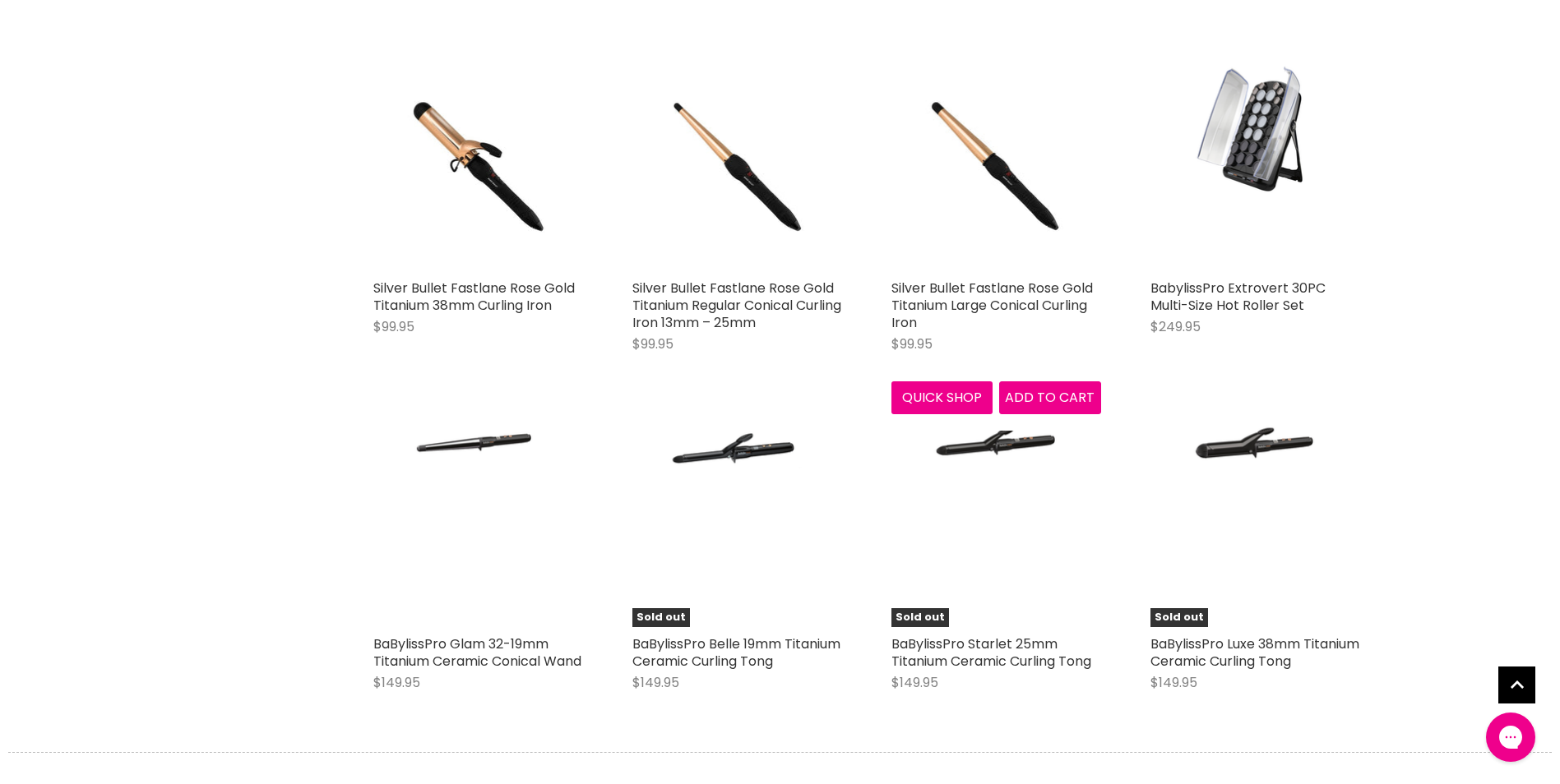
scroll to position [3863, 0]
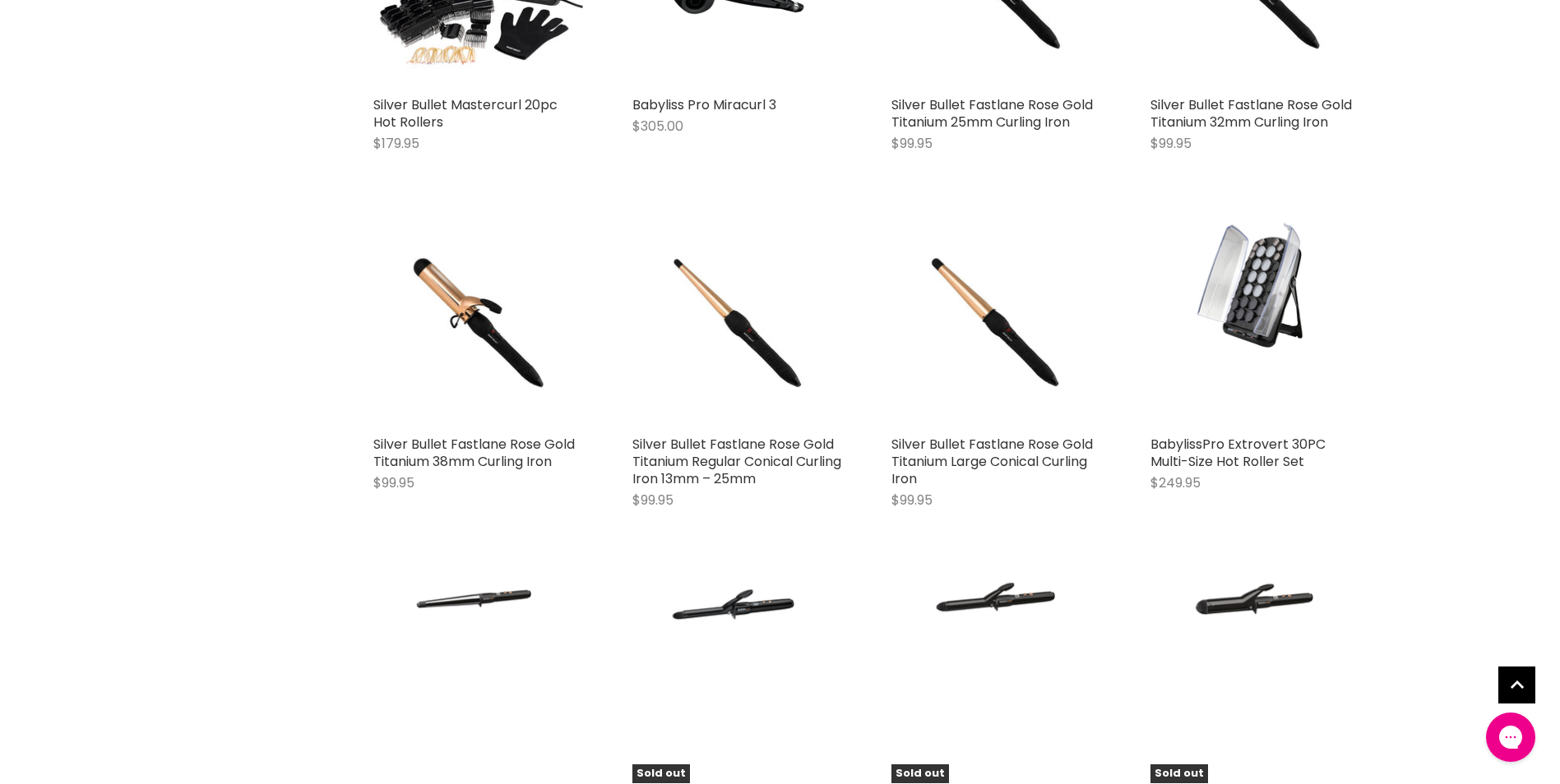
scroll to position [3452, 0]
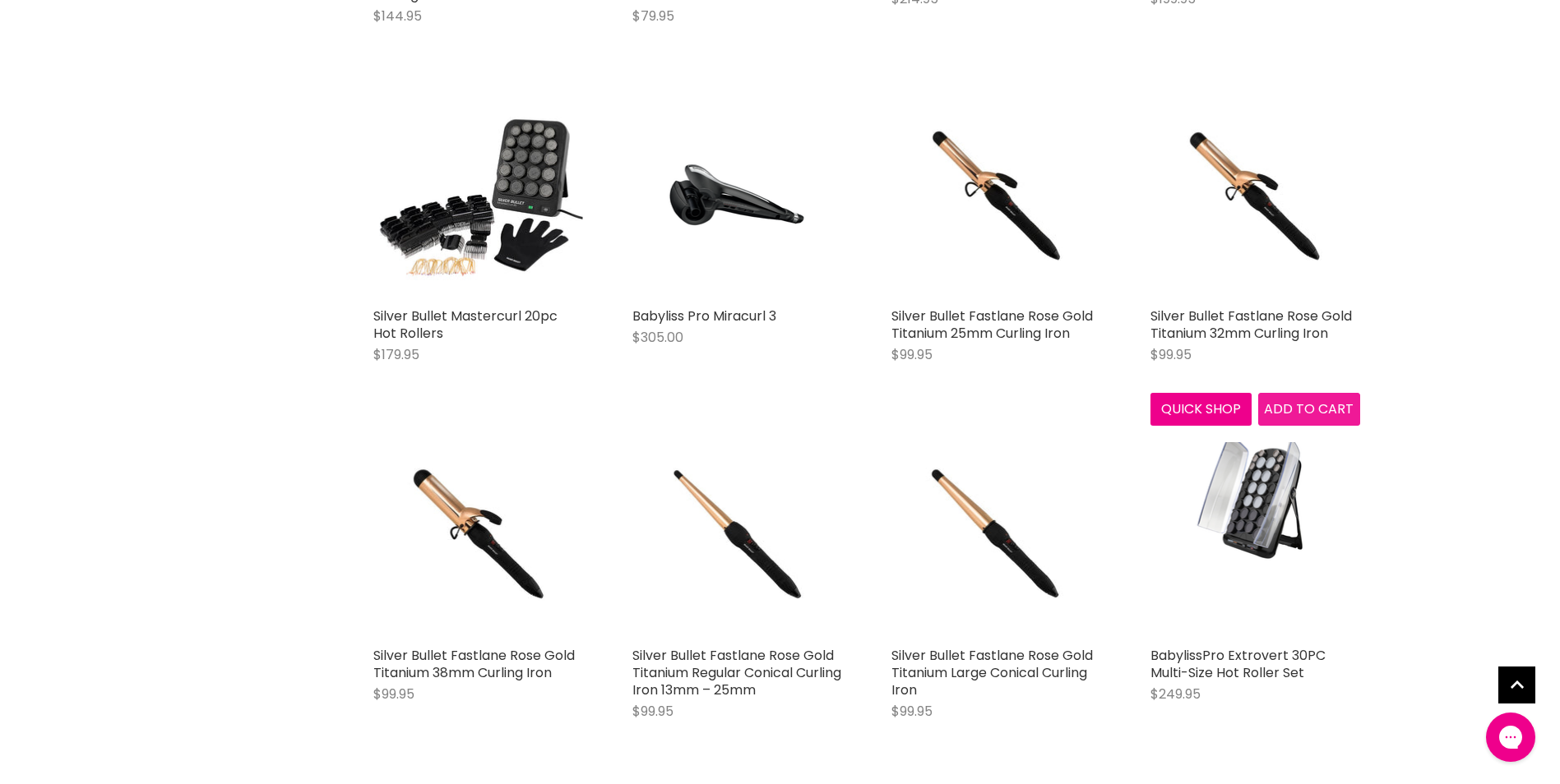
click at [1320, 418] on span "Add to cart" at bounding box center [1308, 409] width 89 height 19
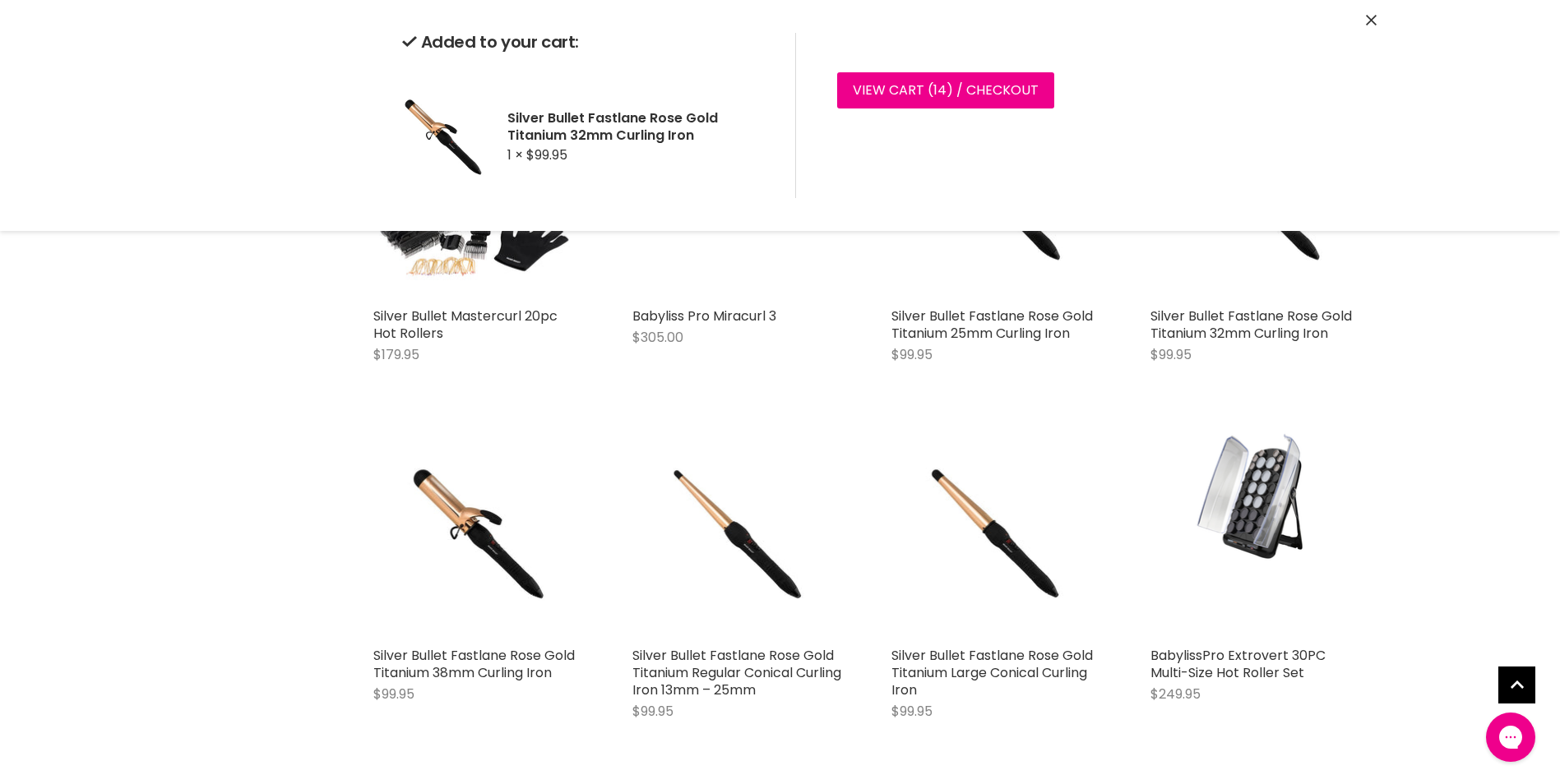
click at [1371, 9] on div "Added to your cart: Silver Bullet Fastlane Rose Gold Titanium 32mm Curling Iron…" at bounding box center [780, 115] width 1233 height 231
click at [1371, 11] on div "Added to your cart: Silver Bullet Fastlane Rose Gold Titanium 32mm Curling Iron…" at bounding box center [780, 115] width 1233 height 231
click at [1369, 24] on icon "Close" at bounding box center [1370, 20] width 10 height 10
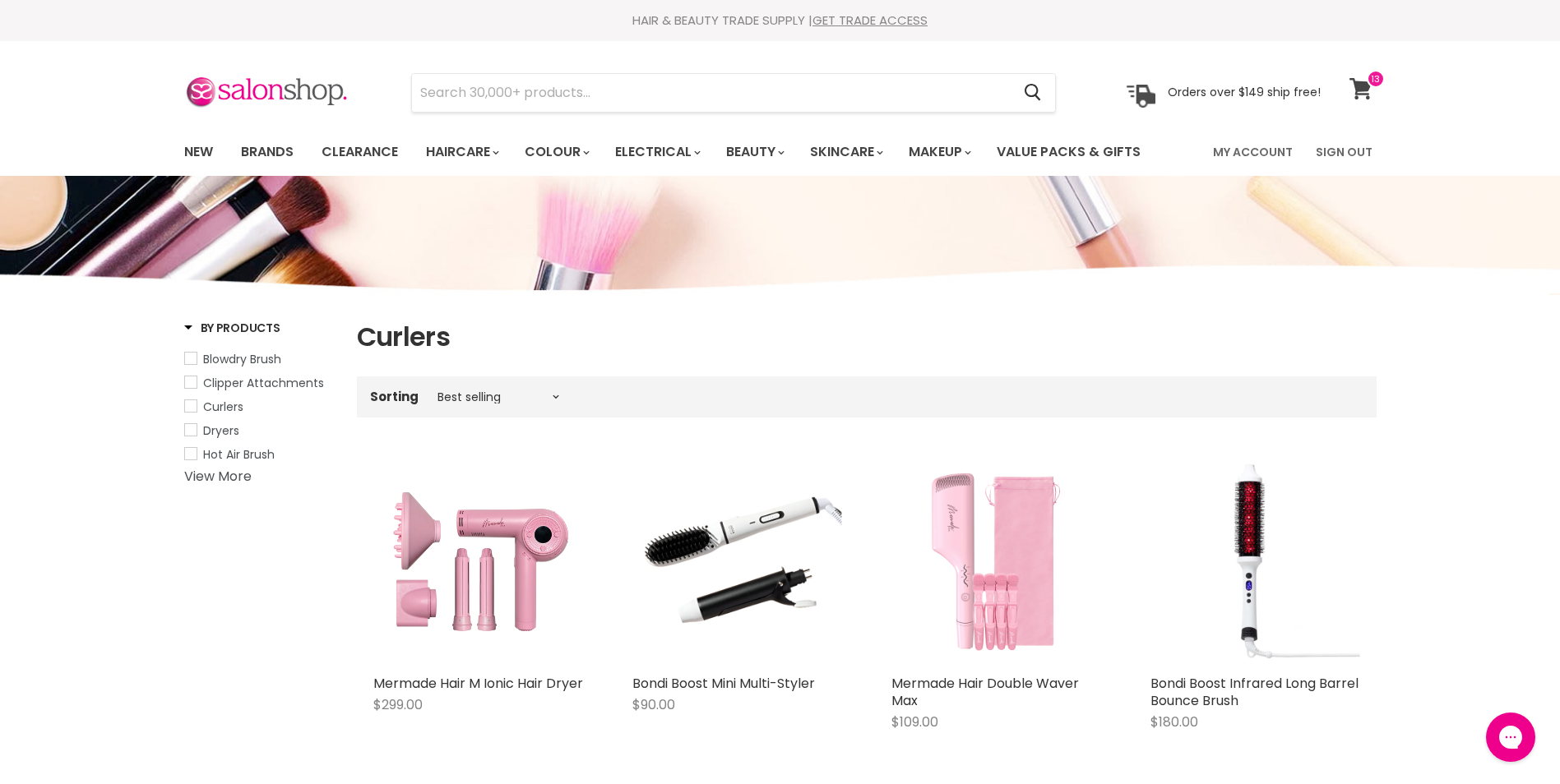
click at [1367, 90] on icon at bounding box center [1360, 88] width 22 height 22
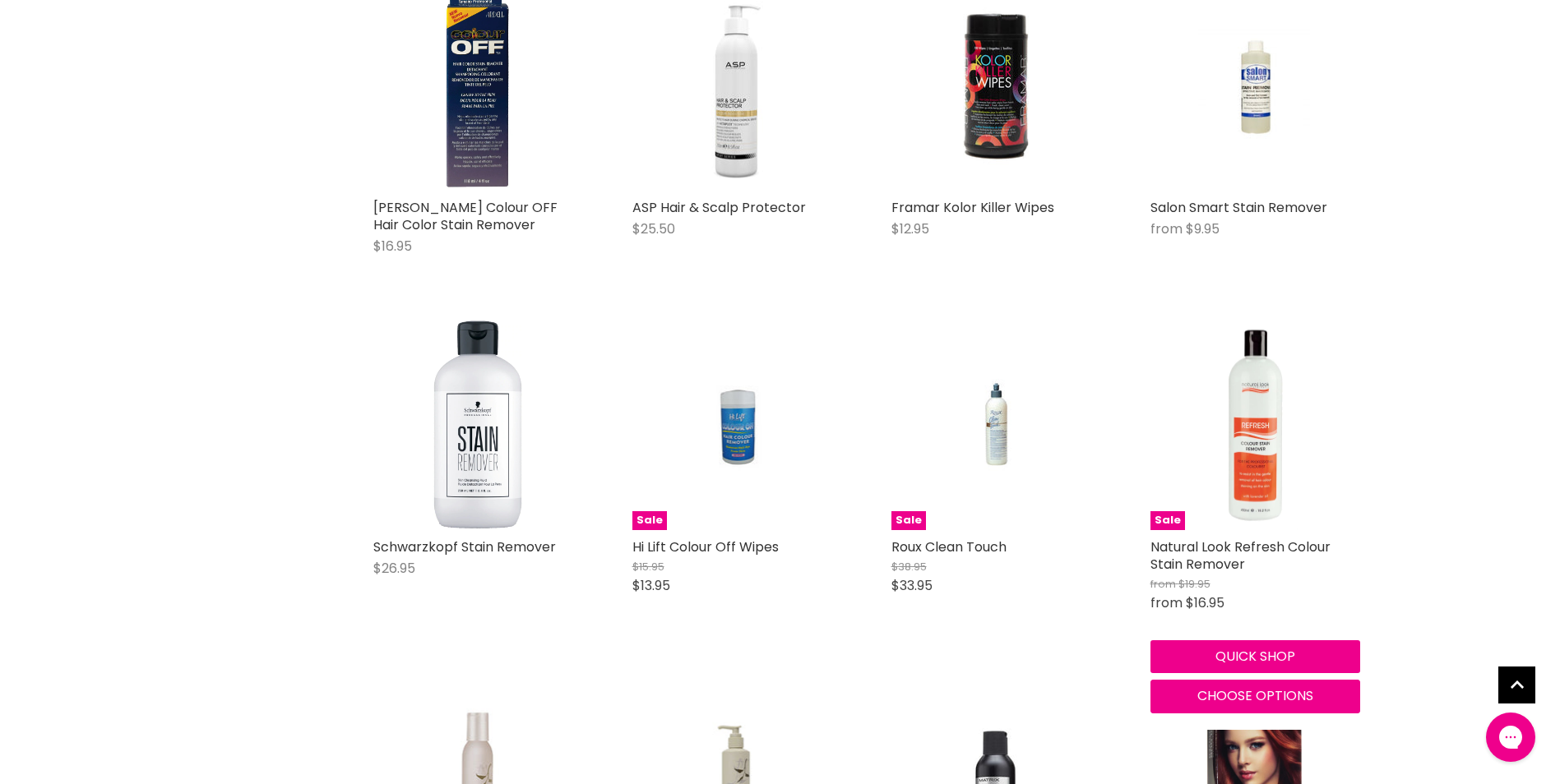
scroll to position [739, 0]
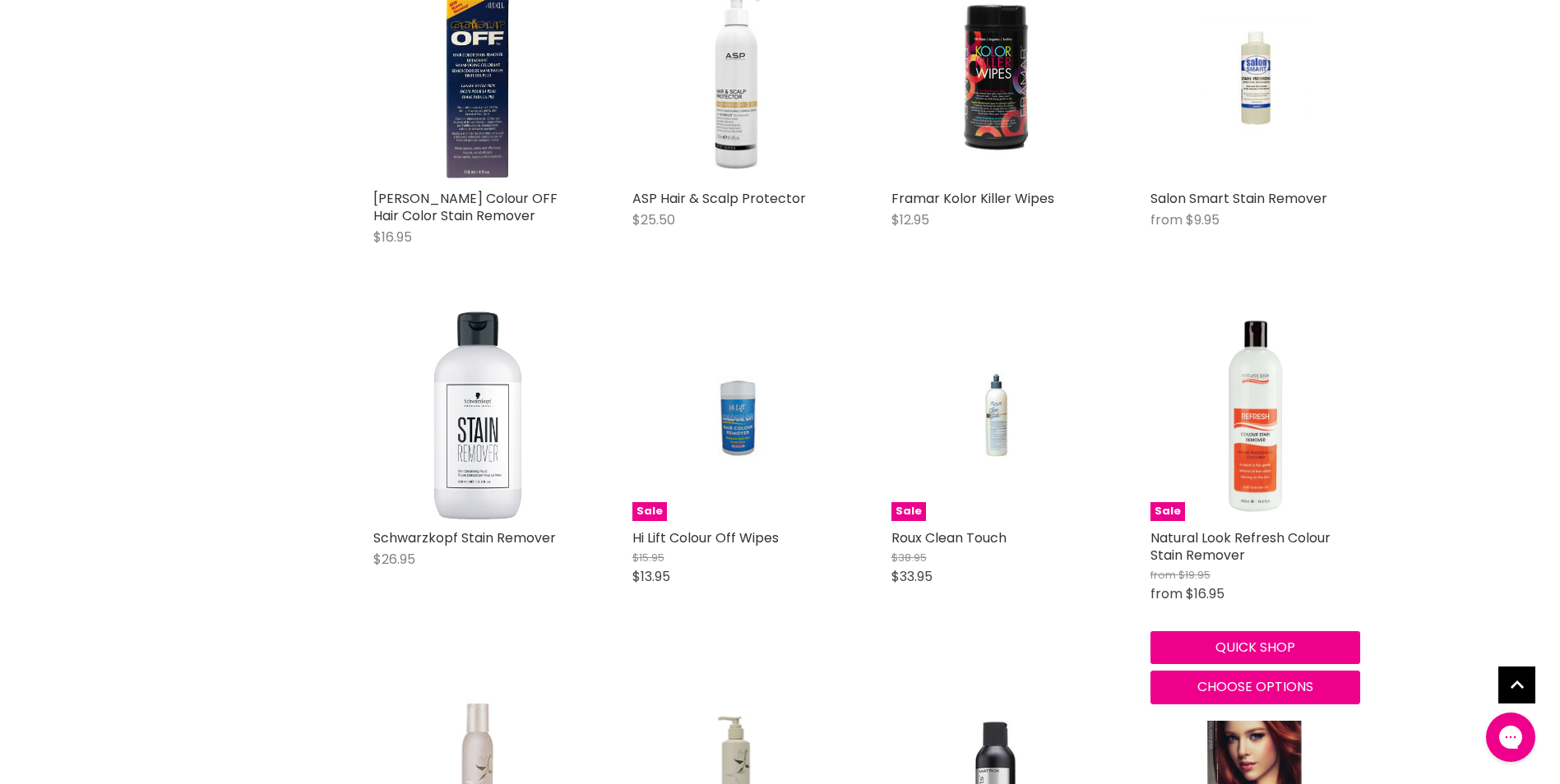
click at [1245, 559] on h2 "Natural Look Refresh Colour Stain Remover" at bounding box center [1254, 547] width 210 height 34
click at [1220, 539] on link "Natural Look Refresh Colour Stain Remover" at bounding box center [1240, 547] width 180 height 36
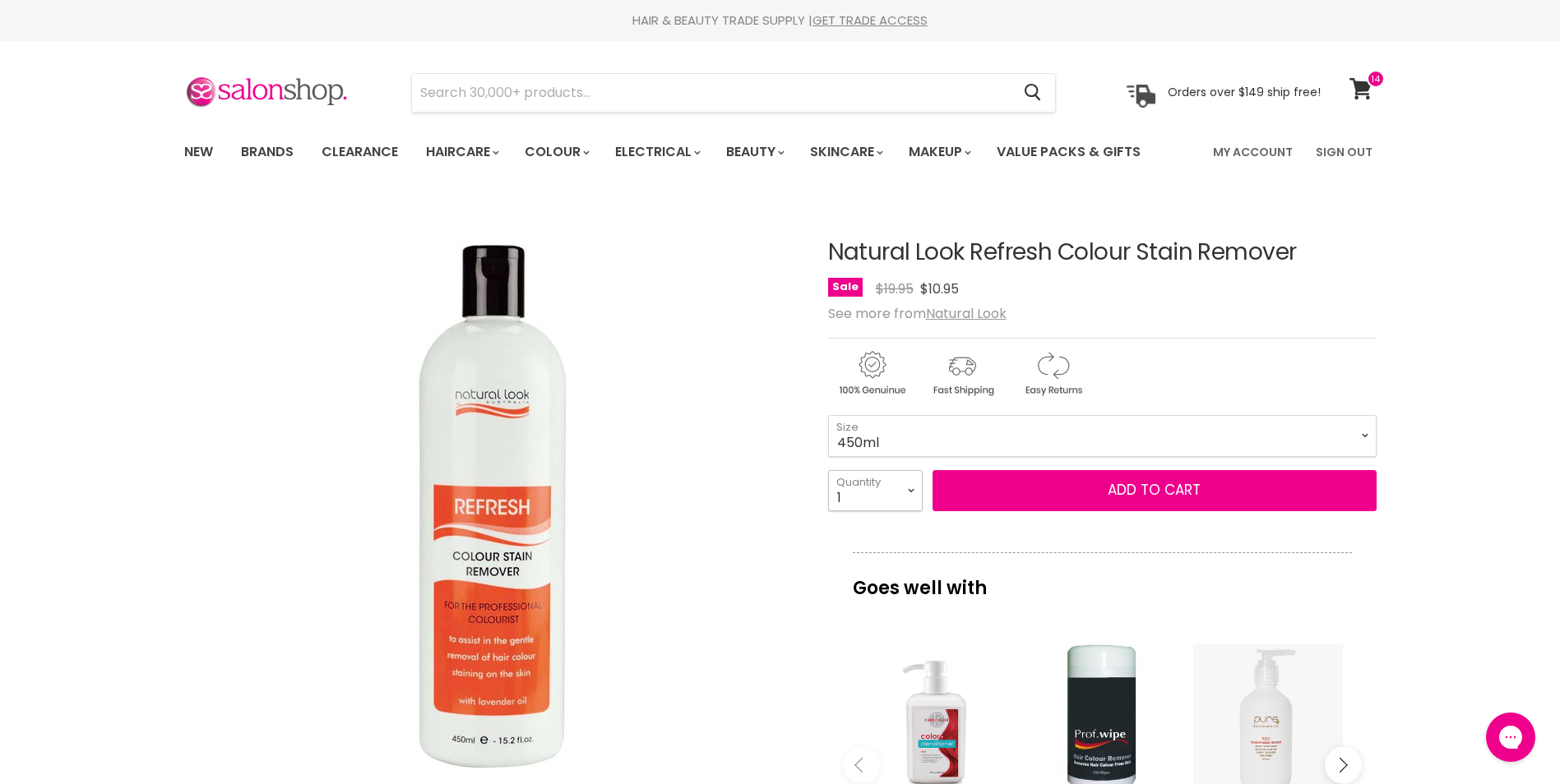
click at [910, 490] on select "1 2 3 4 5 6 7 8 9 10+" at bounding box center [875, 490] width 95 height 41
select select "2"
click at [828, 470] on select "1 2 3 4 5 6 7 8 9 10+" at bounding box center [875, 490] width 95 height 41
type input "2"
click at [1051, 489] on button "Add to cart" at bounding box center [1155, 490] width 444 height 41
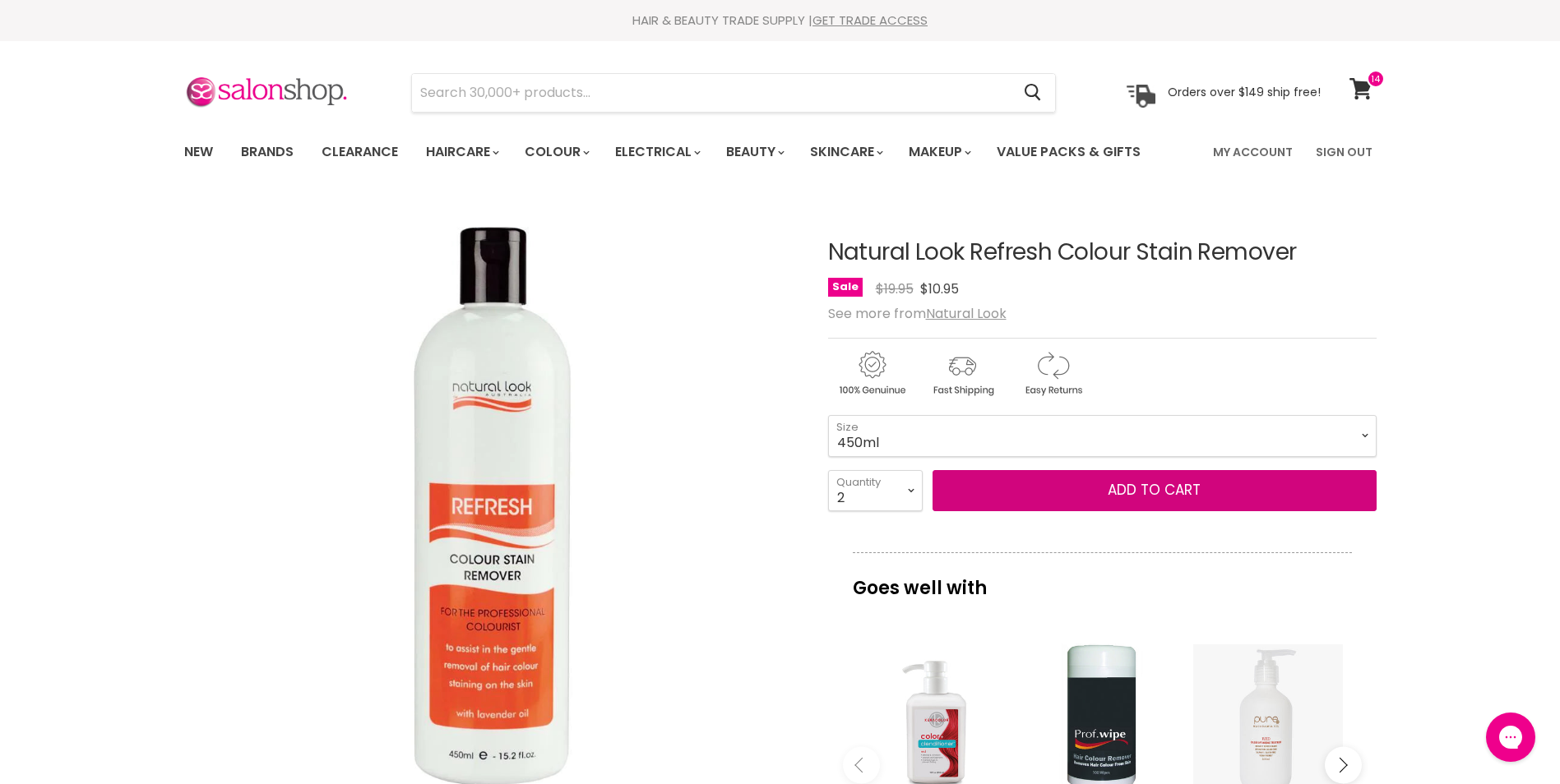
drag, startPoint x: 965, startPoint y: 478, endPoint x: 663, endPoint y: 206, distance: 406.4
click at [965, 477] on button "Add to cart" at bounding box center [1155, 490] width 444 height 41
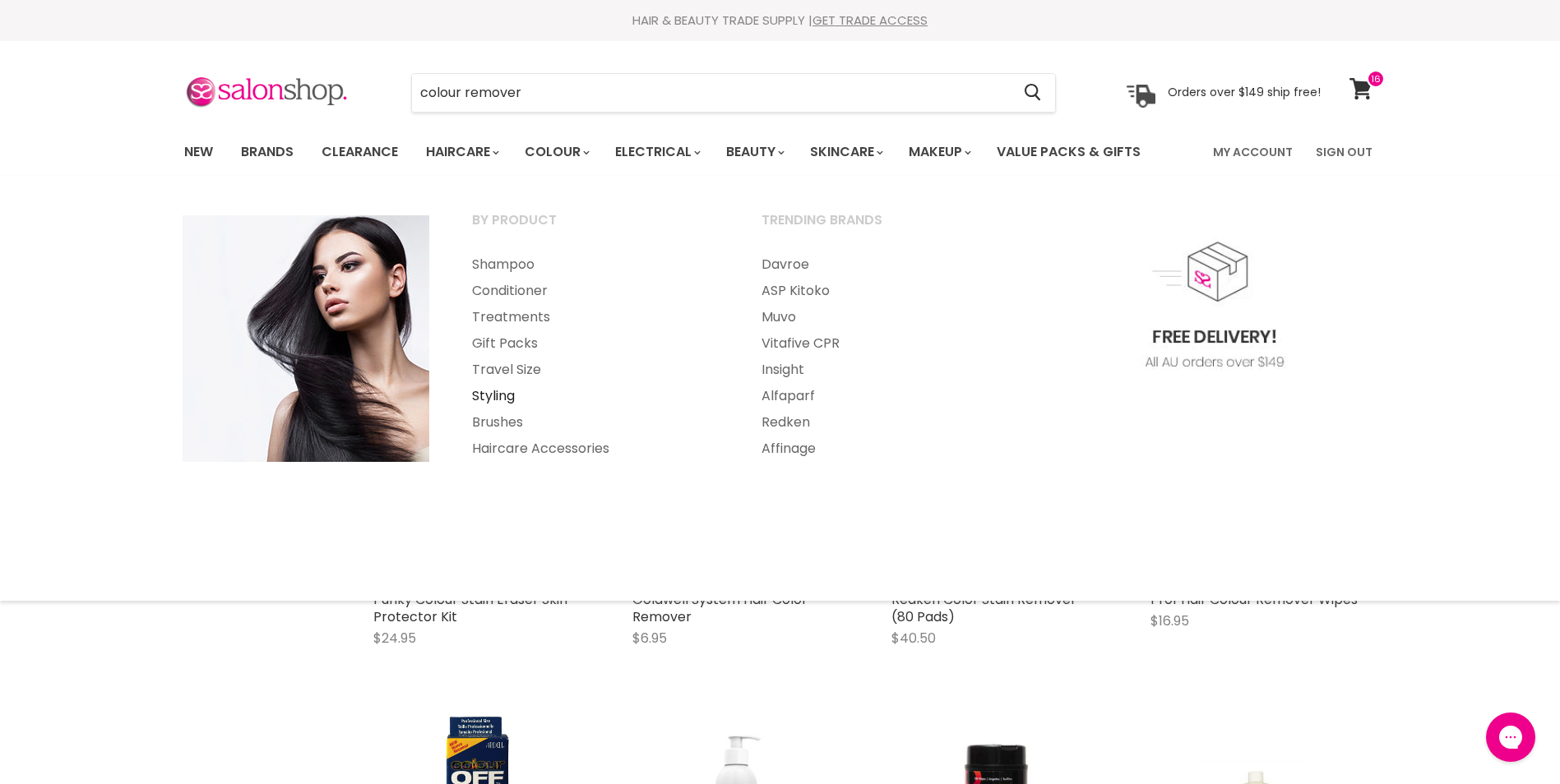
click at [495, 390] on link "Styling" at bounding box center [593, 396] width 286 height 27
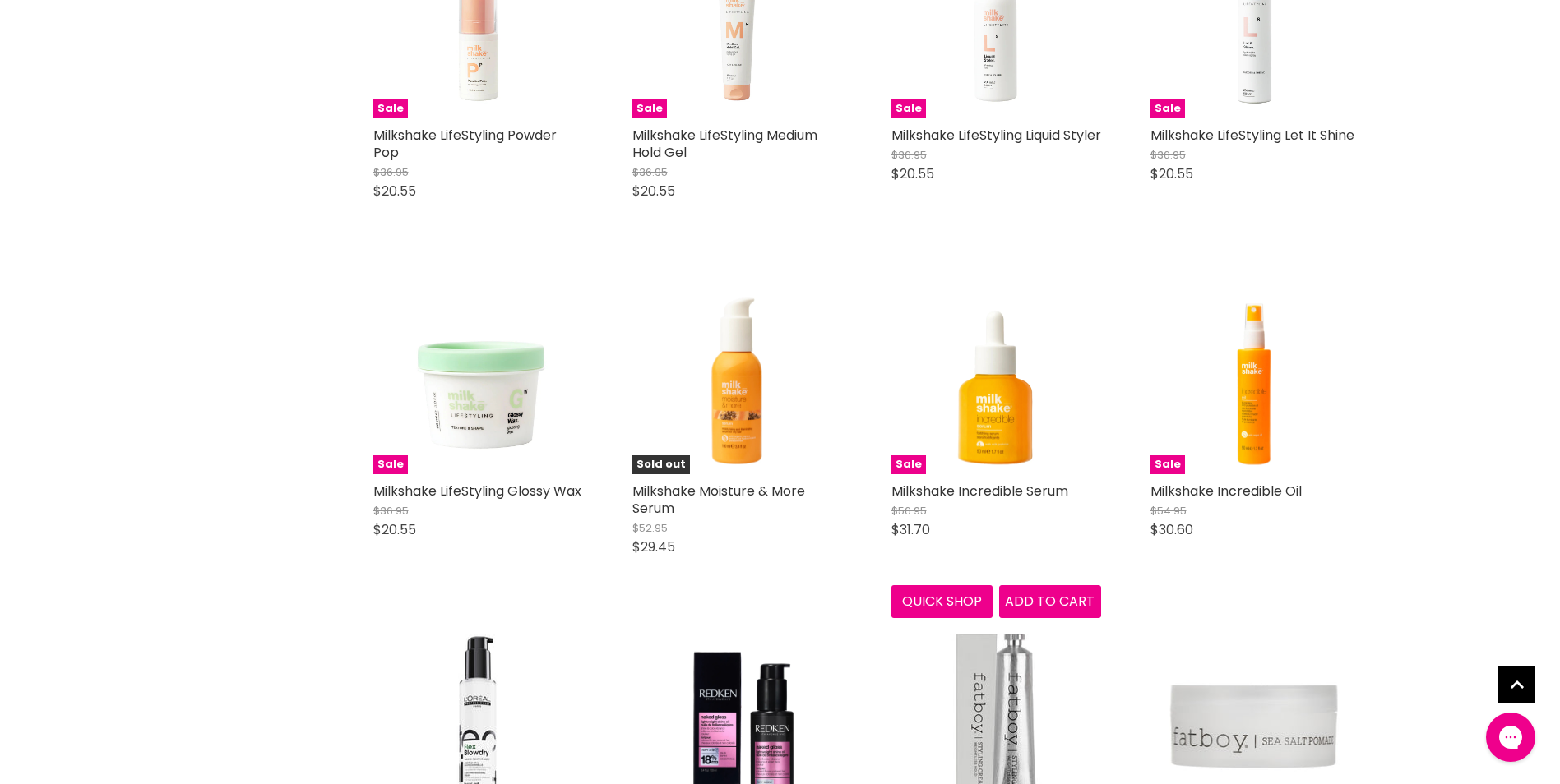
scroll to position [1559, 0]
